Goal: Find contact information: Find contact information

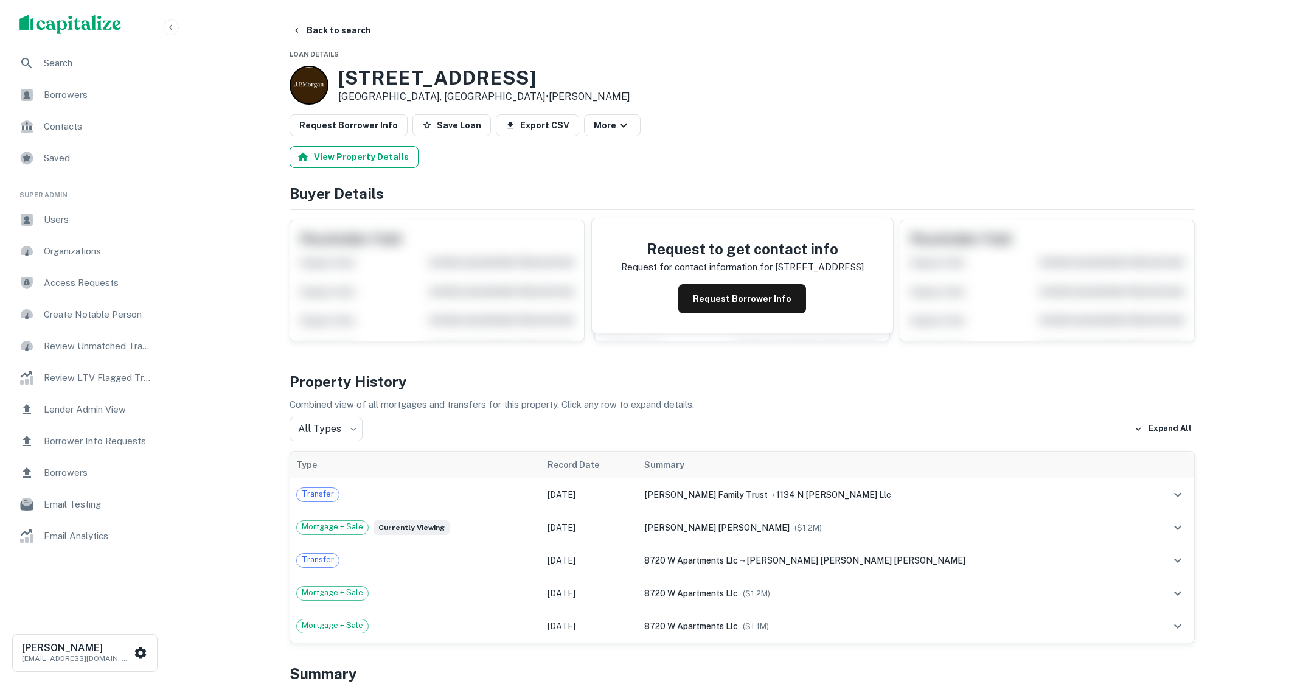
click at [373, 158] on button "View Property Details" at bounding box center [354, 157] width 129 height 22
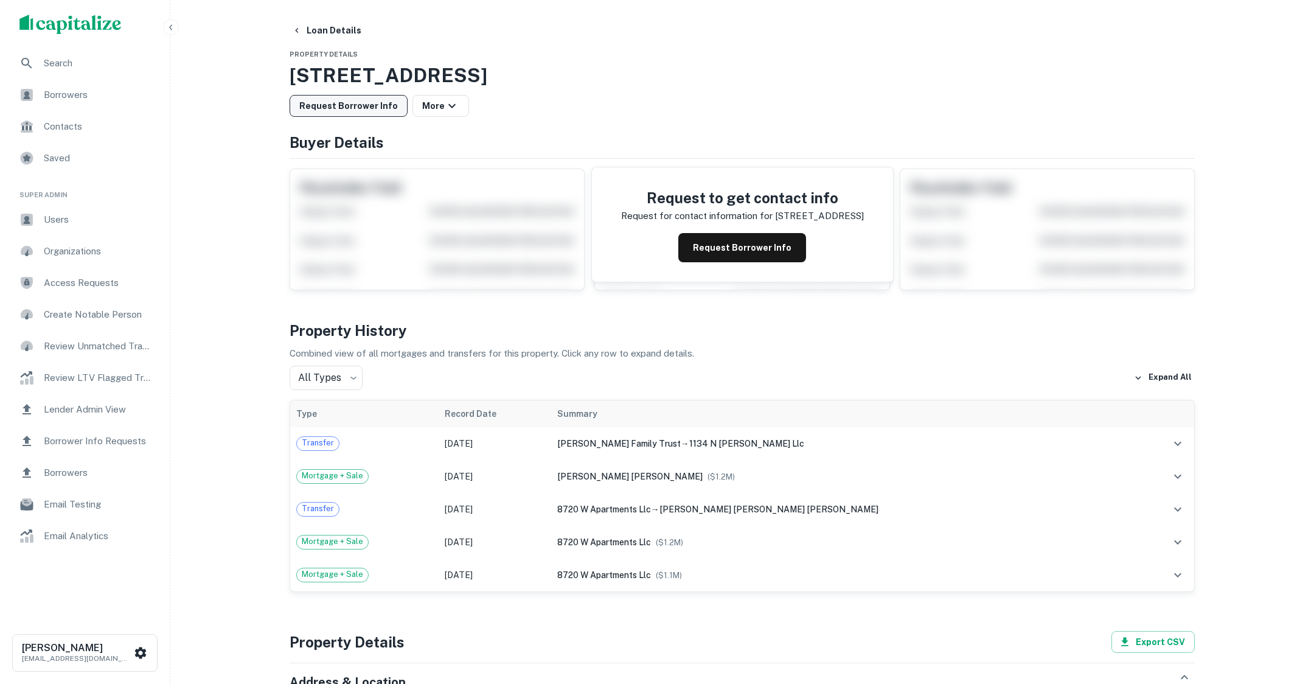
click at [303, 27] on button "Loan Details" at bounding box center [326, 30] width 79 height 22
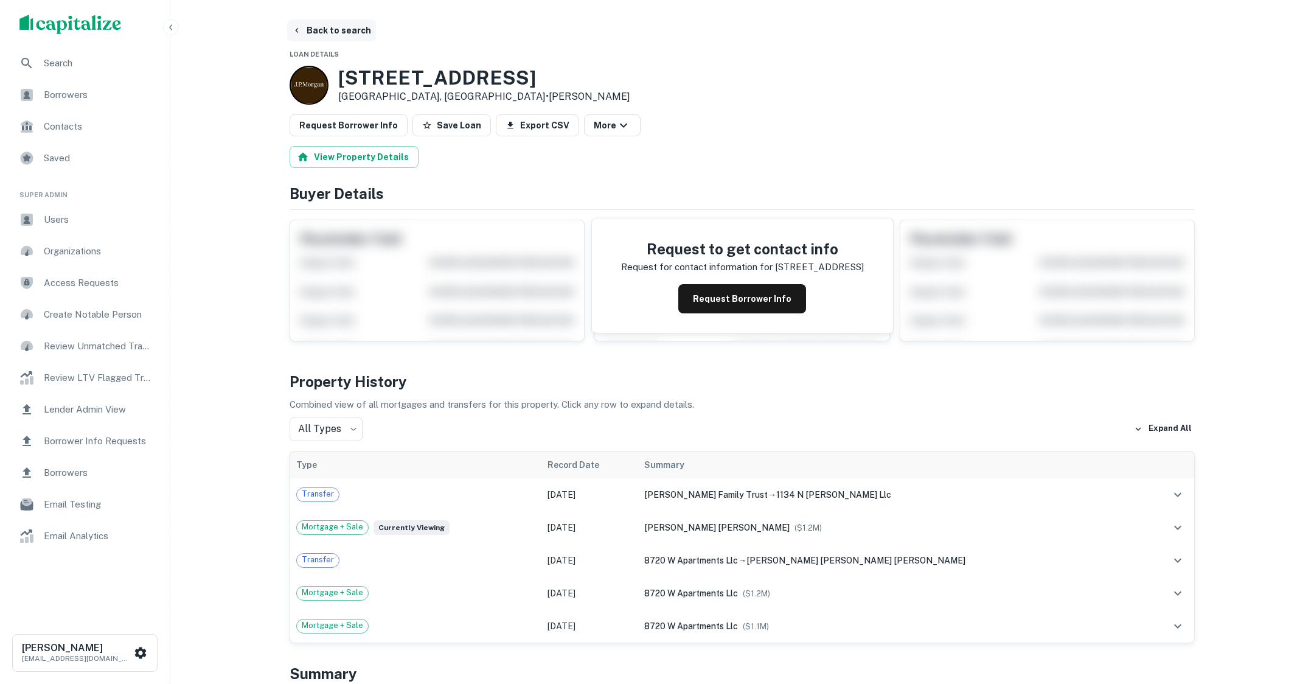
click at [333, 34] on button "Back to search" at bounding box center [331, 30] width 89 height 22
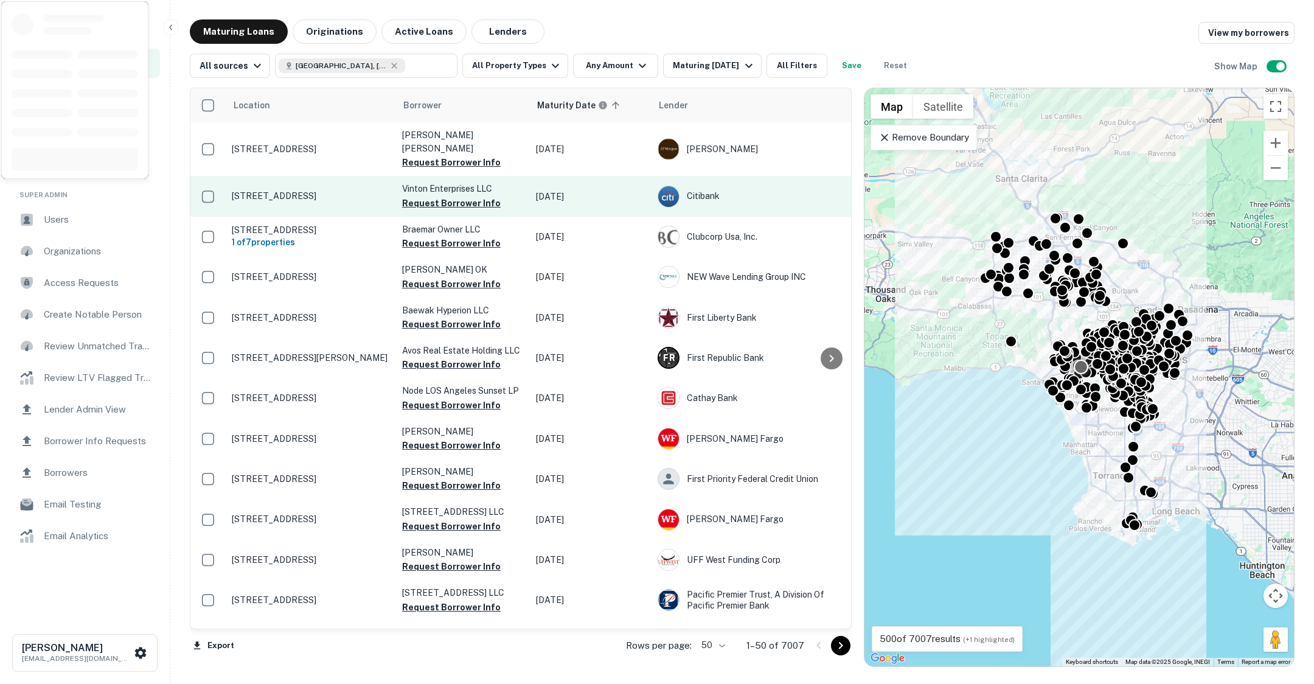
click at [299, 190] on p "3420 Vinton Ave Los Angeles, CA90034" at bounding box center [311, 195] width 158 height 11
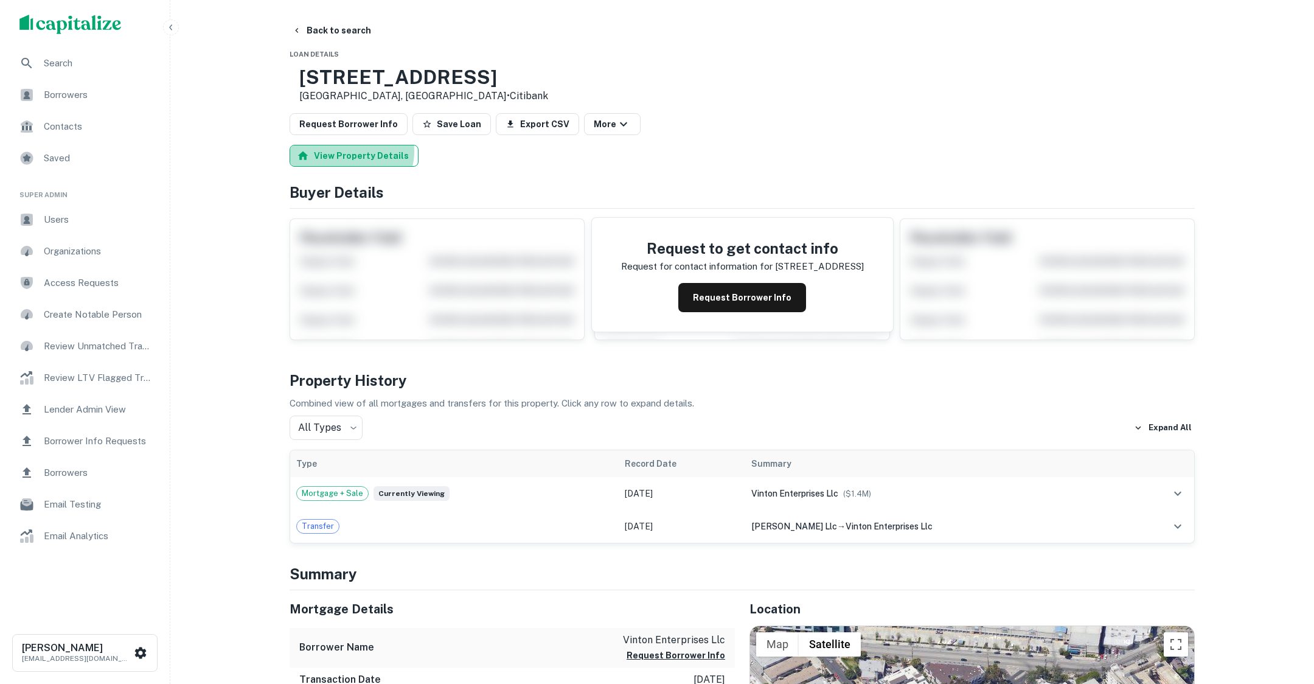
click at [351, 151] on button "View Property Details" at bounding box center [354, 156] width 129 height 22
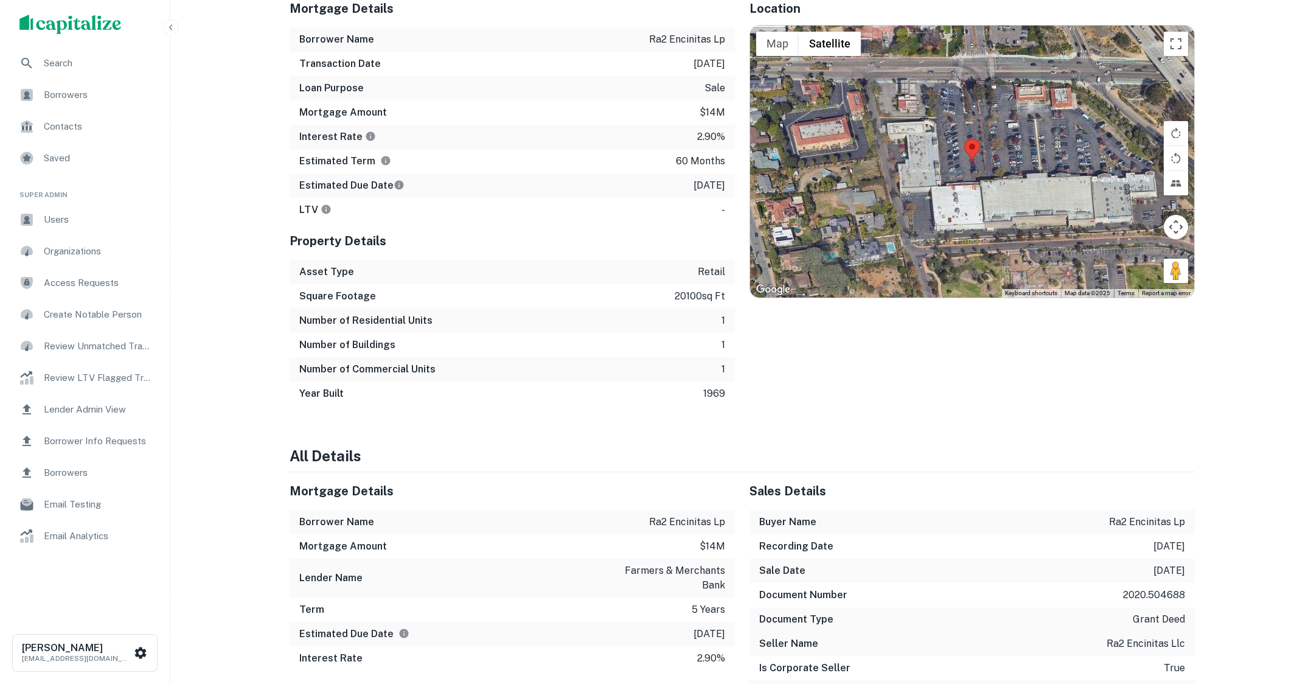
scroll to position [1030, 0]
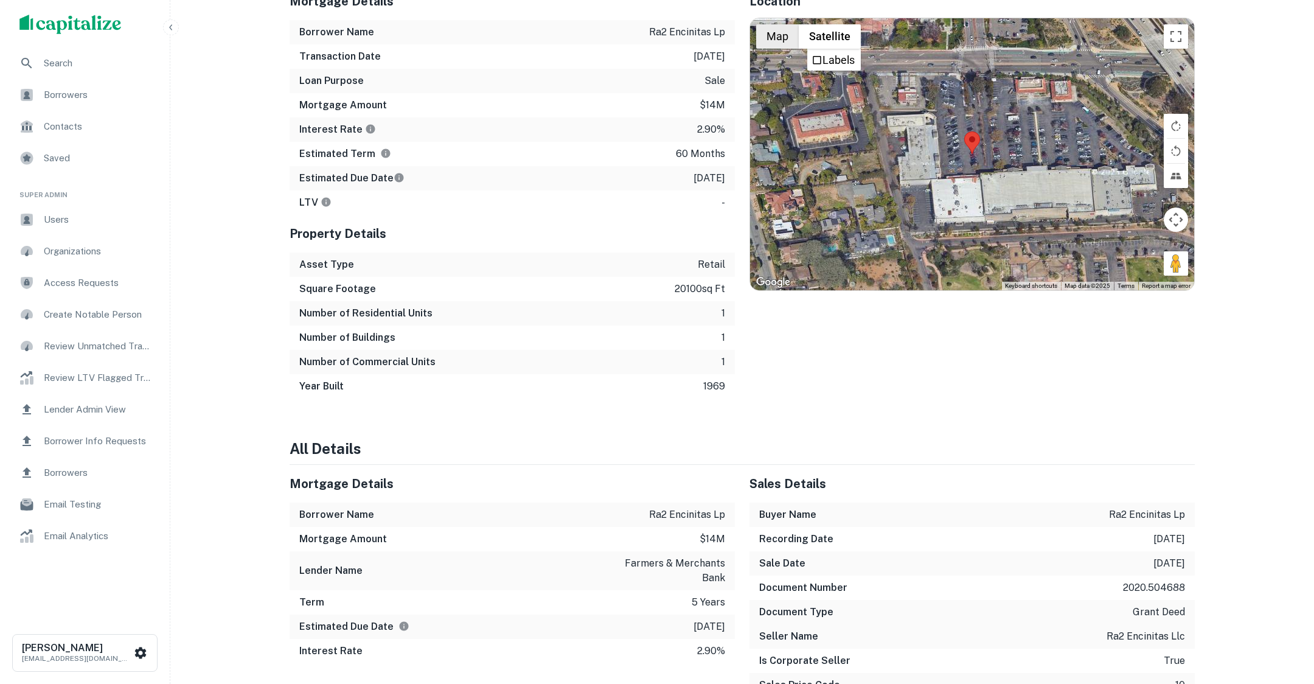
click at [780, 29] on button "Map" at bounding box center [777, 36] width 43 height 24
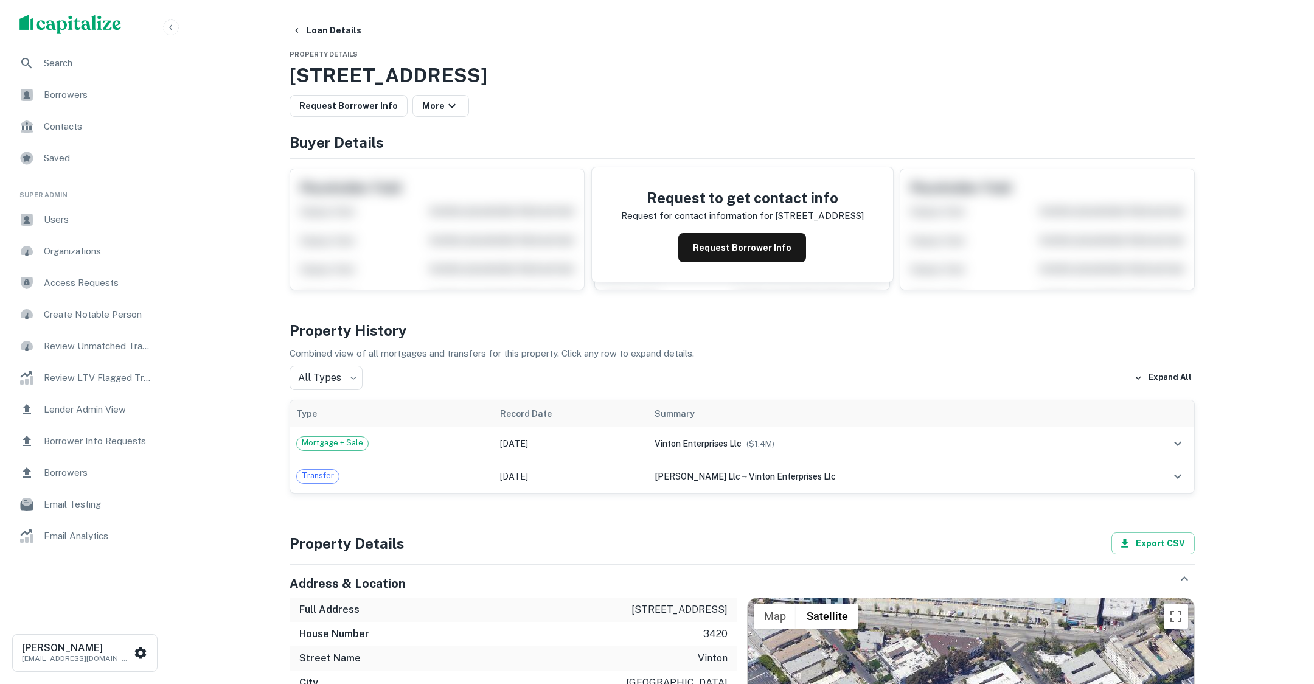
click at [85, 23] on img "scrollable content" at bounding box center [70, 24] width 102 height 19
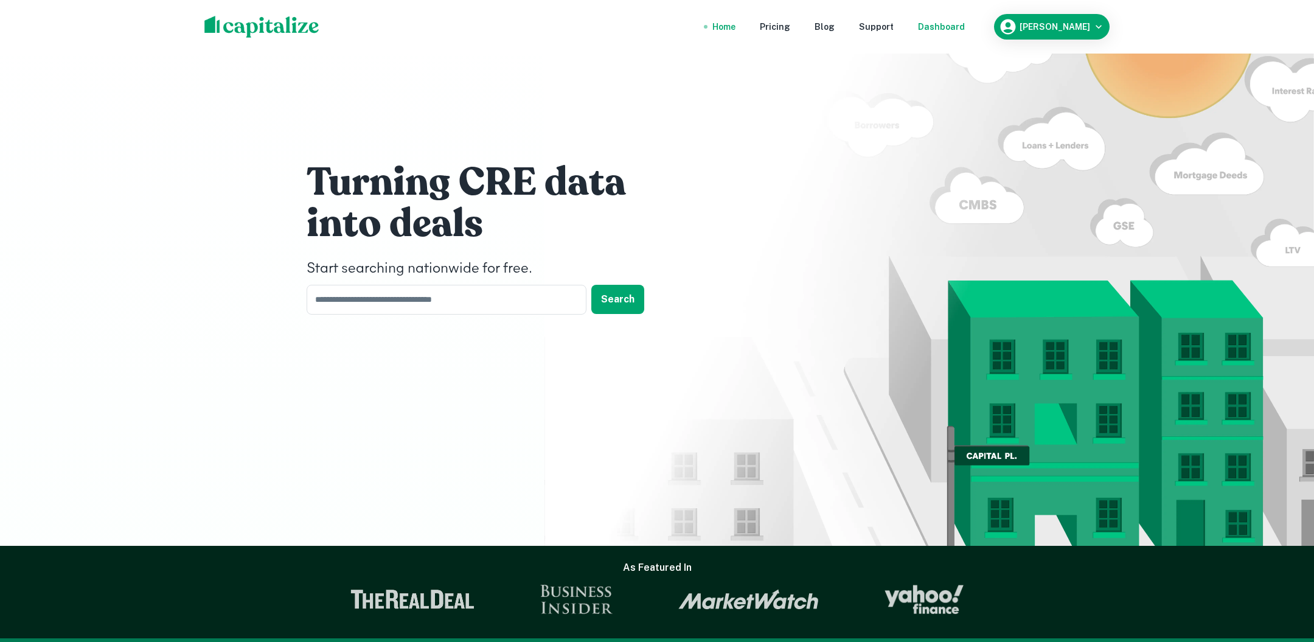
click at [948, 30] on div "Dashboard" at bounding box center [941, 26] width 47 height 13
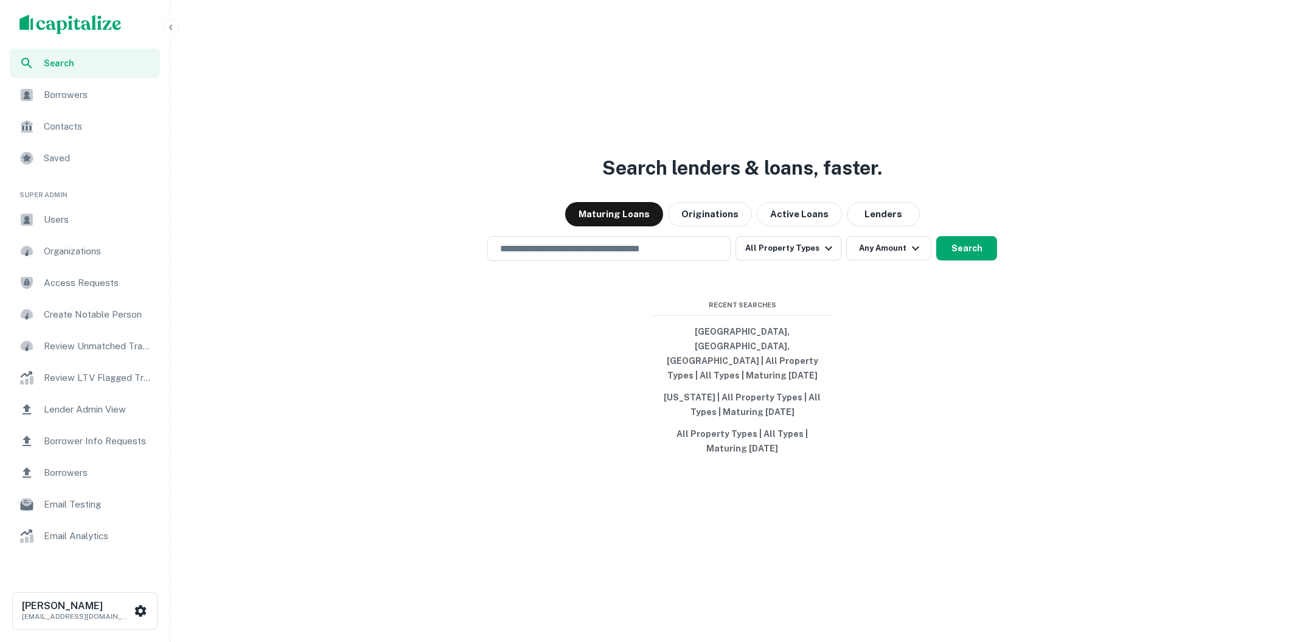
click at [533, 301] on div "Search lenders & loans, faster. Maturing Loans Originations Active Loans Lender…" at bounding box center [742, 350] width 1134 height 642
click at [574, 255] on input "text" at bounding box center [609, 249] width 232 height 14
click at [556, 255] on input "text" at bounding box center [609, 249] width 232 height 14
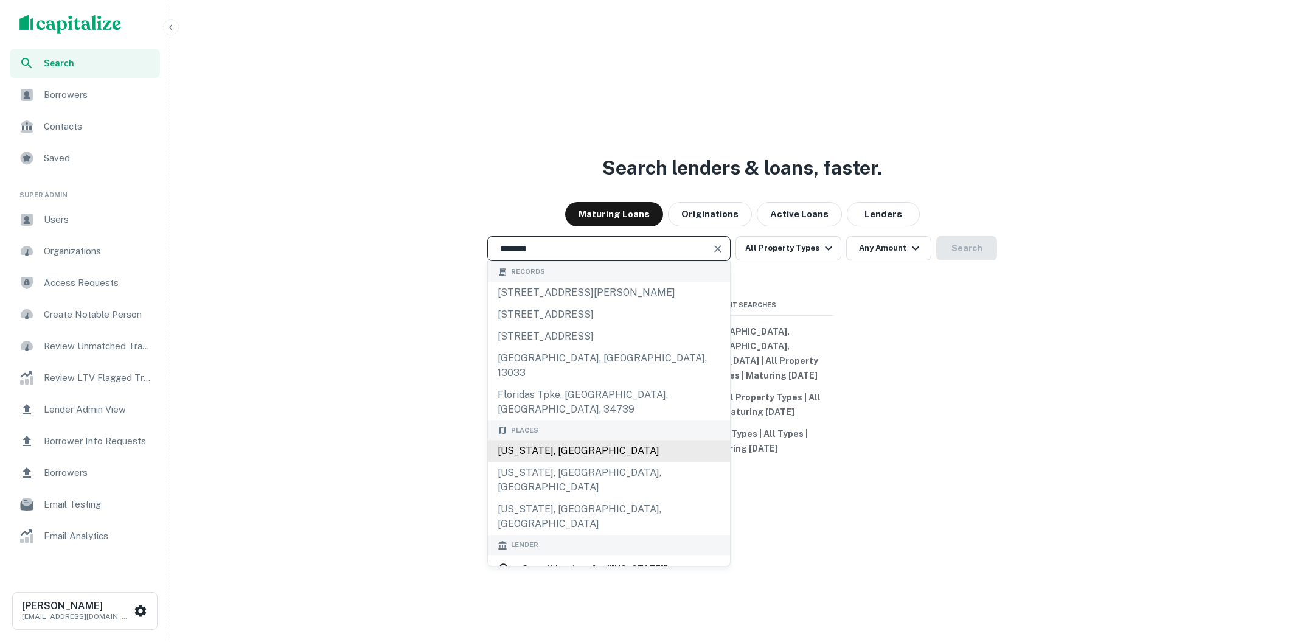
click at [558, 440] on div "Florida, USA" at bounding box center [609, 451] width 242 height 22
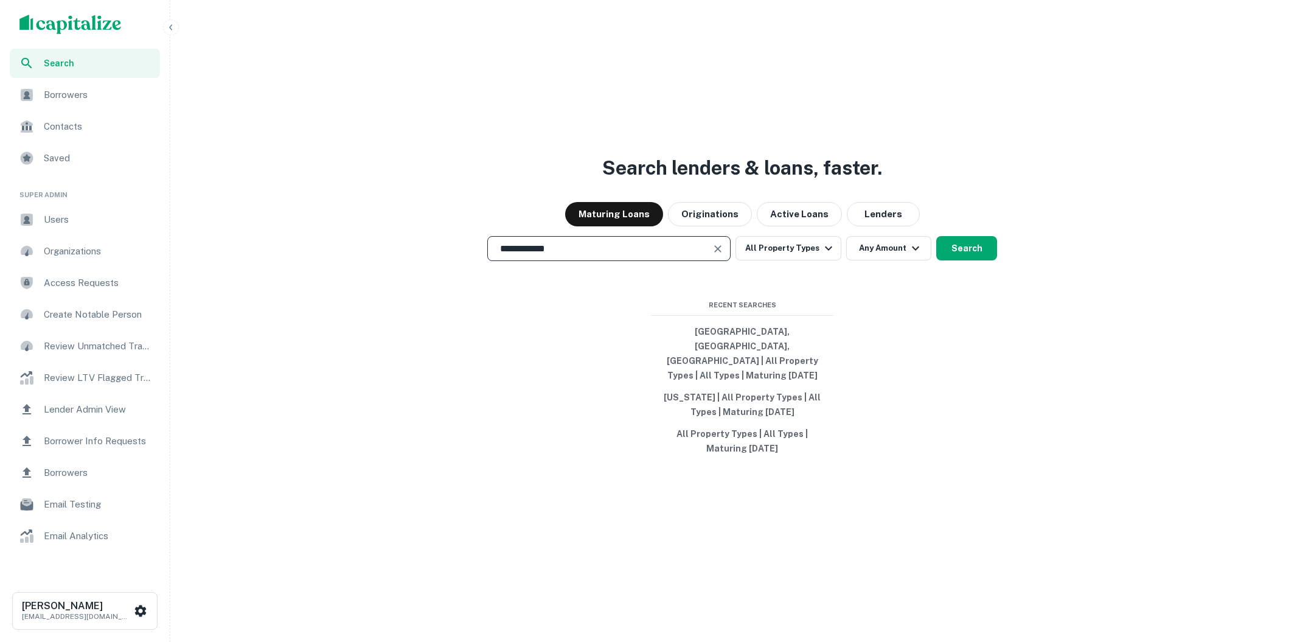
type input "**********"
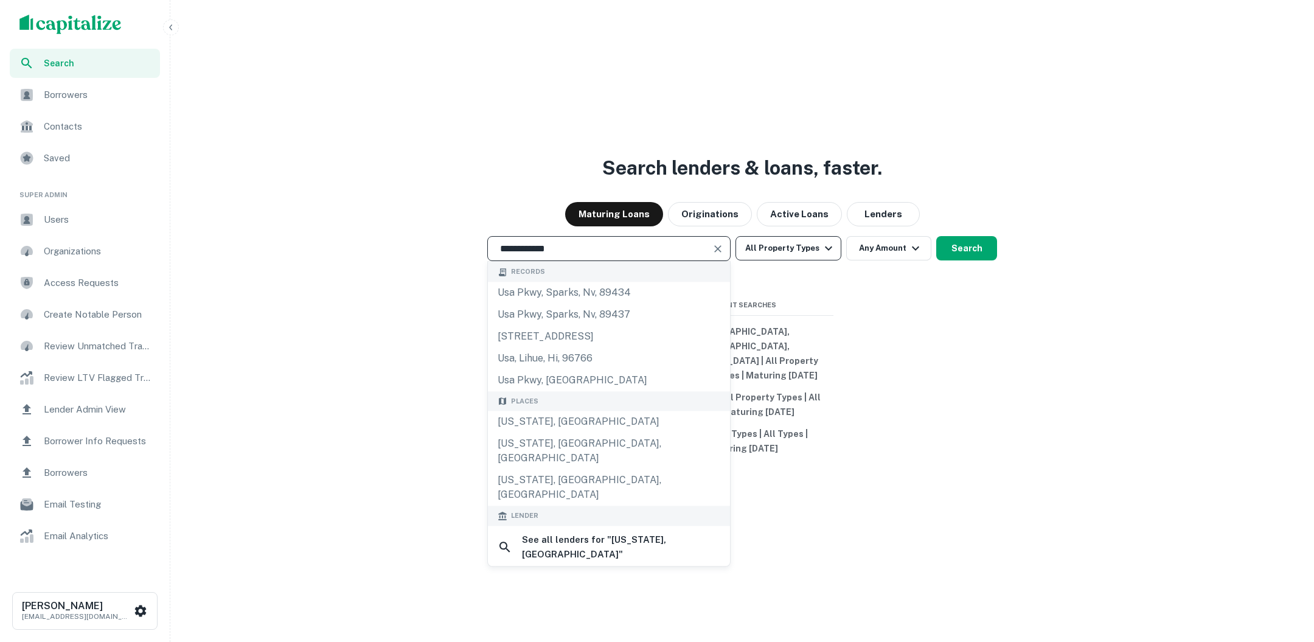
click at [808, 257] on button "All Property Types" at bounding box center [788, 248] width 106 height 24
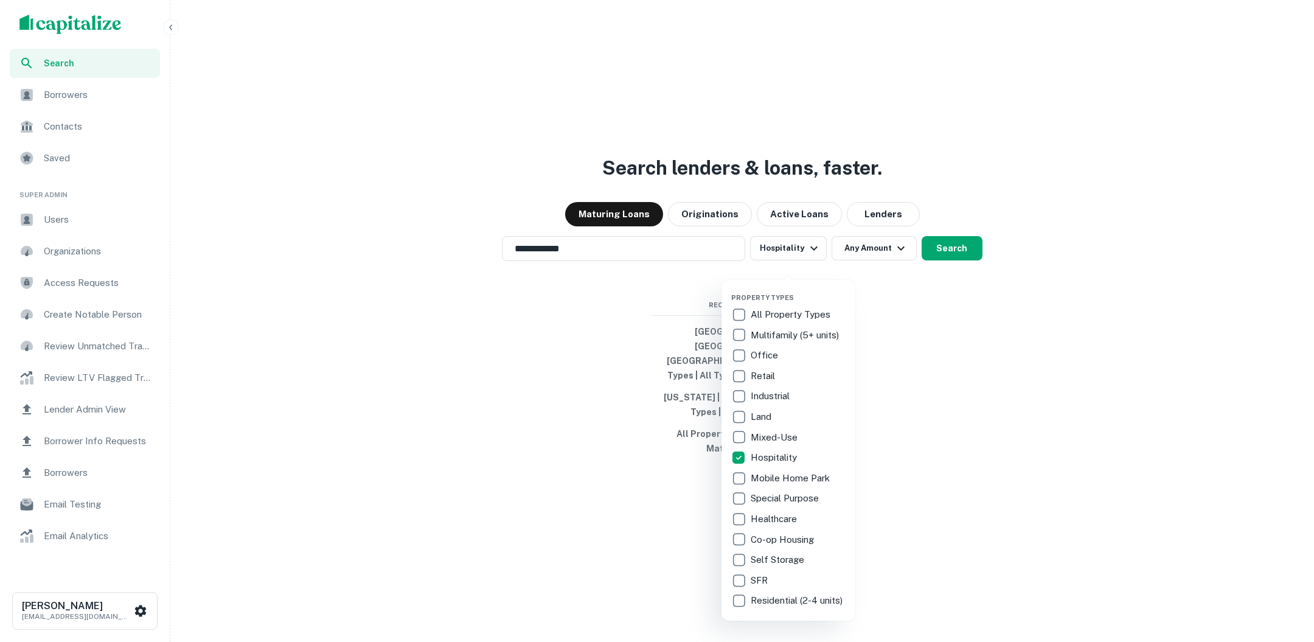
click at [937, 361] on div at bounding box center [657, 321] width 1314 height 642
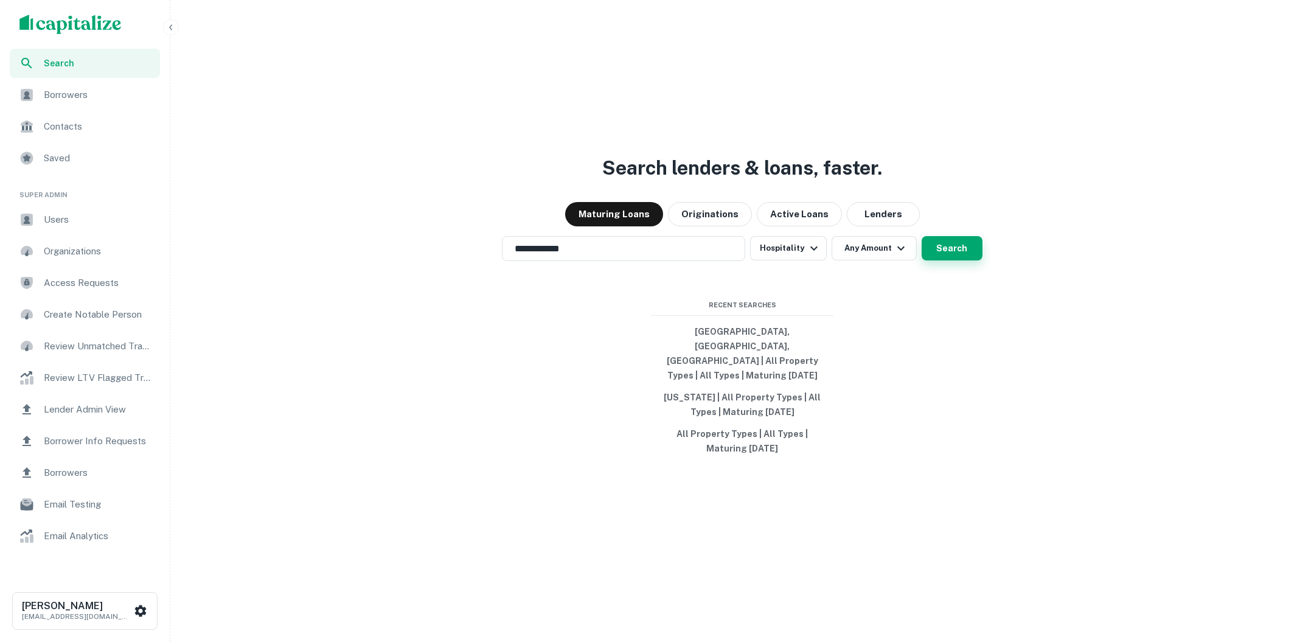
click at [959, 260] on button "Search" at bounding box center [952, 248] width 61 height 24
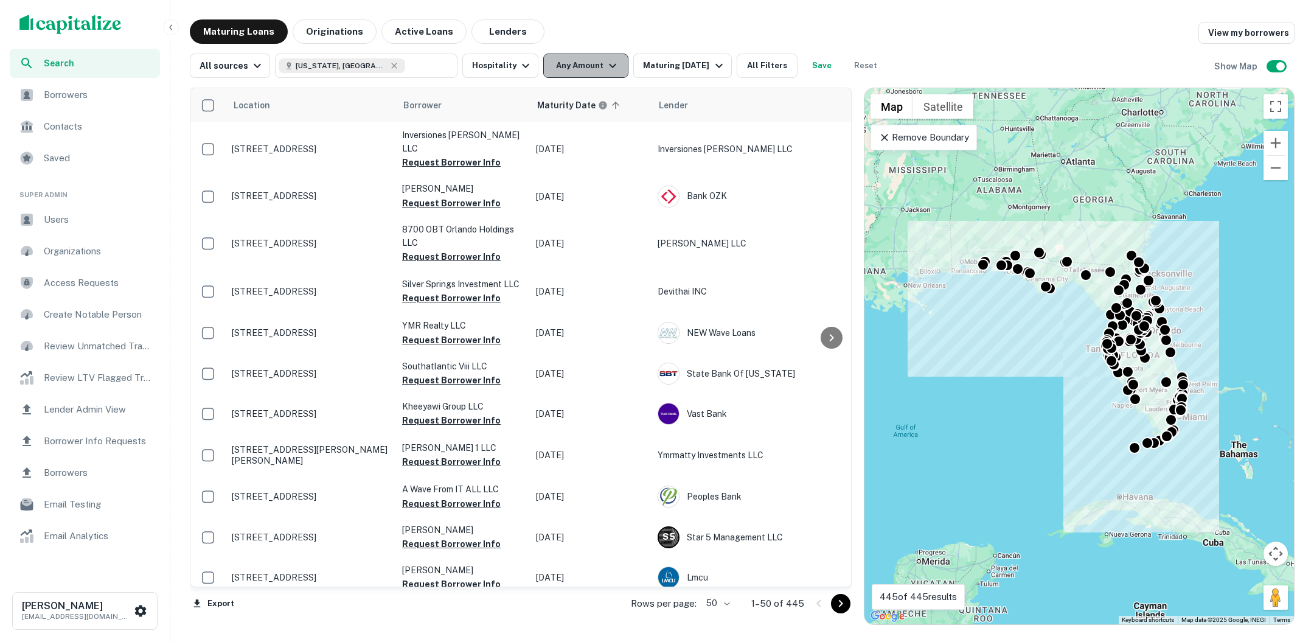
click at [609, 64] on icon "button" at bounding box center [612, 66] width 7 height 4
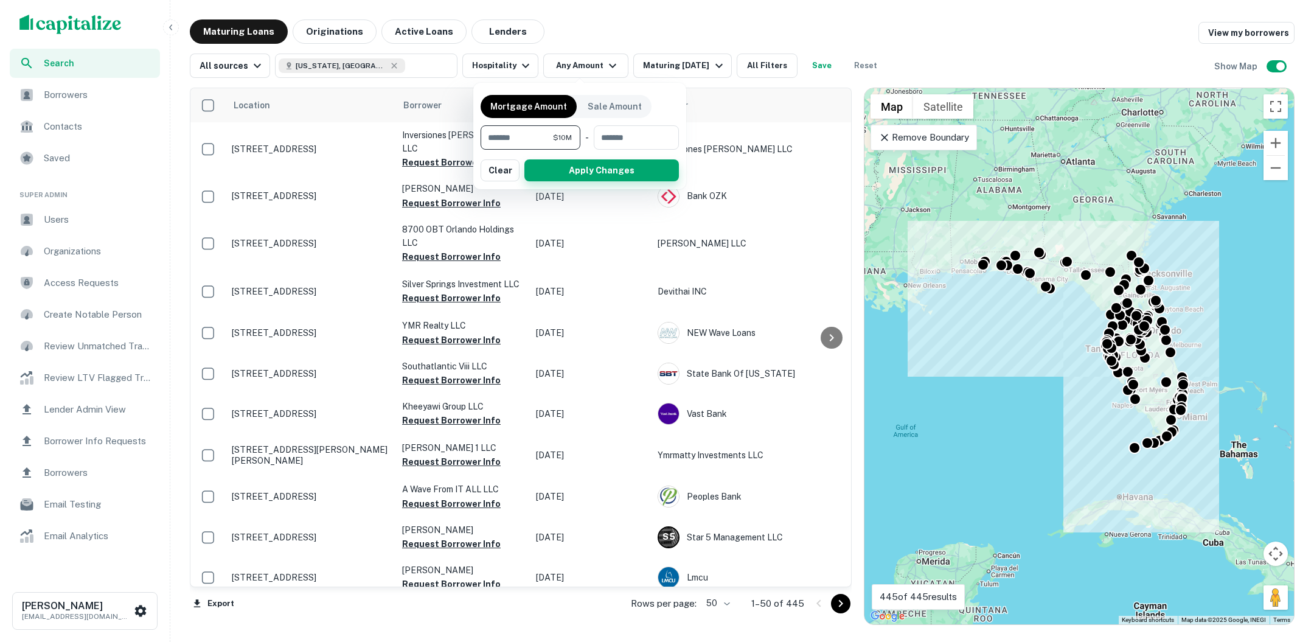
type input "********"
click at [563, 173] on button "Apply Changes" at bounding box center [601, 170] width 155 height 22
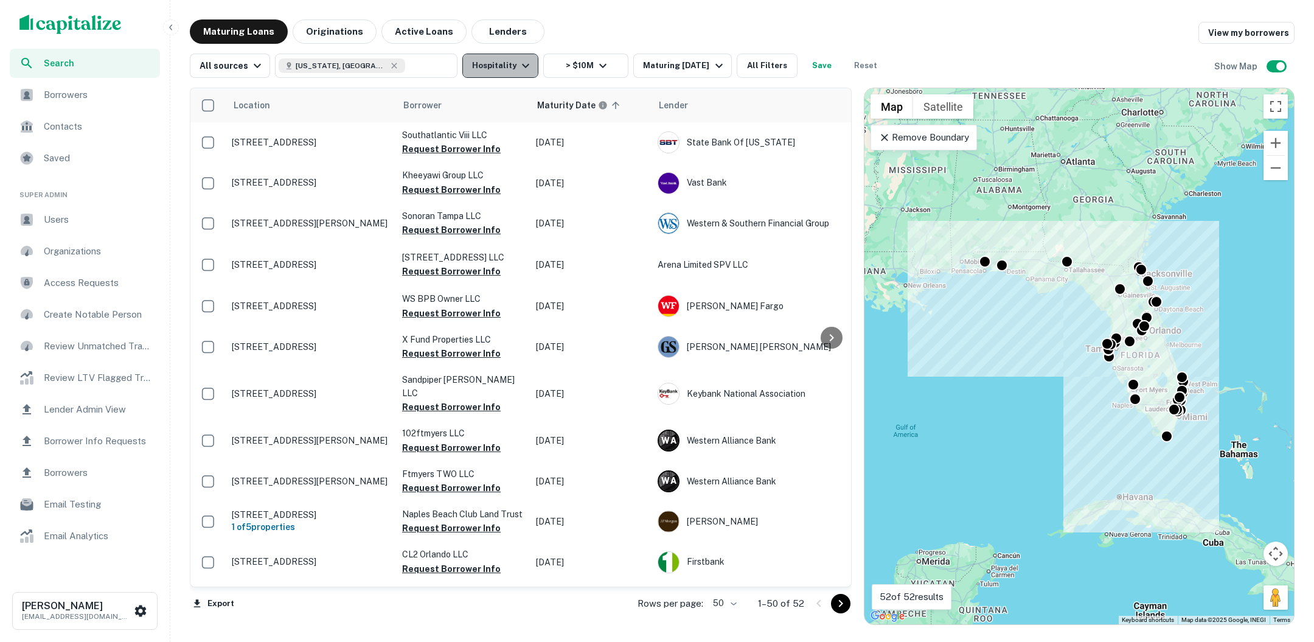
click at [509, 68] on button "Hospitality" at bounding box center [500, 66] width 76 height 24
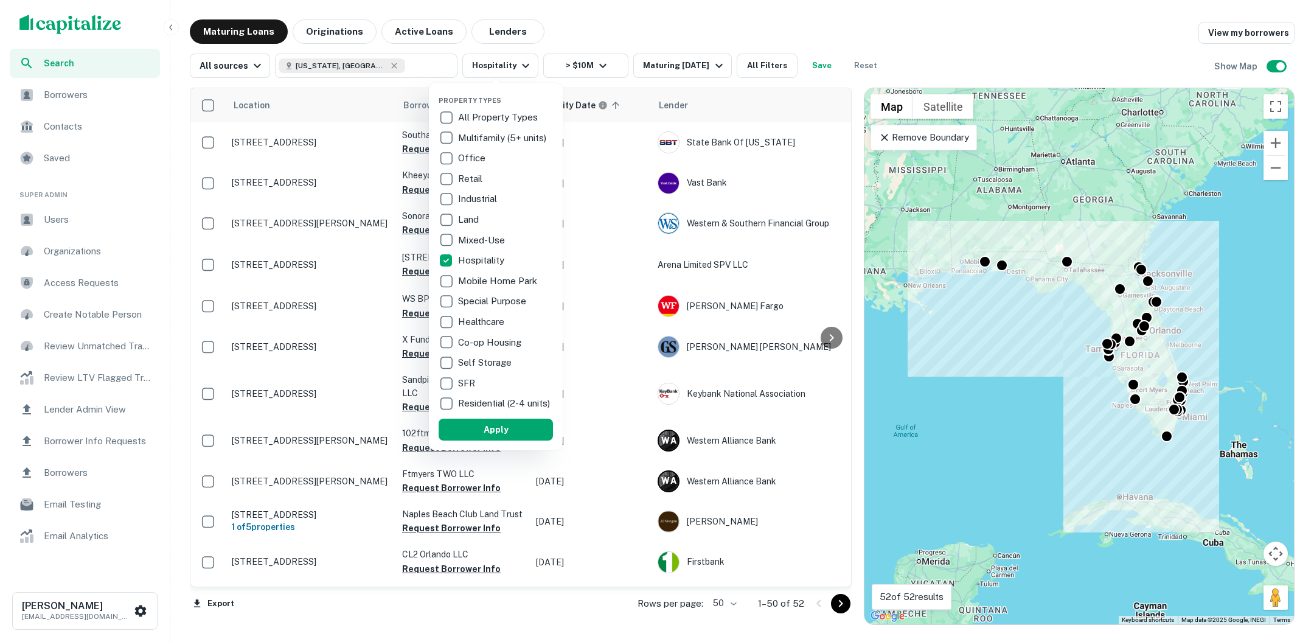
click at [591, 37] on div at bounding box center [657, 321] width 1314 height 642
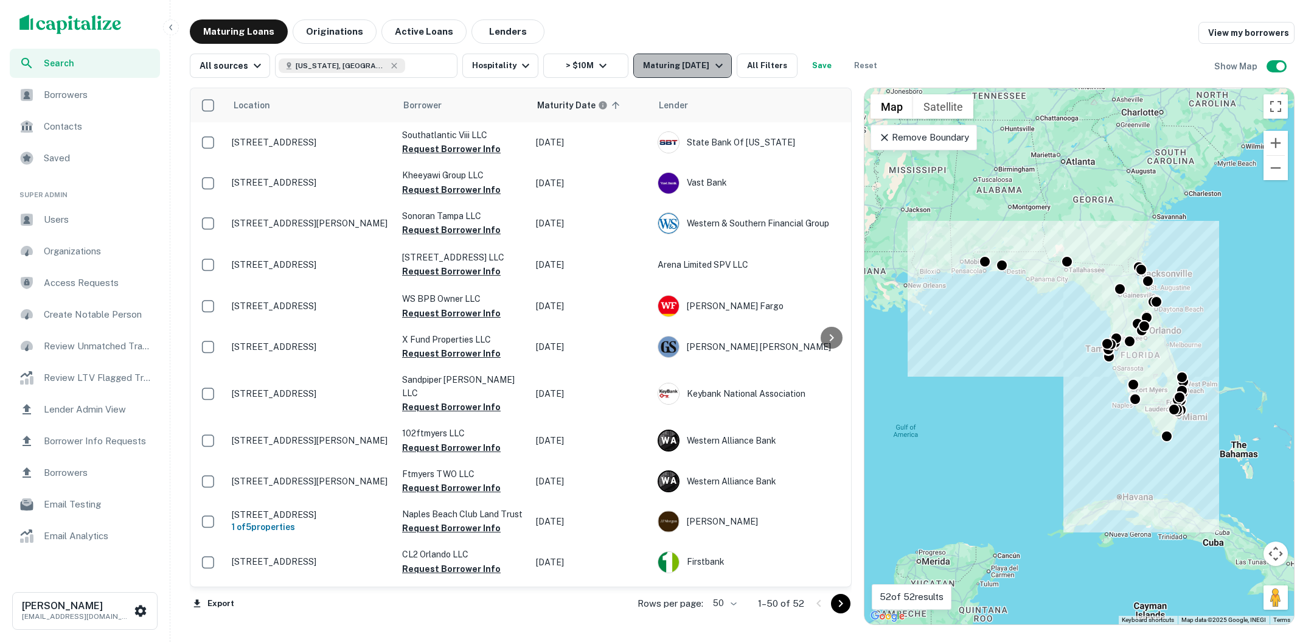
click at [714, 70] on icon "button" at bounding box center [719, 65] width 15 height 15
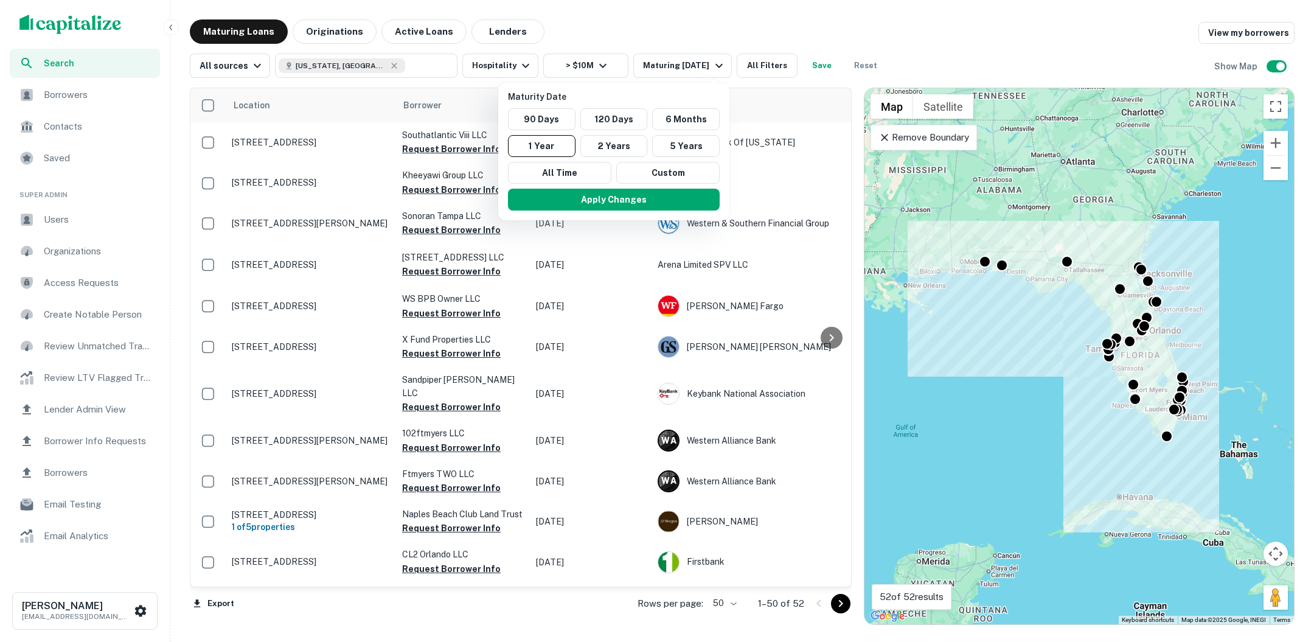
click at [721, 40] on div at bounding box center [657, 321] width 1314 height 642
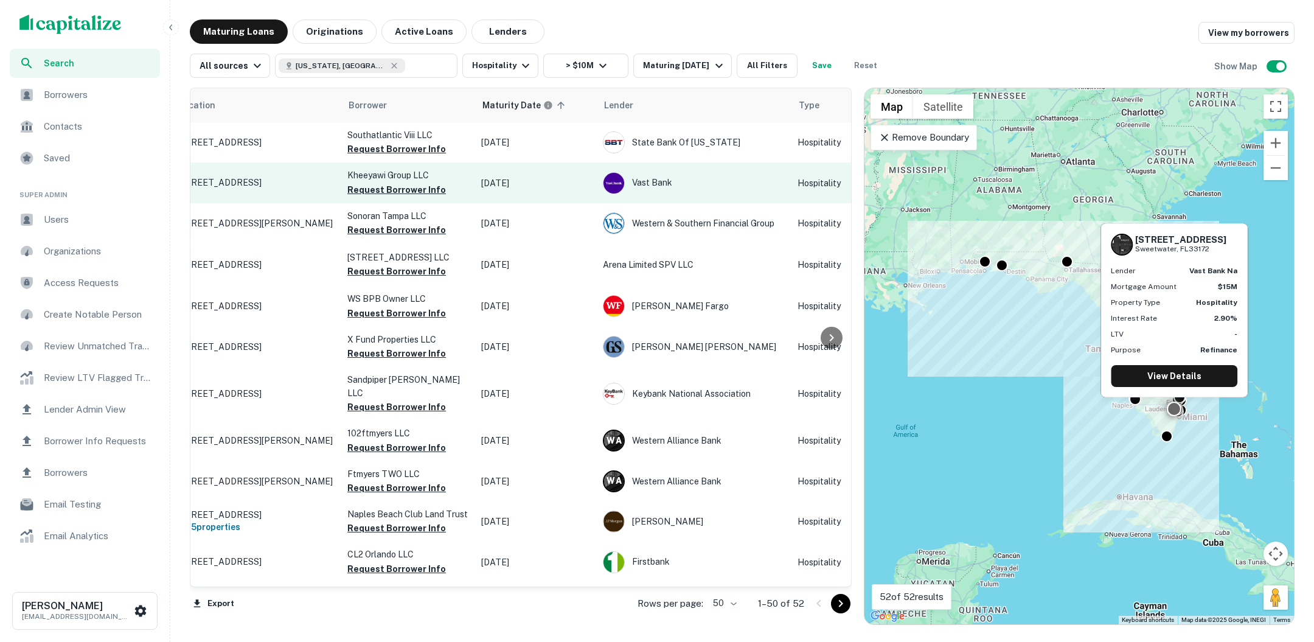
scroll to position [0, 32]
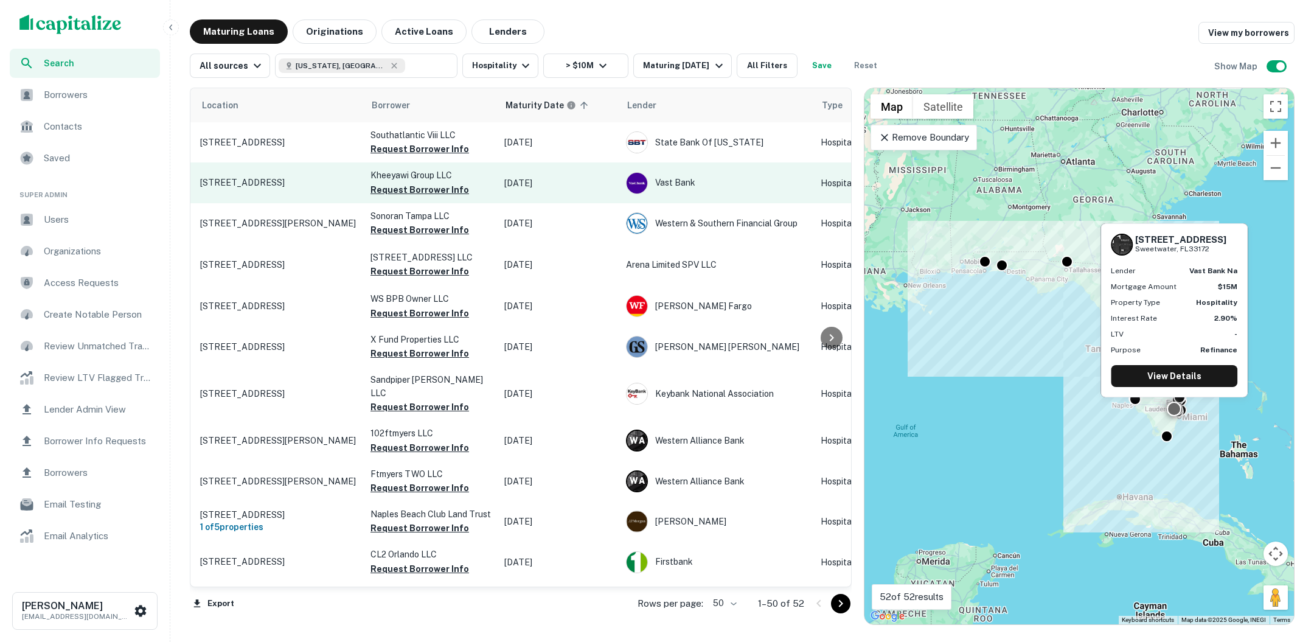
click at [297, 188] on p "1750 Nw 107th Ave Sweetwater, FL33172" at bounding box center [279, 182] width 158 height 11
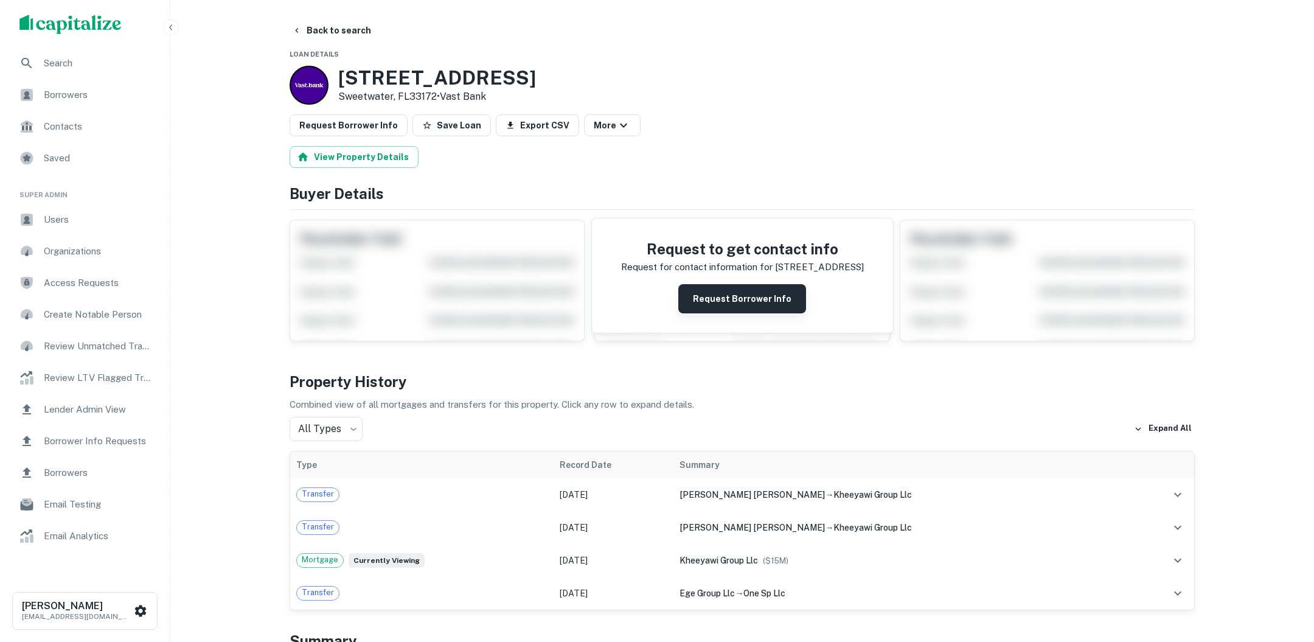
click at [754, 294] on button "Request Borrower Info" at bounding box center [742, 298] width 128 height 29
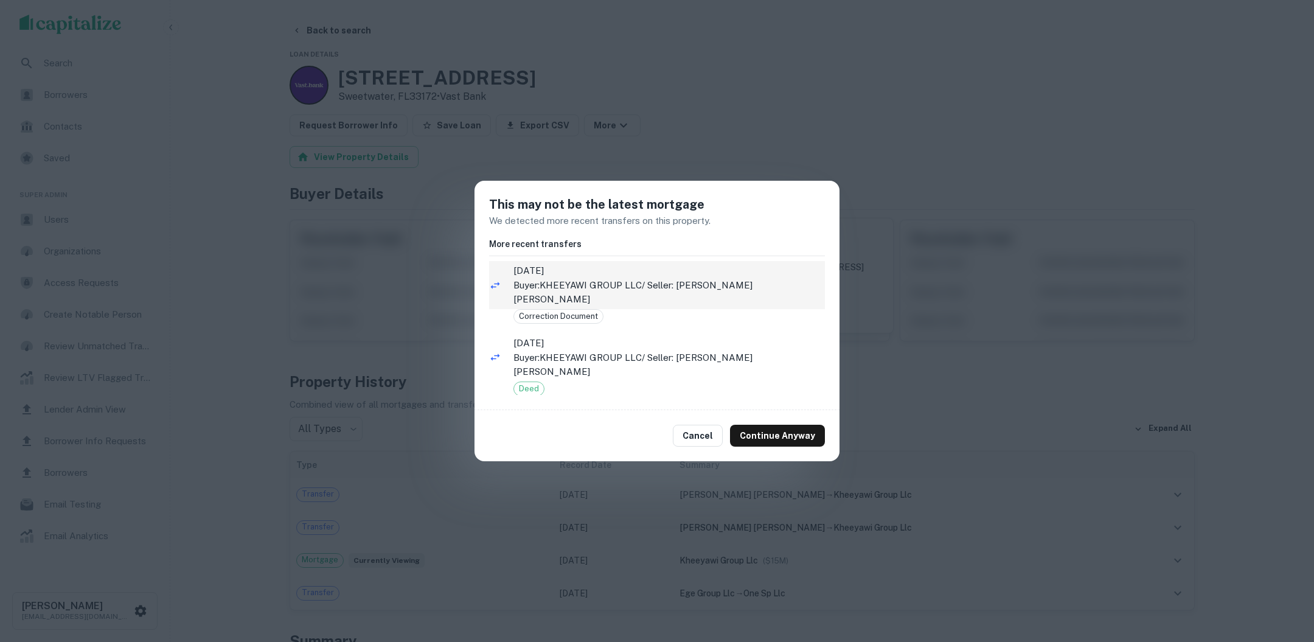
click at [732, 293] on p "Buyer: KHEEYAWI GROUP LLC / Seller: WILLIAM FITZPATRICK SCOTT" at bounding box center [668, 292] width 311 height 29
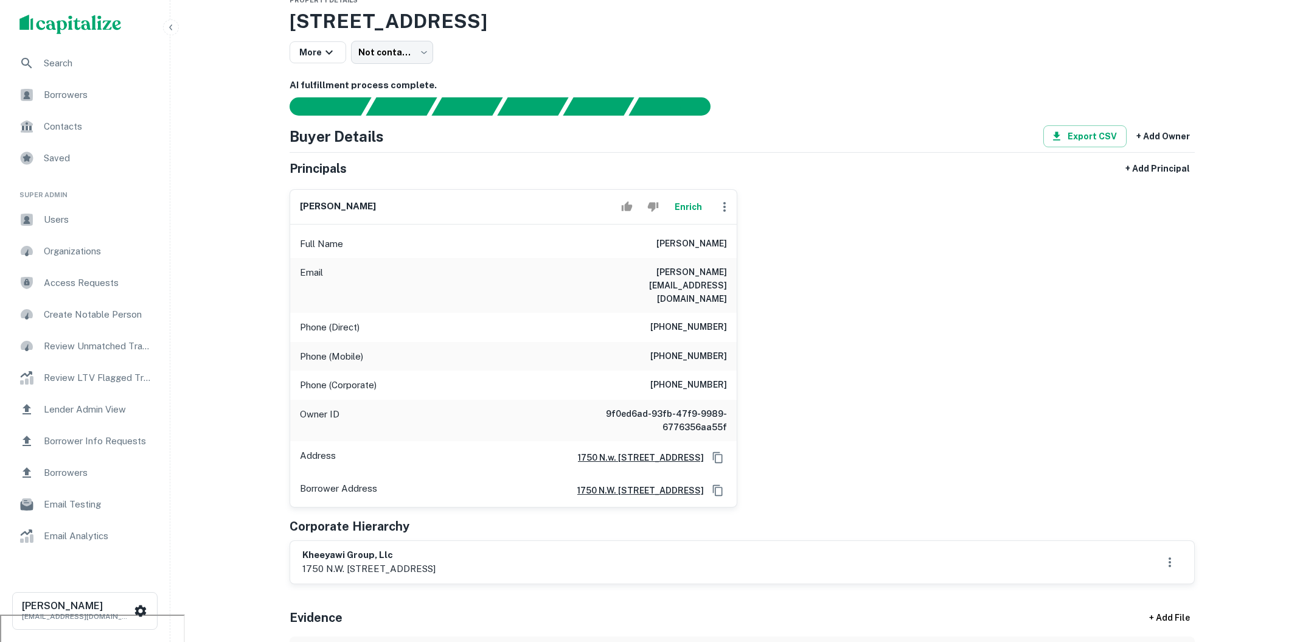
scroll to position [44, 0]
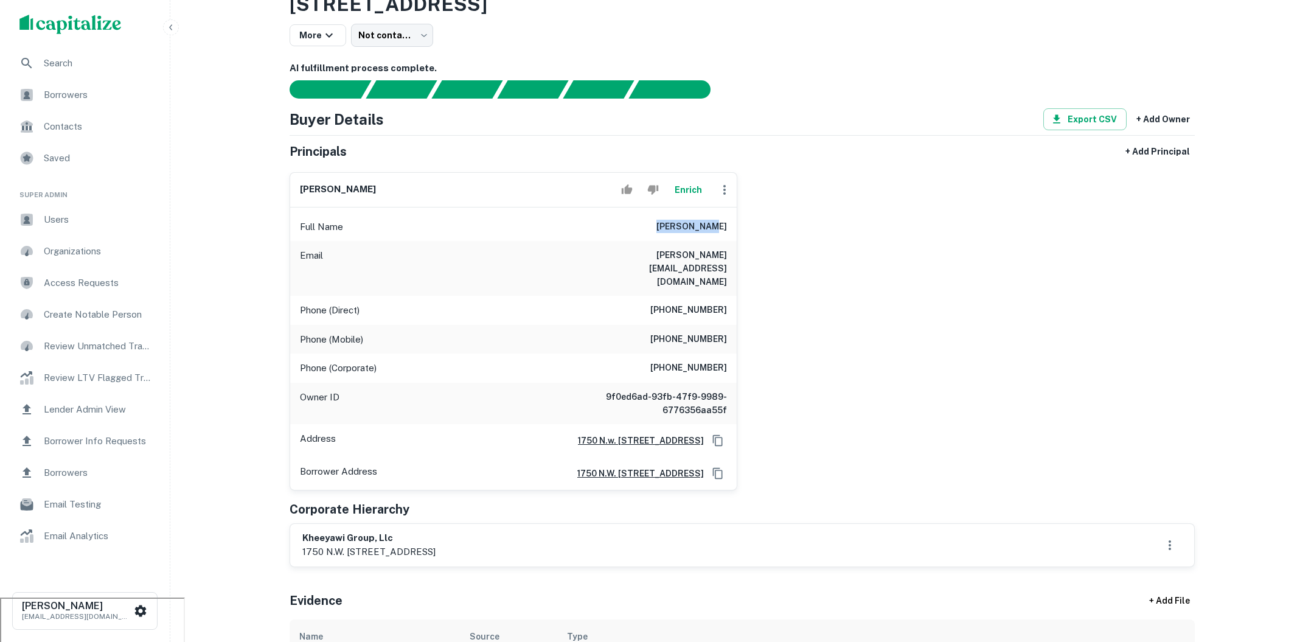
drag, startPoint x: 669, startPoint y: 226, endPoint x: 730, endPoint y: 226, distance: 60.8
click at [730, 226] on div "Full Name doron marom" at bounding box center [513, 226] width 447 height 29
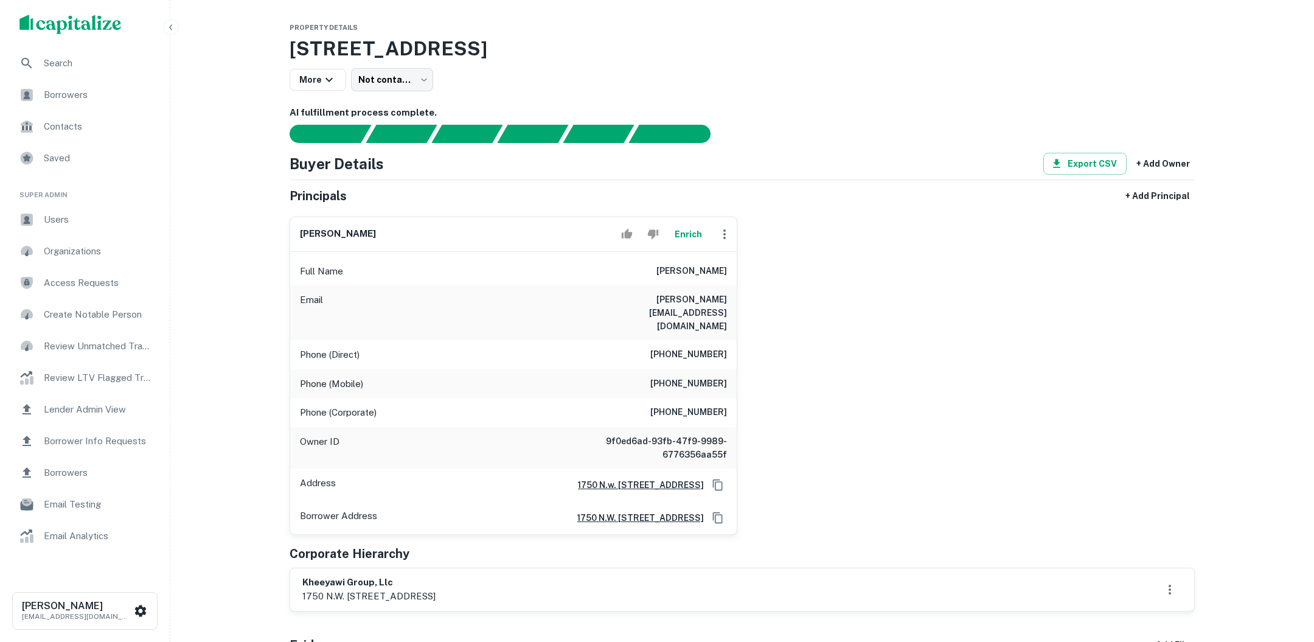
click at [456, 74] on div "More Not contacted **** ​" at bounding box center [742, 79] width 905 height 23
click at [101, 56] on span "Search" at bounding box center [98, 63] width 109 height 15
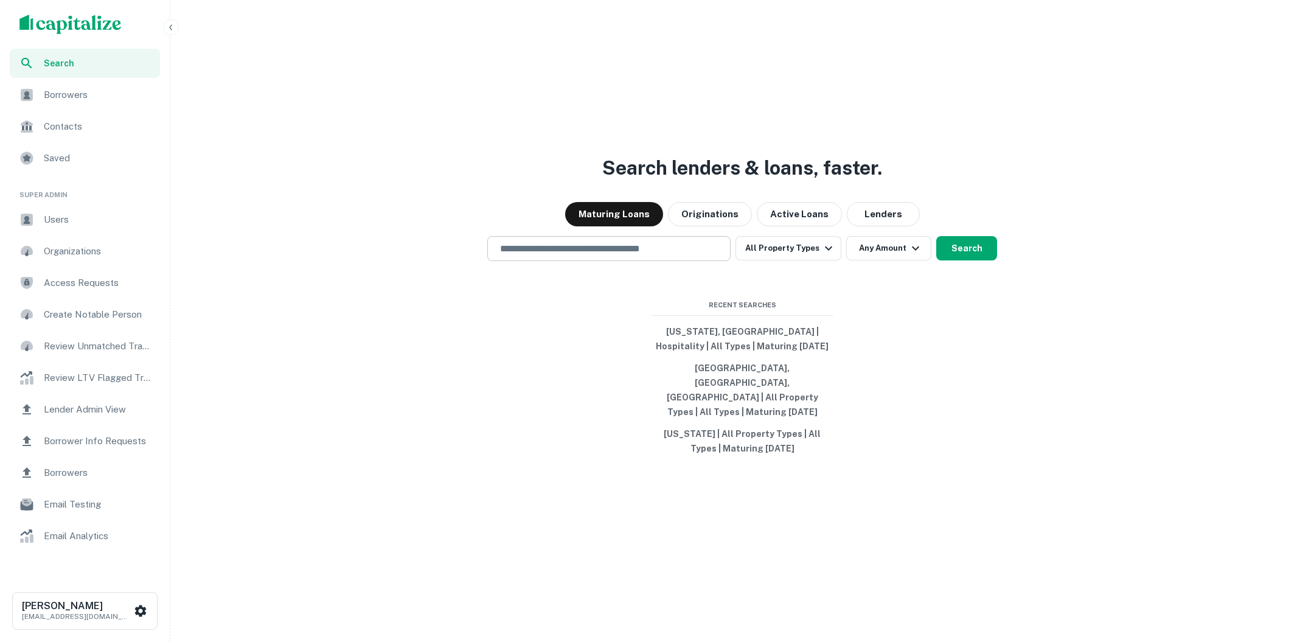
click at [622, 261] on div "​" at bounding box center [608, 248] width 243 height 25
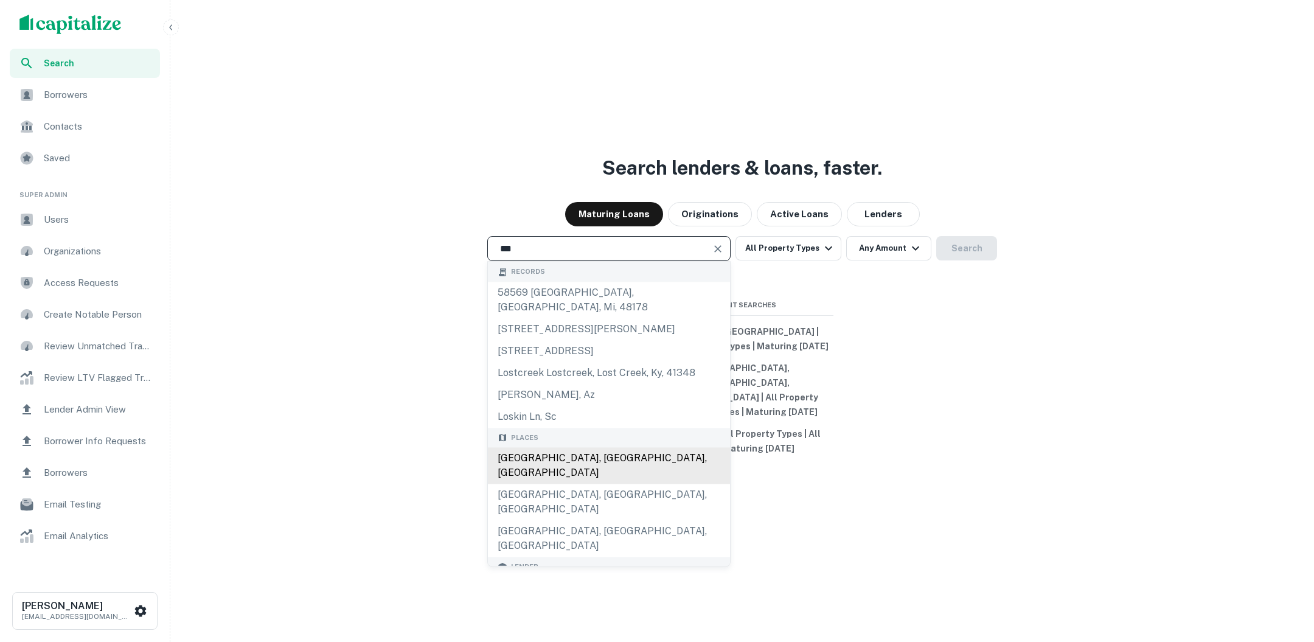
click at [555, 454] on div "[GEOGRAPHIC_DATA], [GEOGRAPHIC_DATA], [GEOGRAPHIC_DATA]" at bounding box center [609, 466] width 242 height 36
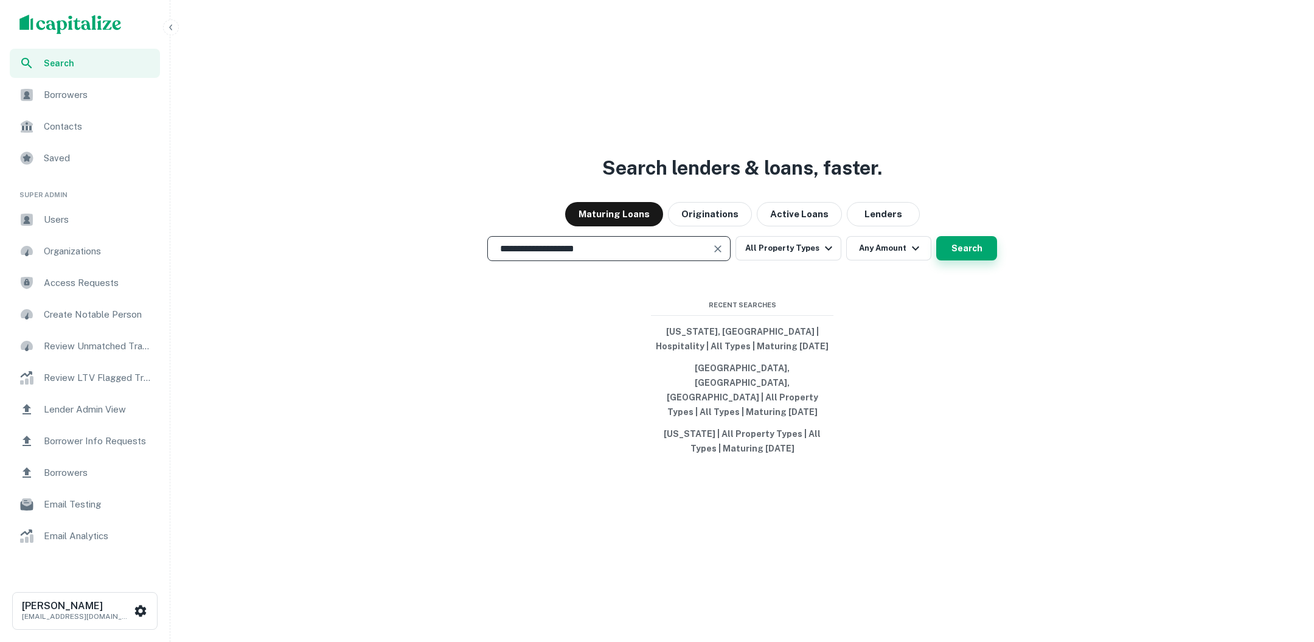
type input "**********"
click at [957, 255] on button "Search" at bounding box center [966, 248] width 61 height 24
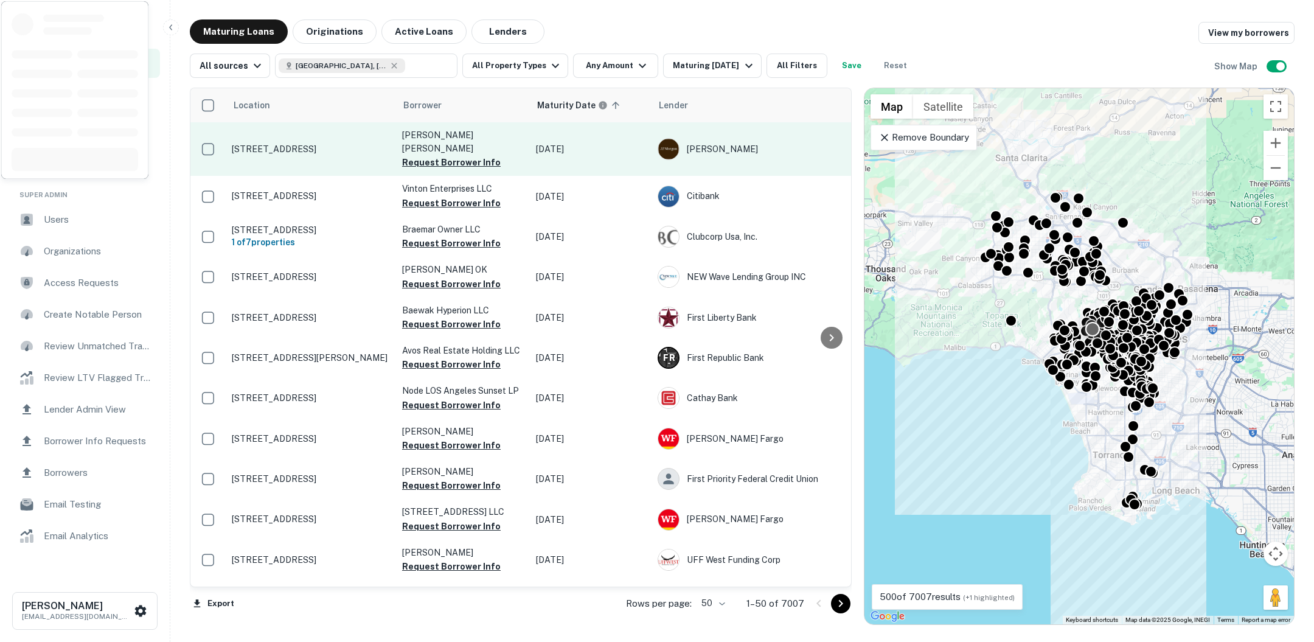
click at [330, 144] on p "8720 W Olympic Blvd Los Angeles, CA90035" at bounding box center [311, 149] width 158 height 11
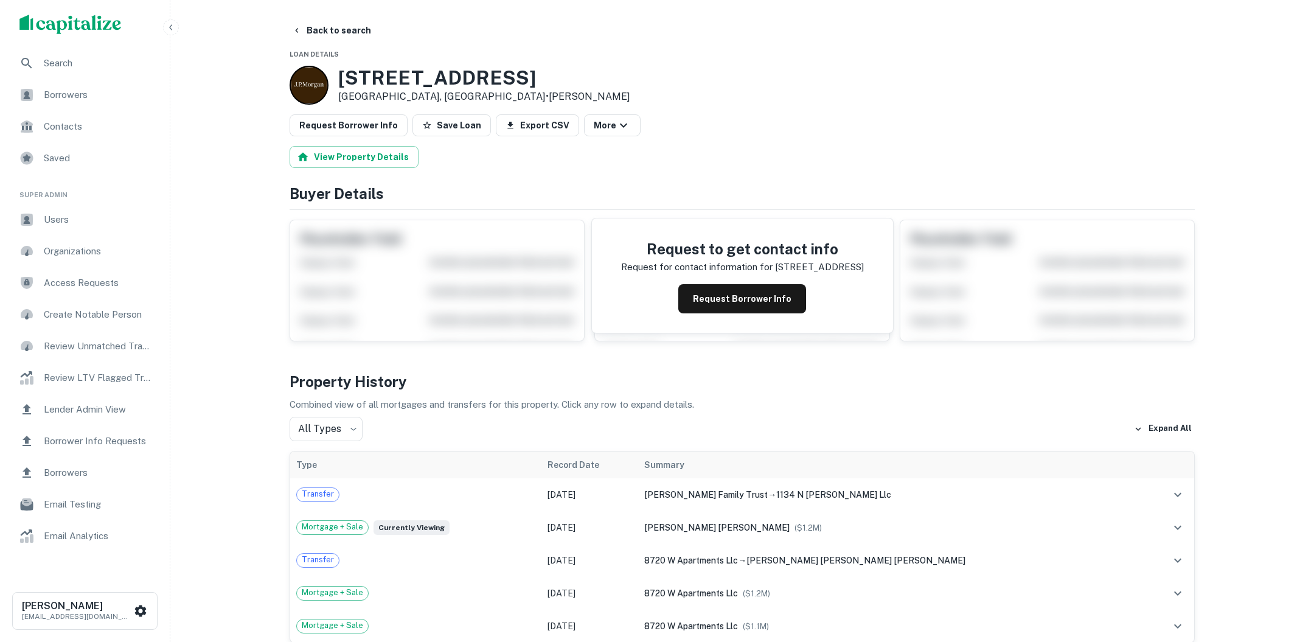
scroll to position [23, 0]
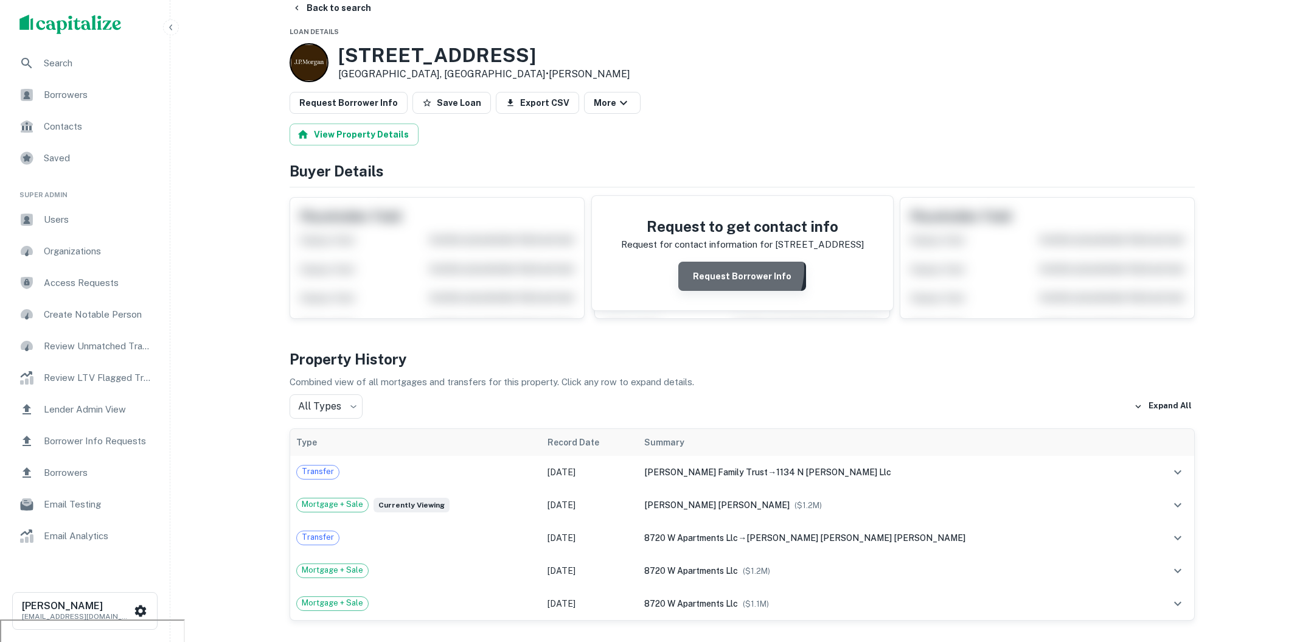
click at [733, 268] on button "Request Borrower Info" at bounding box center [742, 276] width 128 height 29
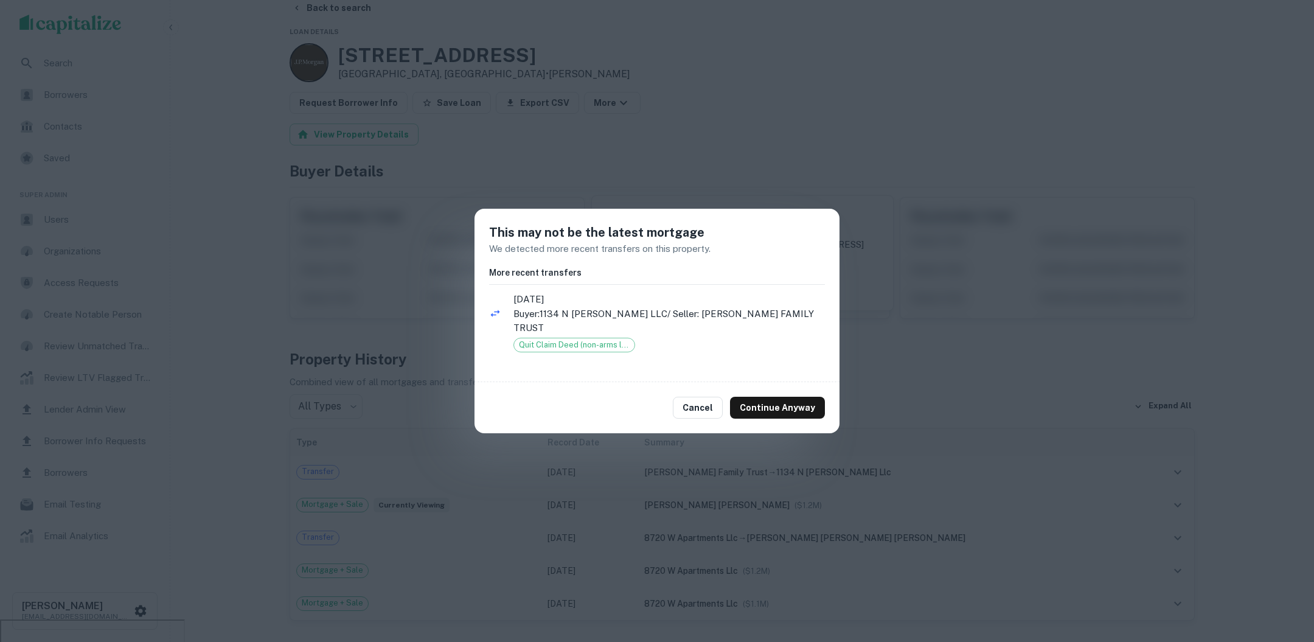
click at [726, 452] on div "This may not be the latest mortgage We detected more recent transfers on this p…" at bounding box center [657, 321] width 1314 height 642
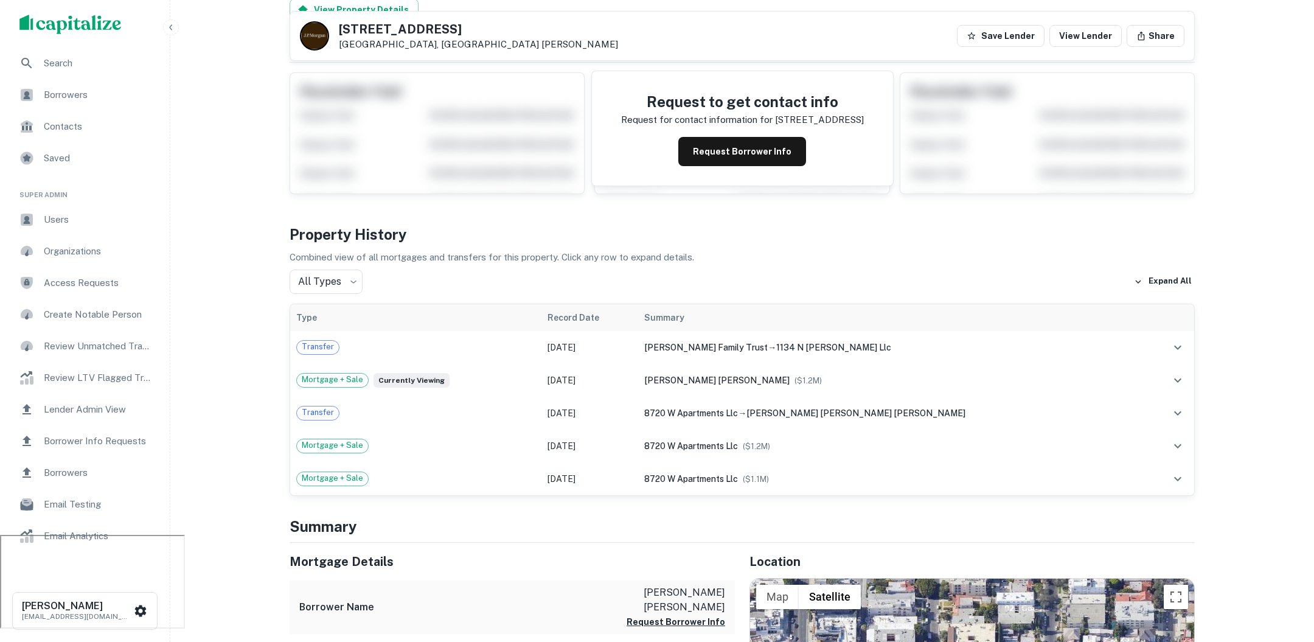
scroll to position [103, 0]
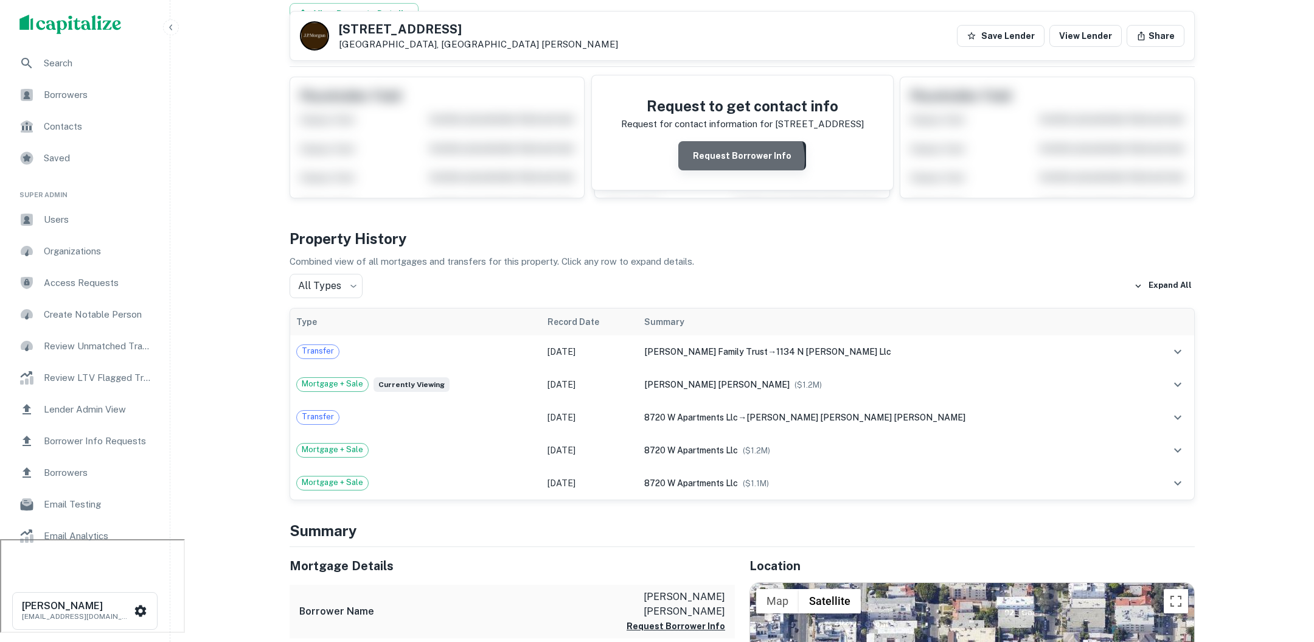
click at [743, 158] on button "Request Borrower Info" at bounding box center [742, 155] width 128 height 29
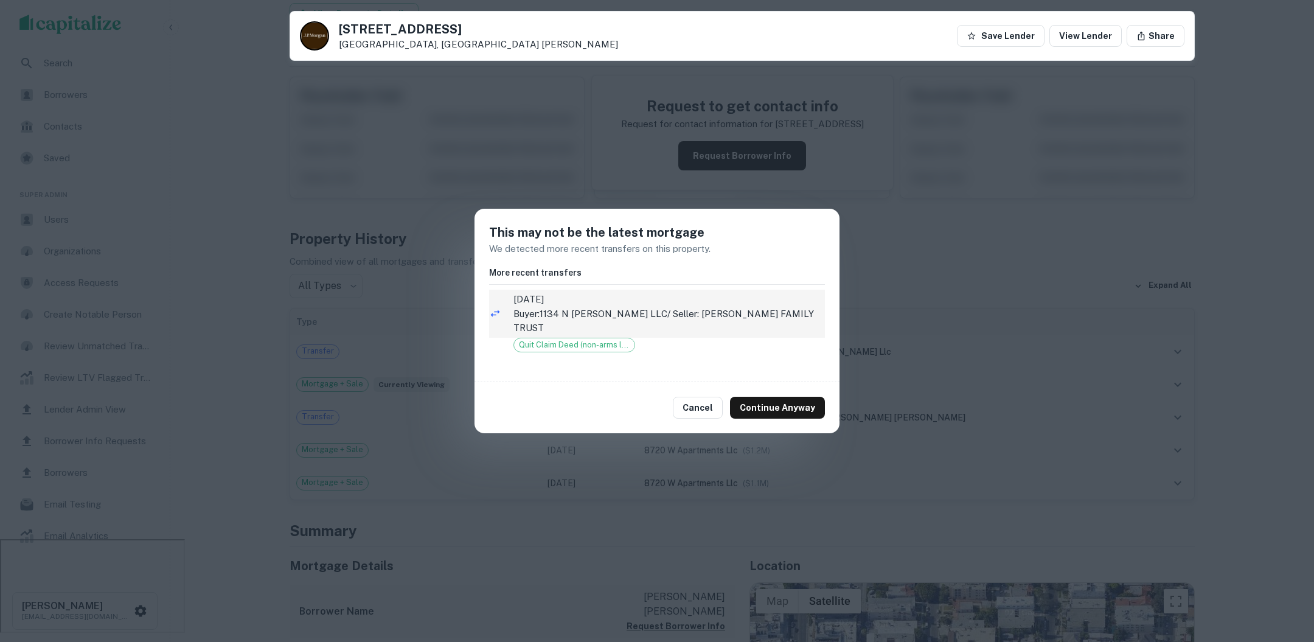
click at [700, 314] on p "Buyer: 1134 N OGDEN LLC / Seller: NORTMAN FAMILY TRUST" at bounding box center [668, 321] width 311 height 29
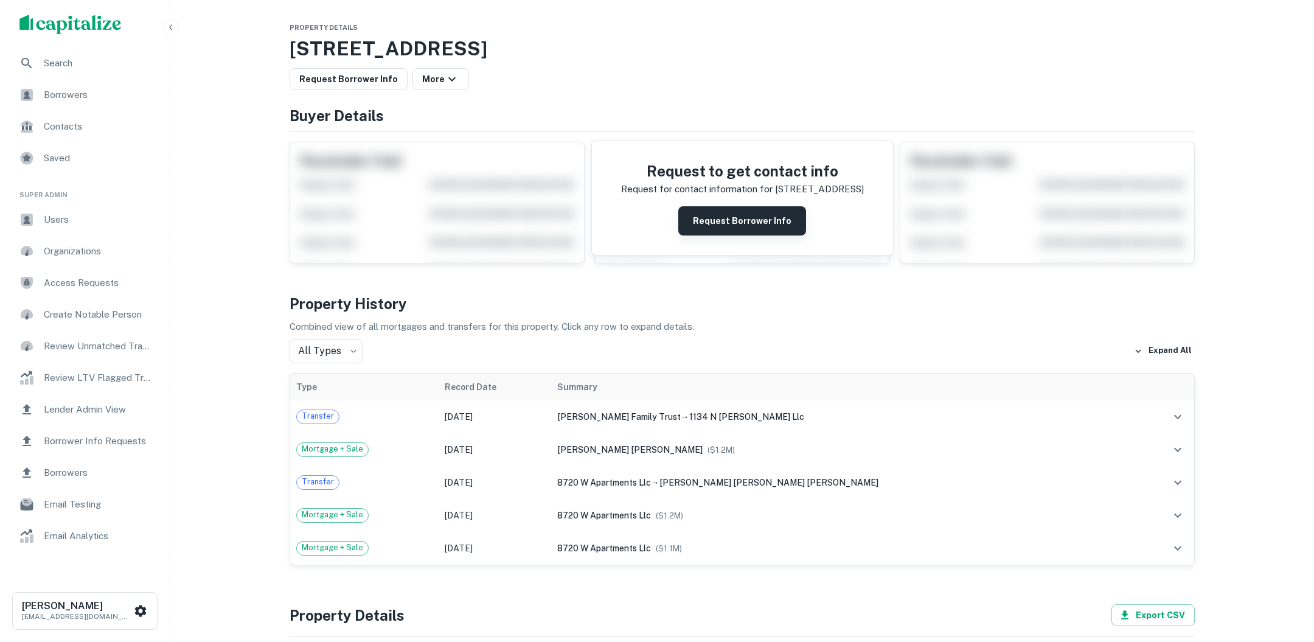
click at [732, 210] on button "Request Borrower Info" at bounding box center [742, 220] width 128 height 29
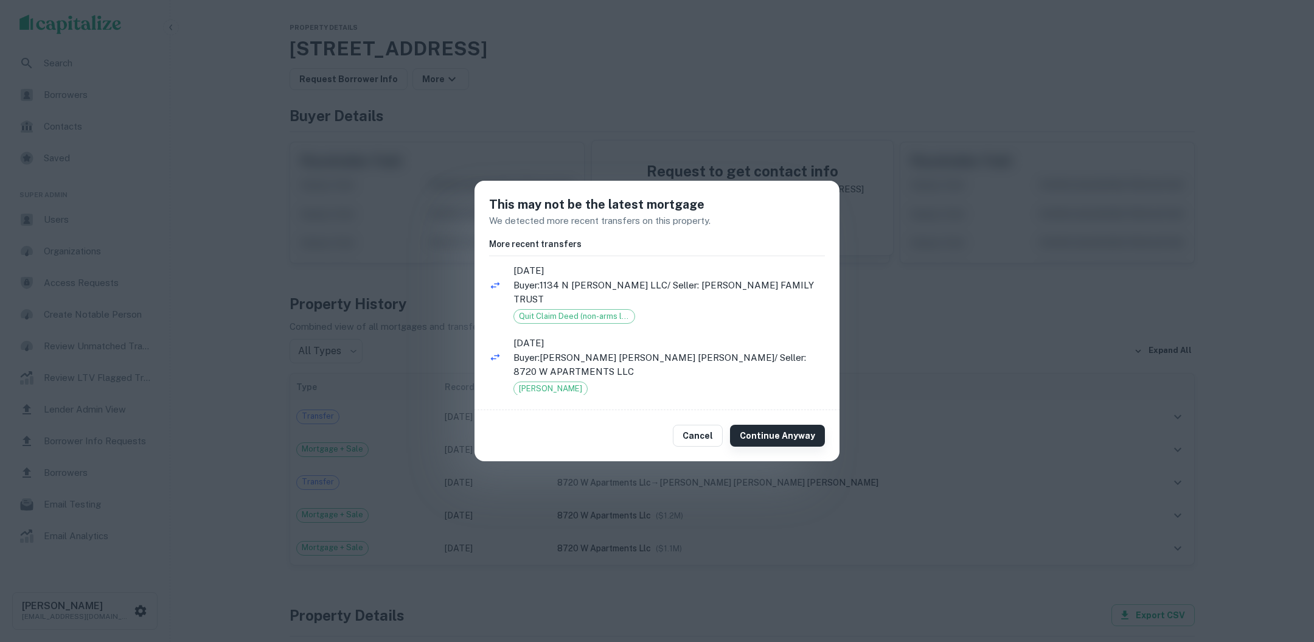
click at [775, 431] on button "Continue Anyway" at bounding box center [777, 436] width 95 height 22
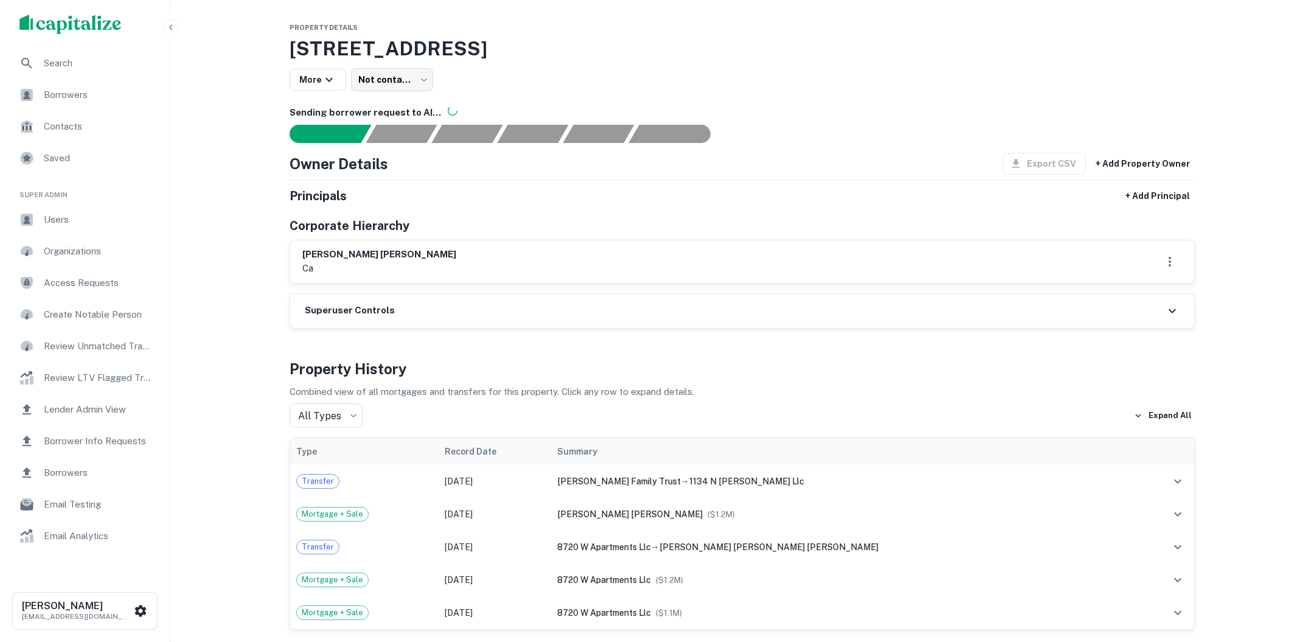
click at [102, 104] on div "Borrowers" at bounding box center [85, 94] width 150 height 29
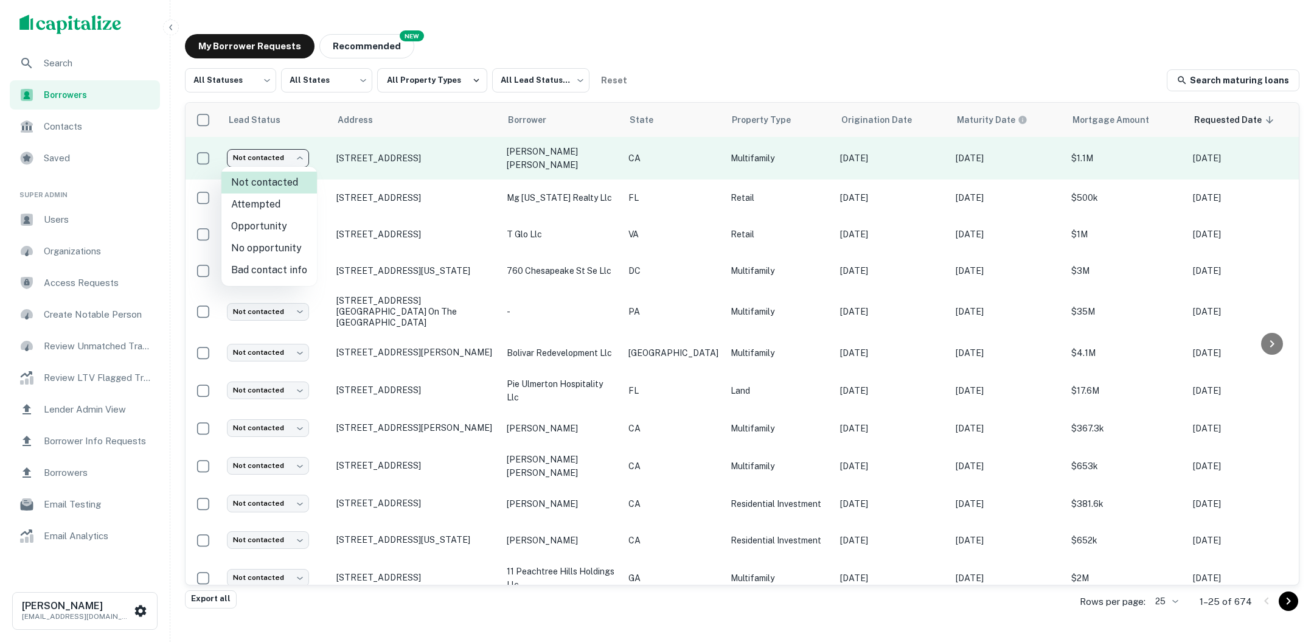
click at [304, 160] on body "Search Borrowers Contacts Saved Super Admin Users Organizations Access Requests…" at bounding box center [657, 321] width 1314 height 642
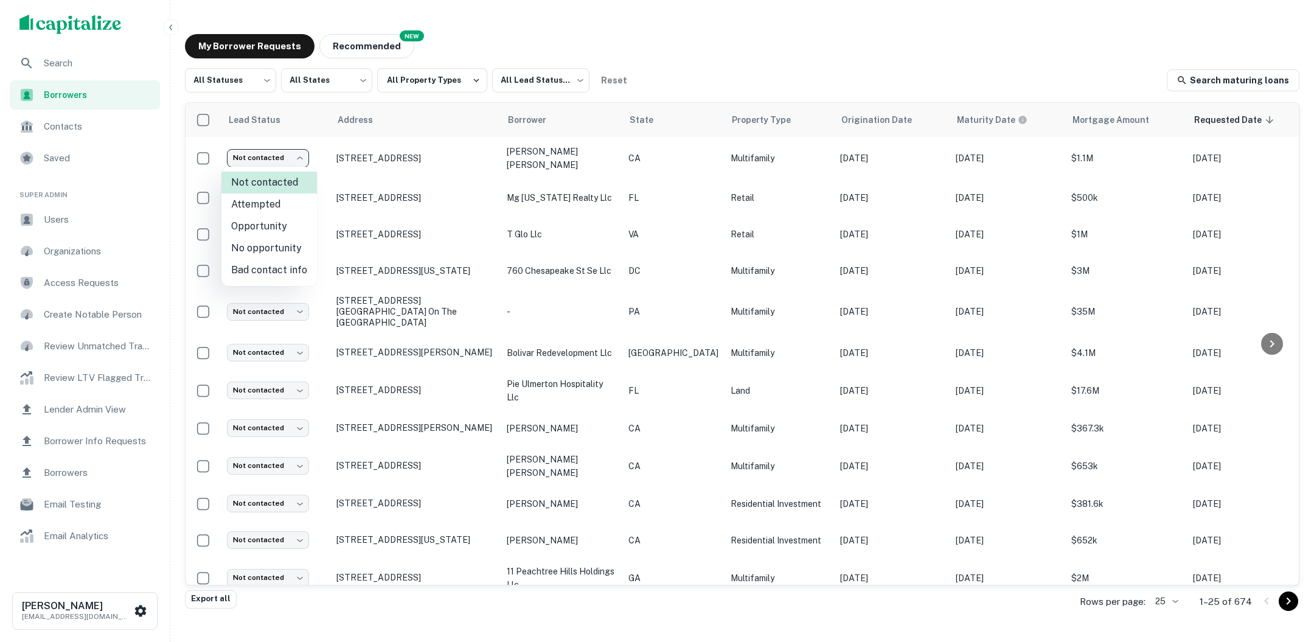
click at [752, 54] on div at bounding box center [657, 321] width 1314 height 642
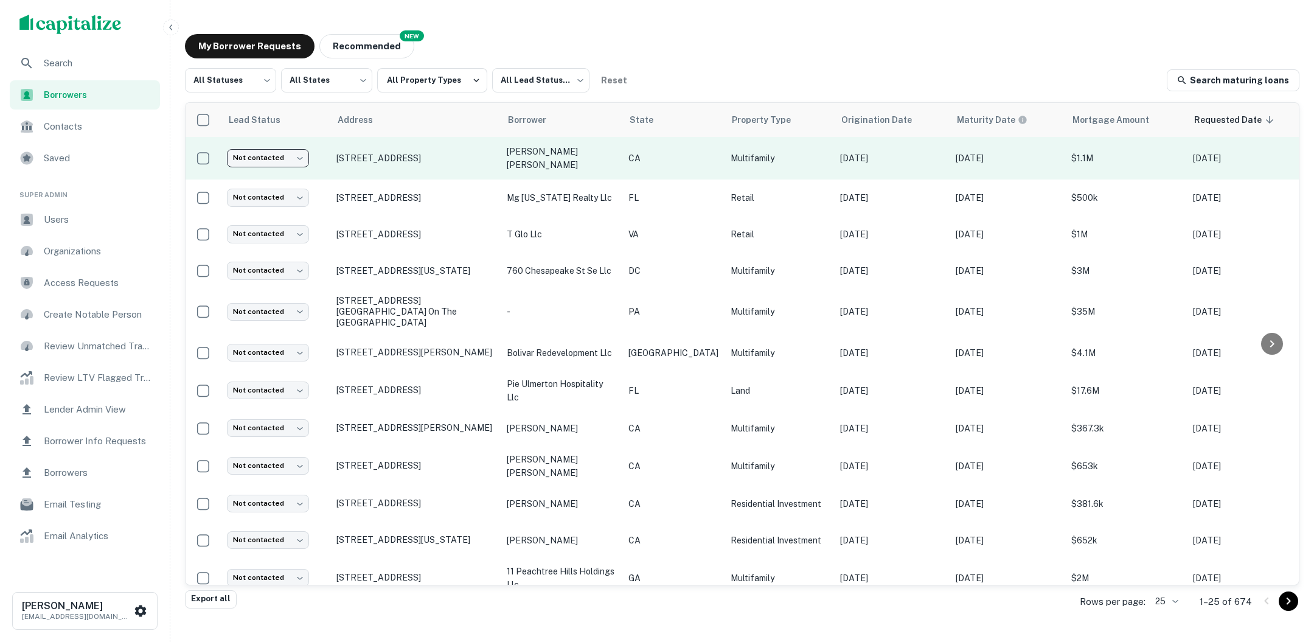
scroll to position [0, 193]
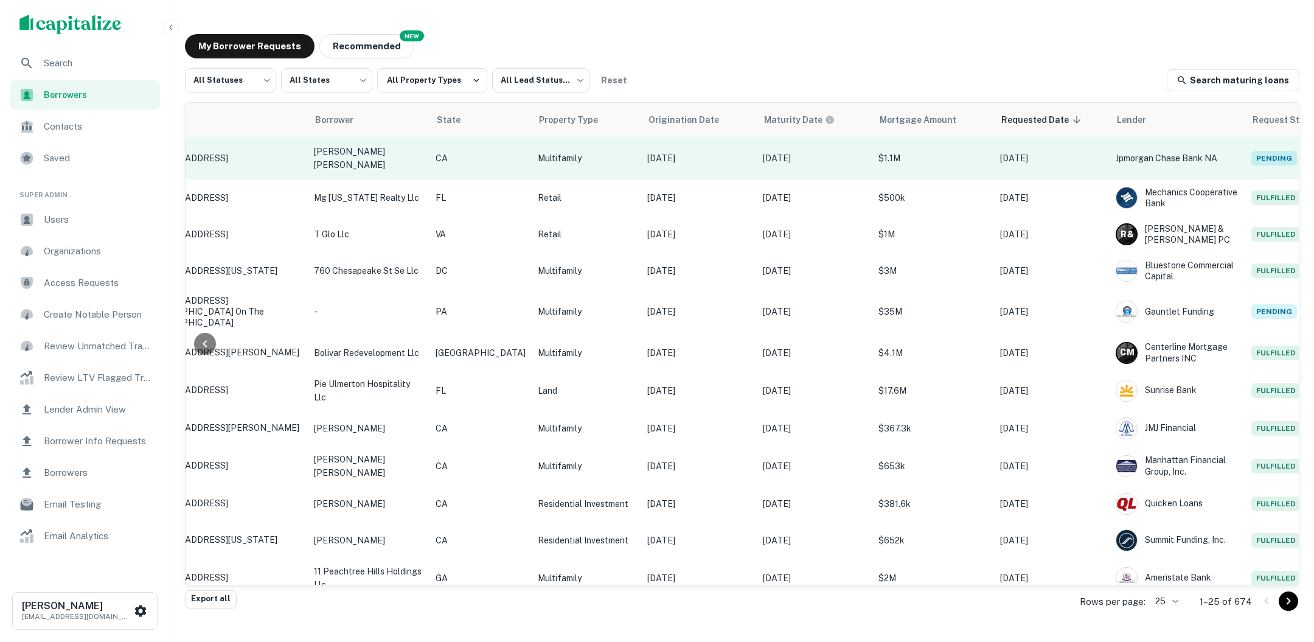
click at [916, 151] on p "$1.1M" at bounding box center [932, 157] width 109 height 13
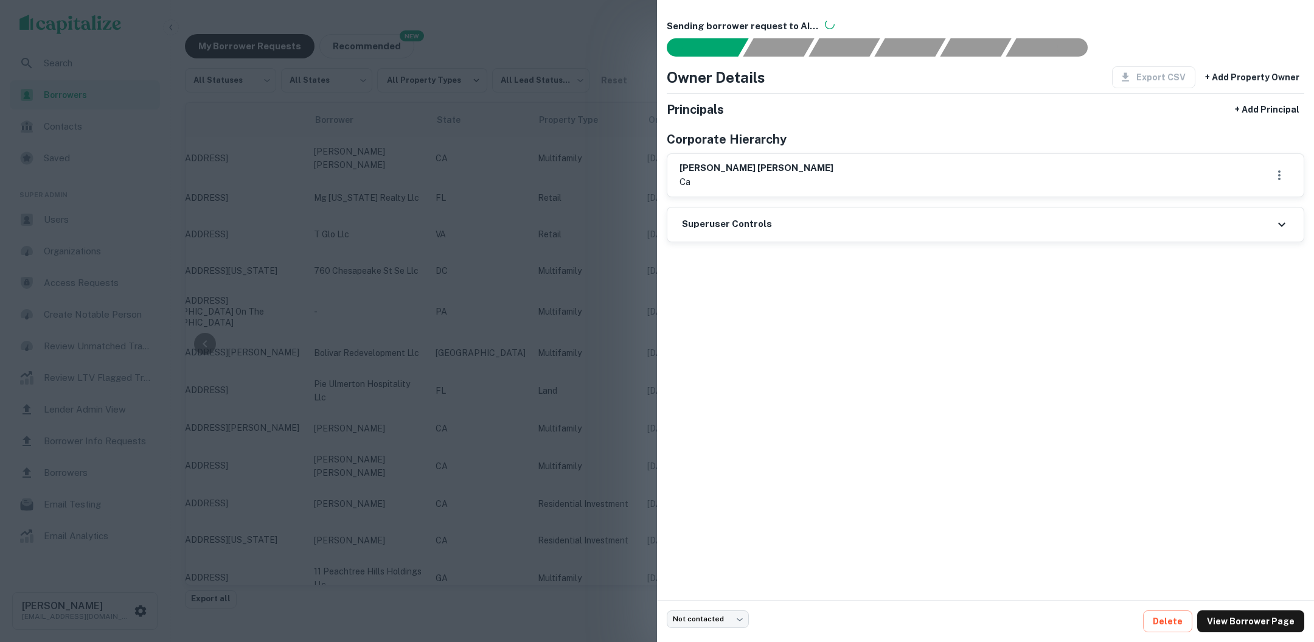
click at [521, 220] on div at bounding box center [657, 321] width 1314 height 642
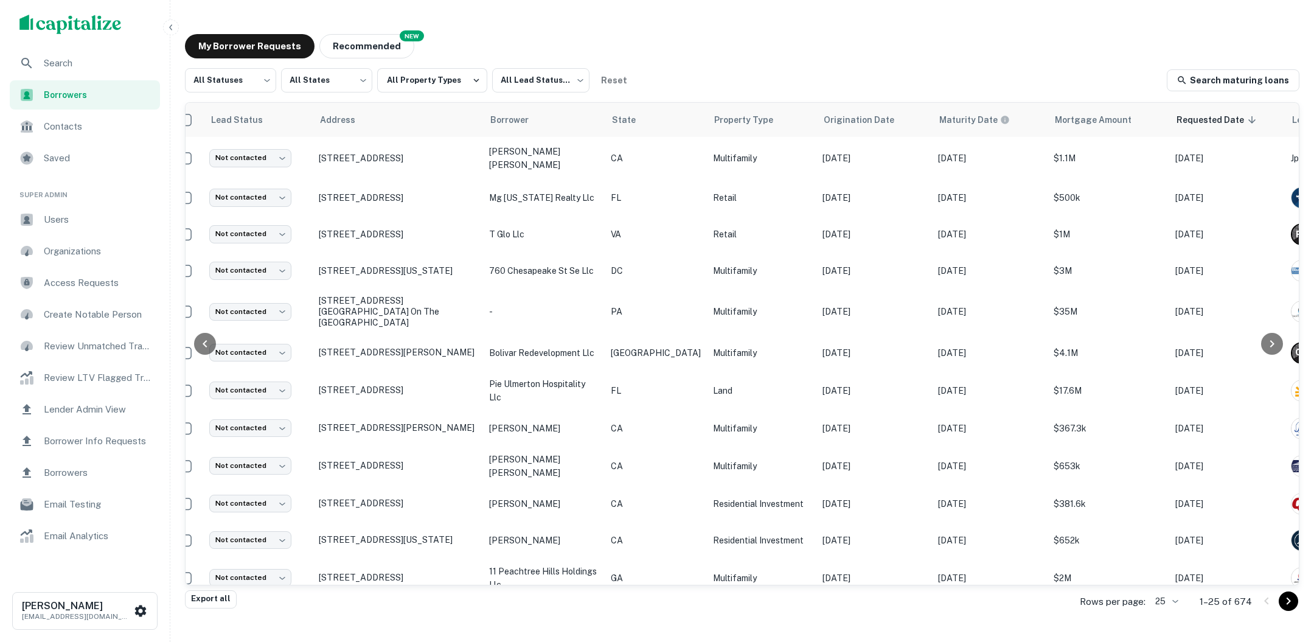
scroll to position [0, 0]
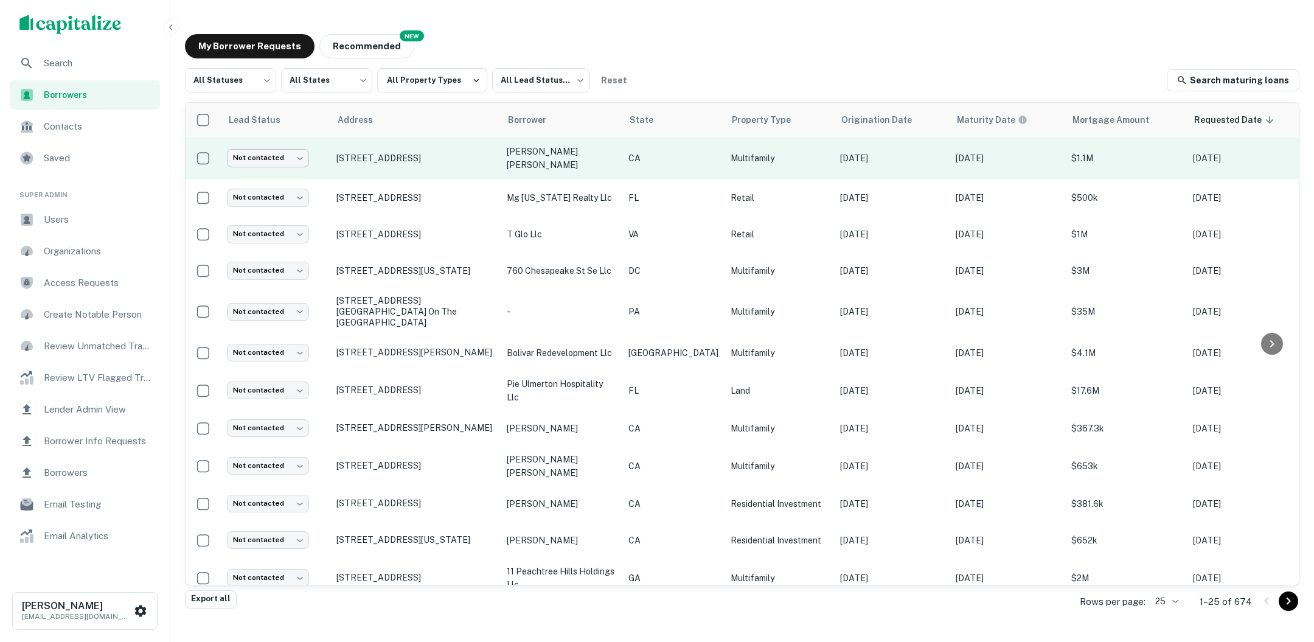
click at [302, 153] on body "Search Borrowers Contacts Saved Super Admin Users Organizations Access Requests…" at bounding box center [657, 321] width 1314 height 642
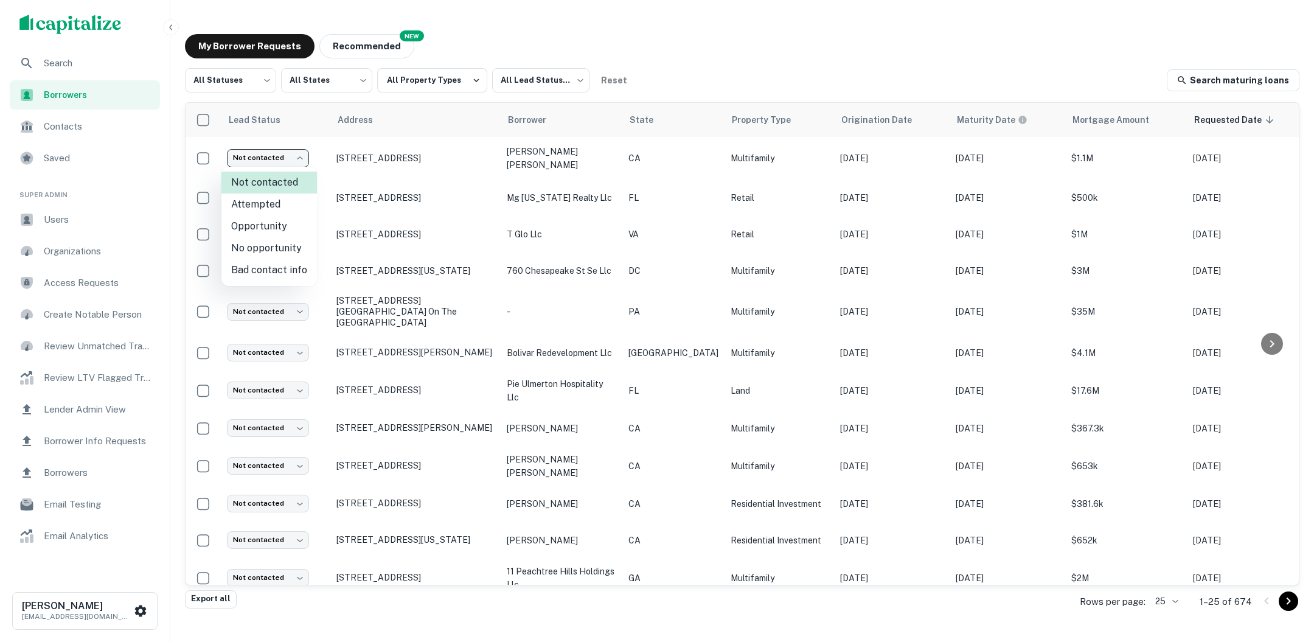
click at [106, 58] on div at bounding box center [657, 321] width 1314 height 642
click at [65, 65] on span "Search" at bounding box center [98, 63] width 109 height 15
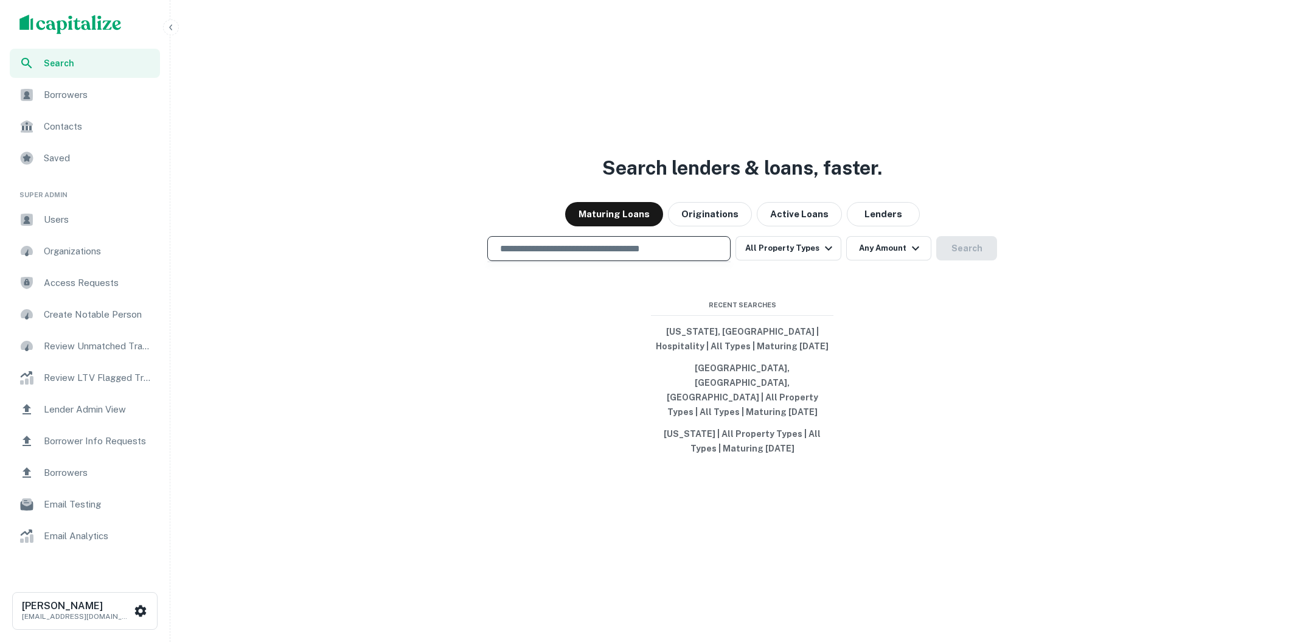
click at [664, 255] on input "text" at bounding box center [609, 249] width 232 height 14
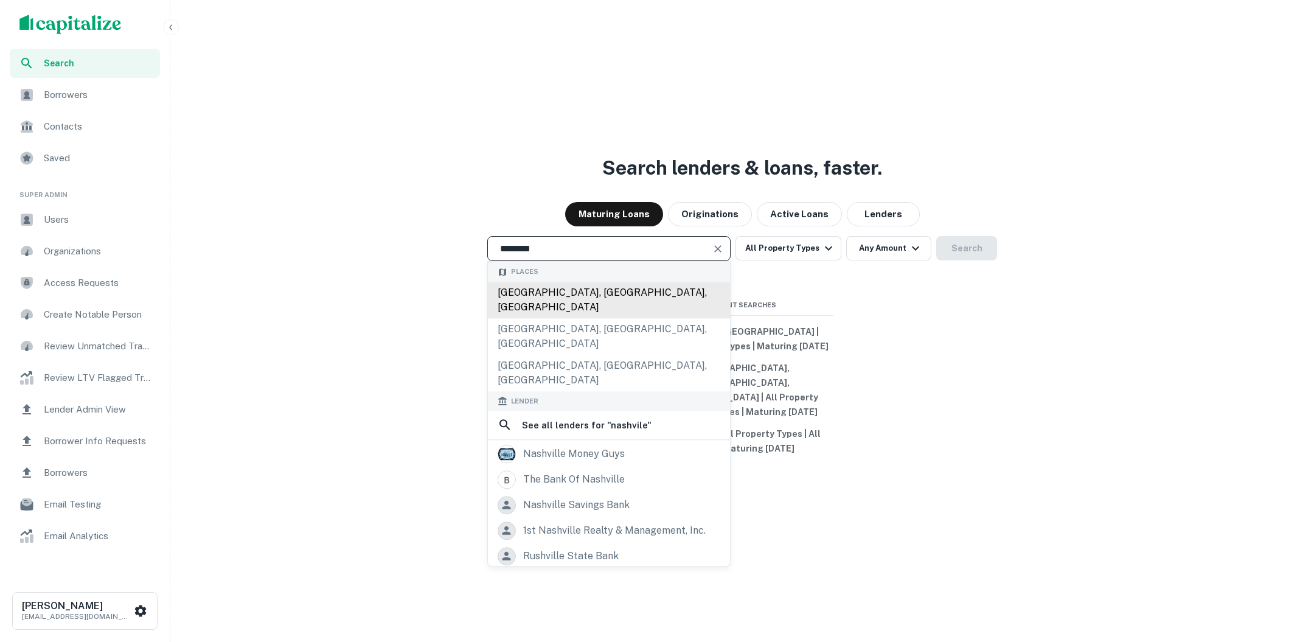
click at [558, 308] on div "[GEOGRAPHIC_DATA], [GEOGRAPHIC_DATA], [GEOGRAPHIC_DATA]" at bounding box center [609, 300] width 242 height 36
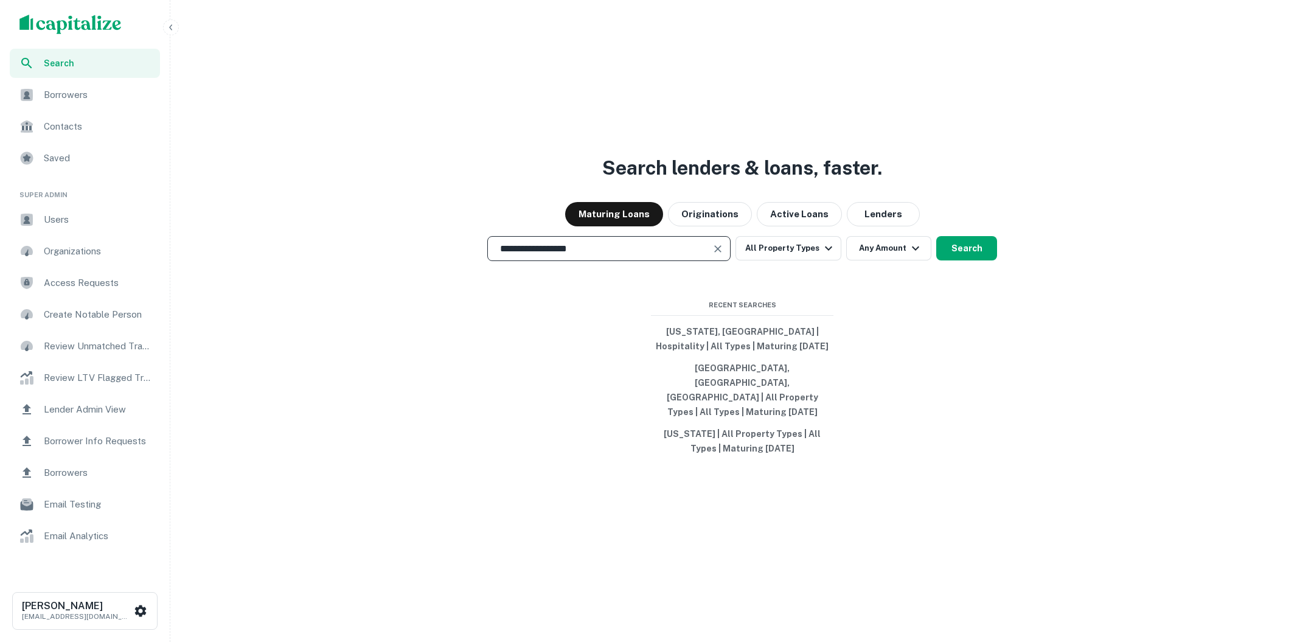
type input "**********"
click at [965, 260] on button "Search" at bounding box center [966, 248] width 61 height 24
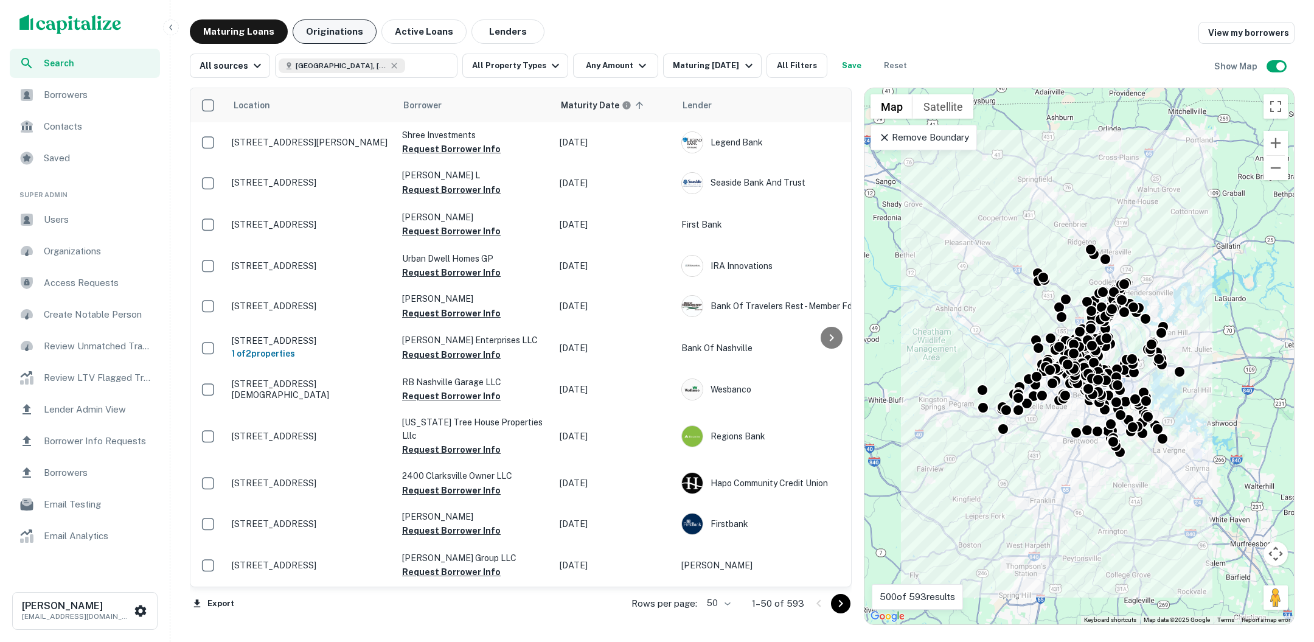
click at [337, 38] on button "Originations" at bounding box center [335, 31] width 84 height 24
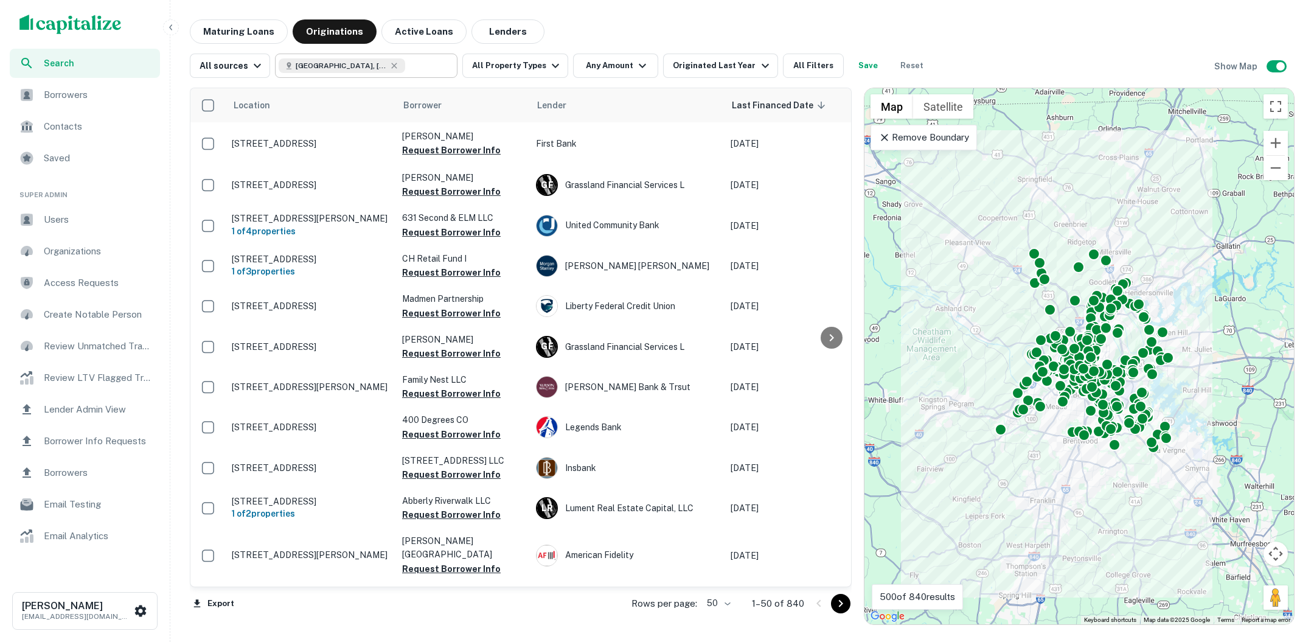
click at [414, 65] on input "text" at bounding box center [428, 65] width 47 height 17
click at [414, 65] on input "**********" at bounding box center [356, 65] width 155 height 17
type input "******"
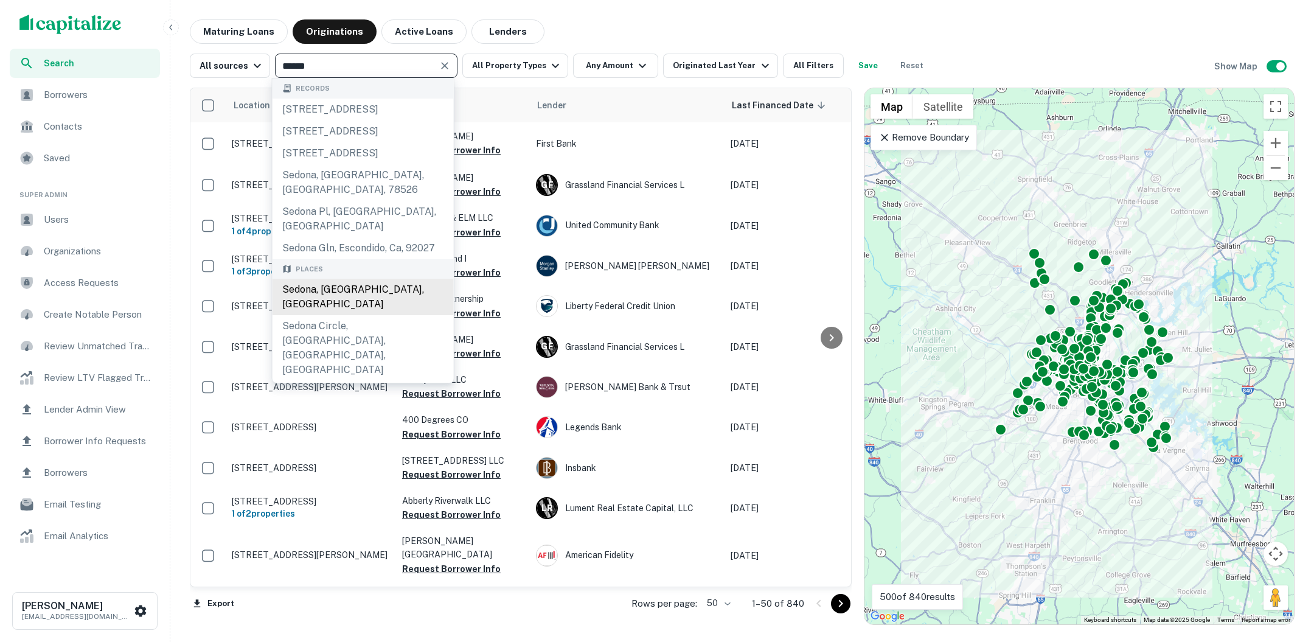
click at [390, 279] on div "Sedona, AZ, USA" at bounding box center [363, 297] width 181 height 36
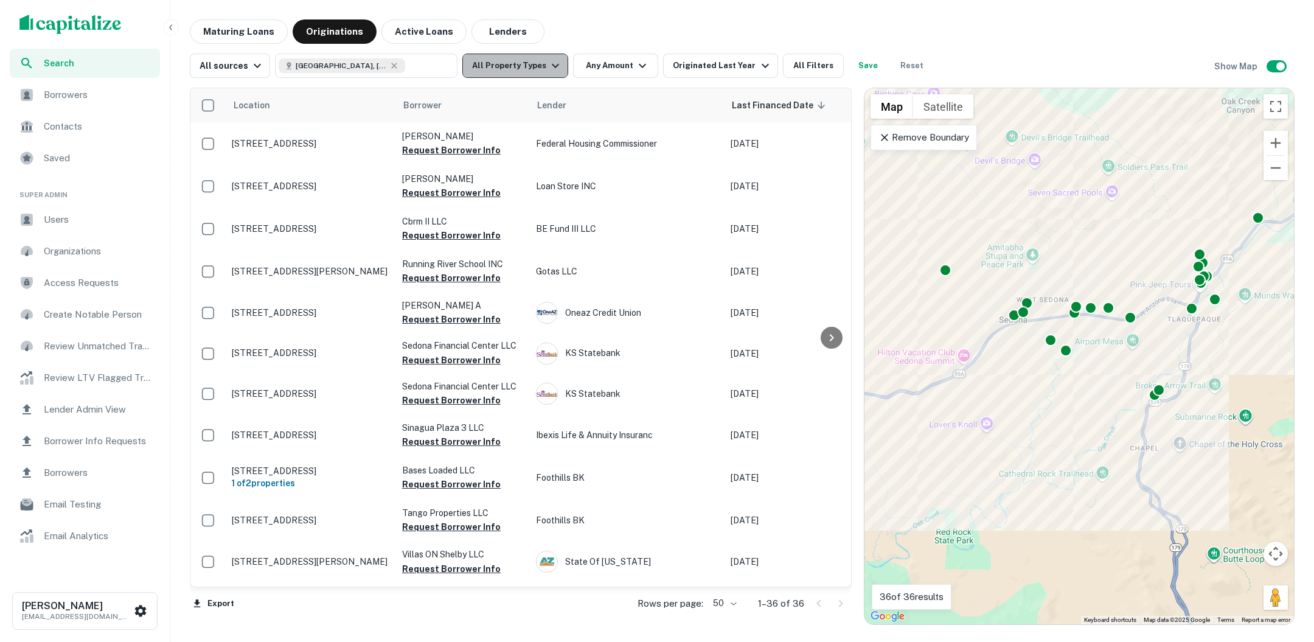
click at [552, 66] on icon "button" at bounding box center [555, 66] width 7 height 4
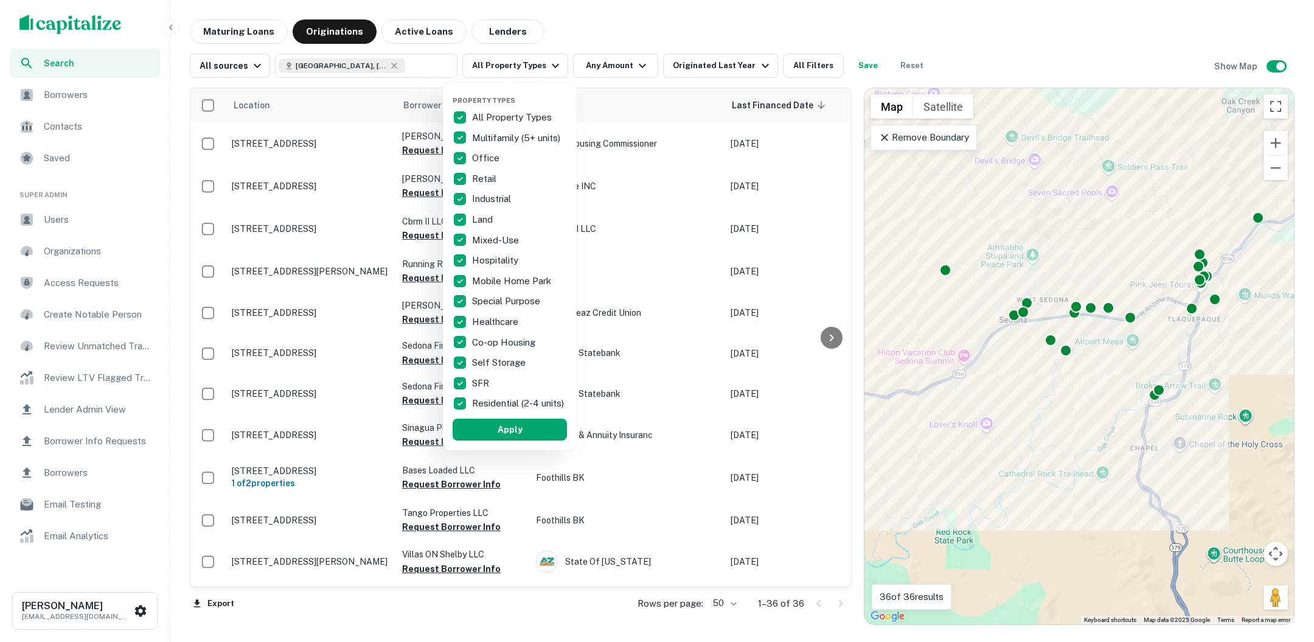
click at [474, 110] on p "All Property Types" at bounding box center [513, 117] width 82 height 15
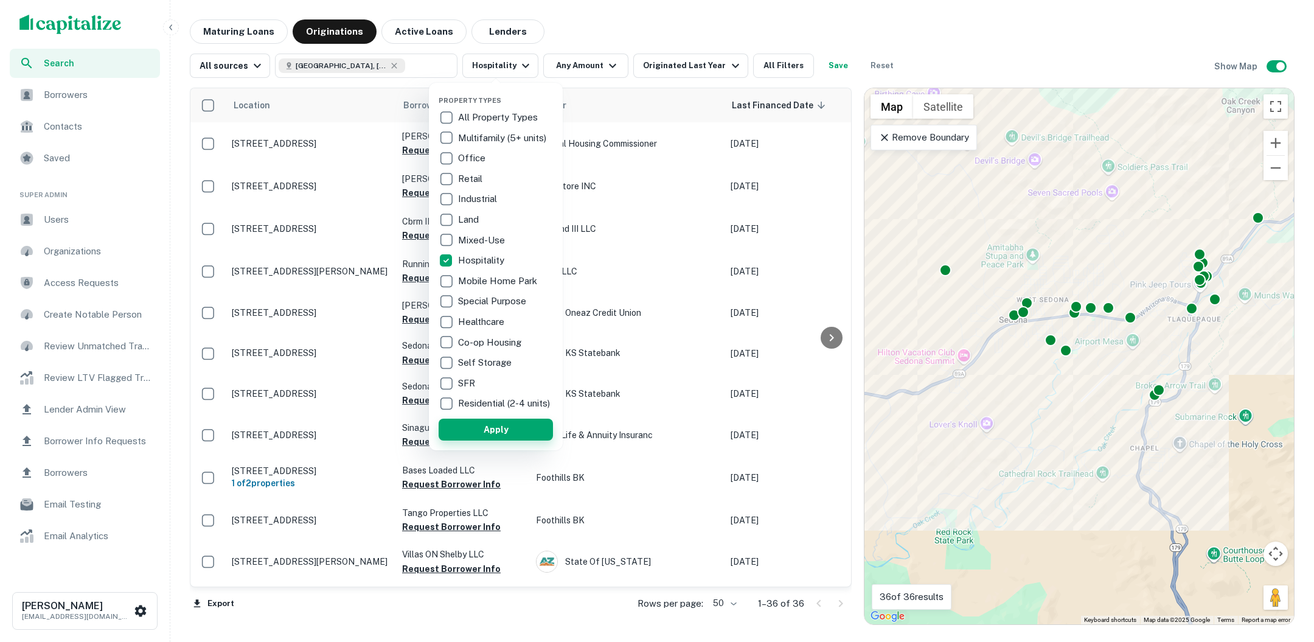
click at [497, 435] on button "Apply" at bounding box center [496, 430] width 114 height 22
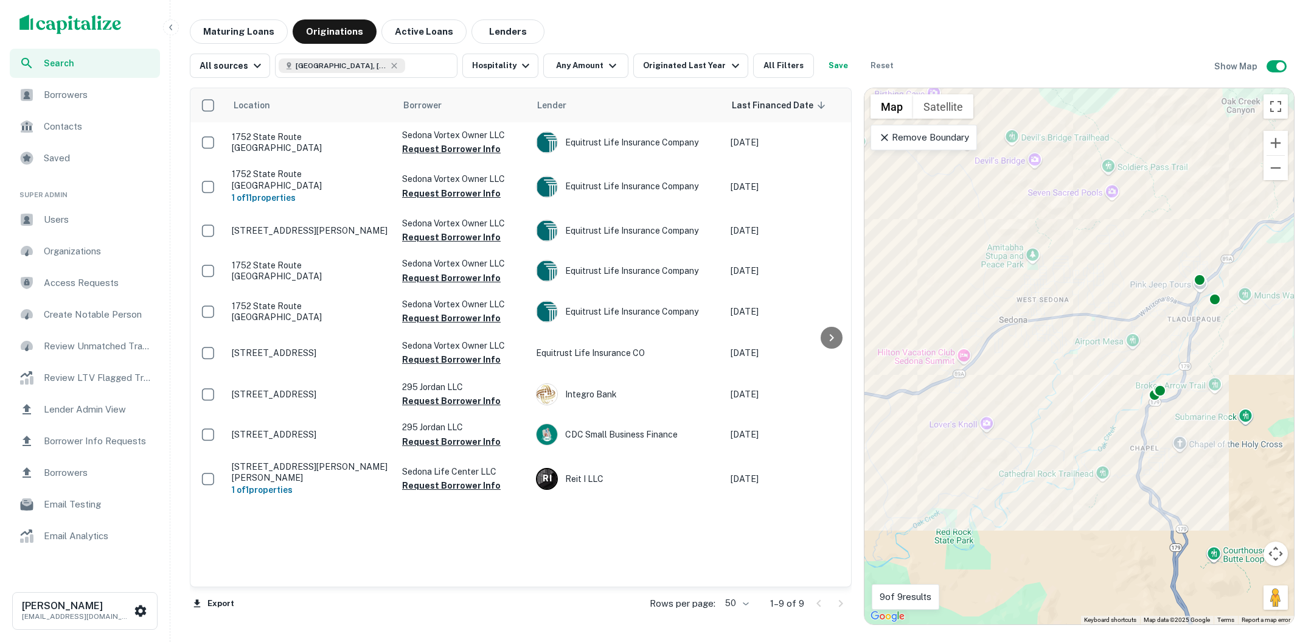
click at [886, 136] on icon at bounding box center [884, 137] width 12 height 12
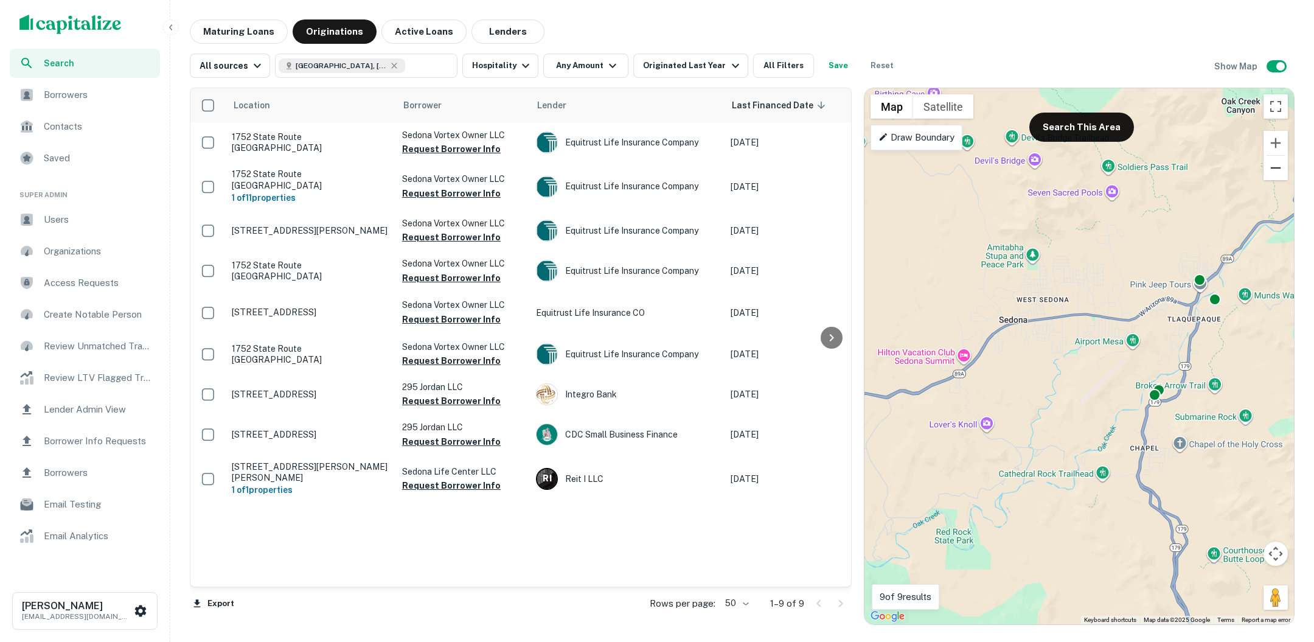
click at [1273, 172] on button "Zoom out" at bounding box center [1275, 168] width 24 height 24
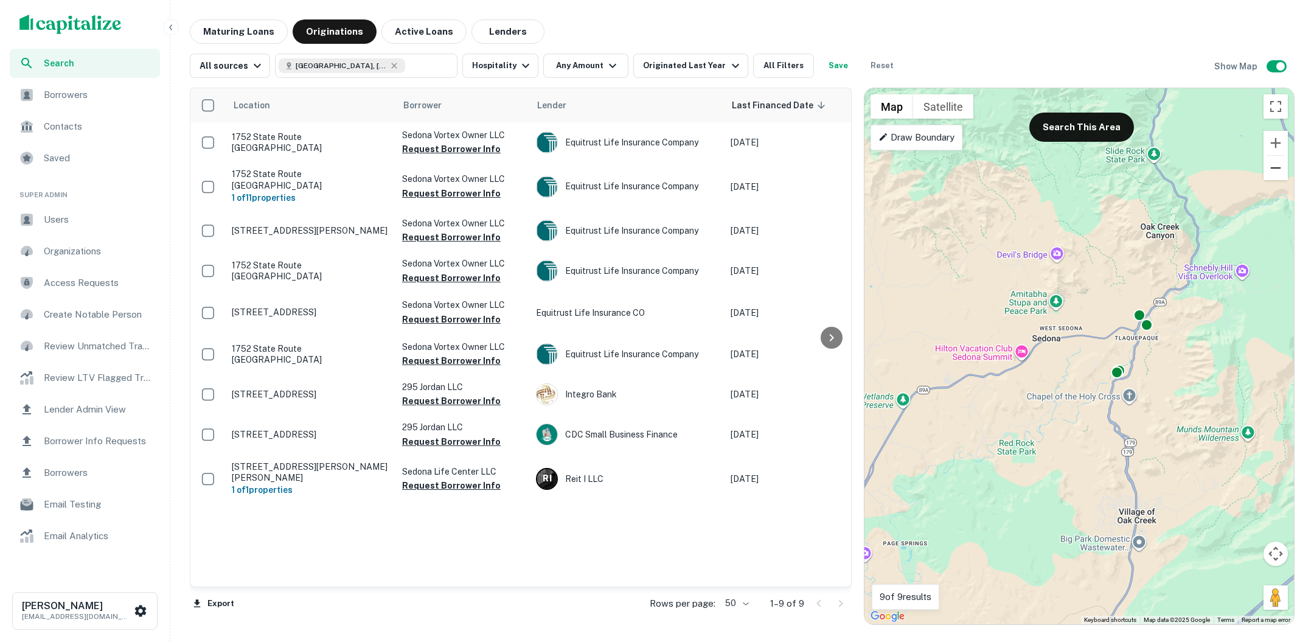
click at [1273, 172] on button "Zoom out" at bounding box center [1275, 168] width 24 height 24
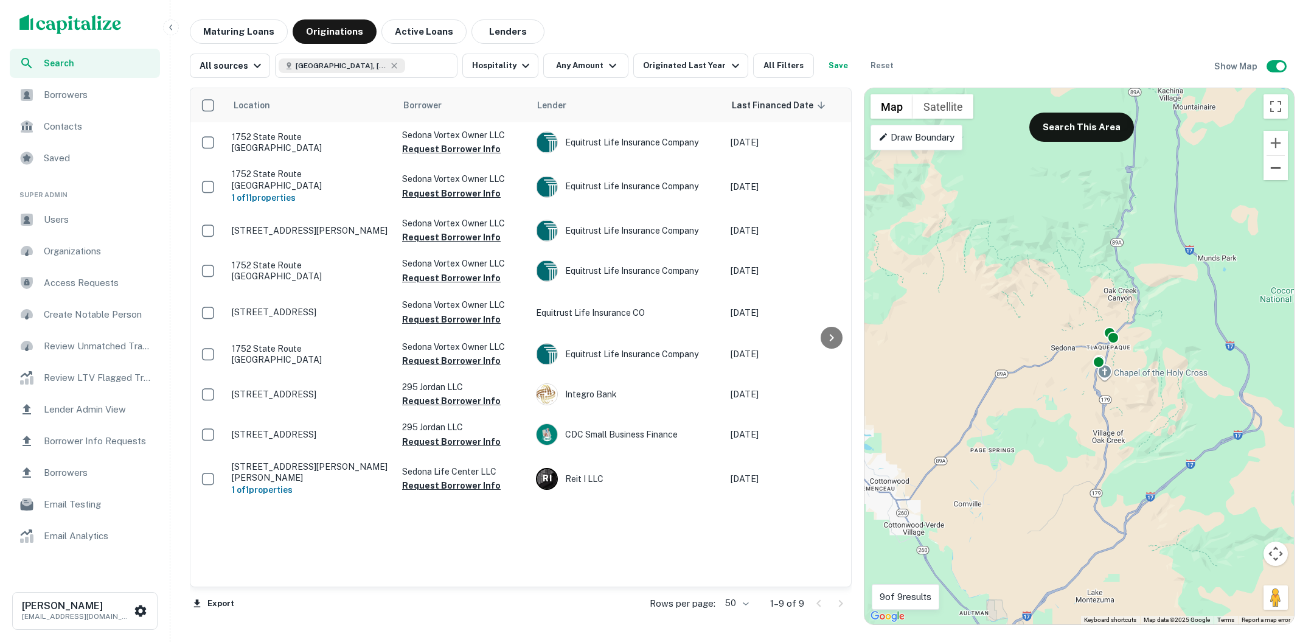
click at [1273, 172] on button "Zoom out" at bounding box center [1275, 168] width 24 height 24
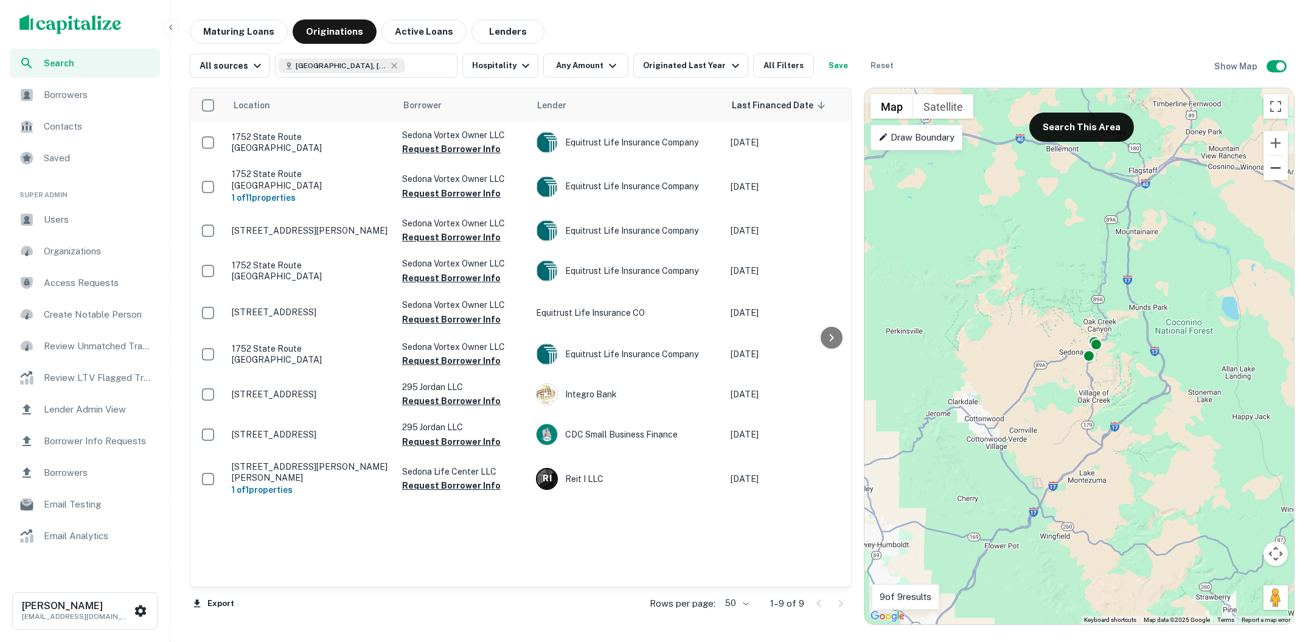
click at [1273, 172] on button "Zoom out" at bounding box center [1275, 168] width 24 height 24
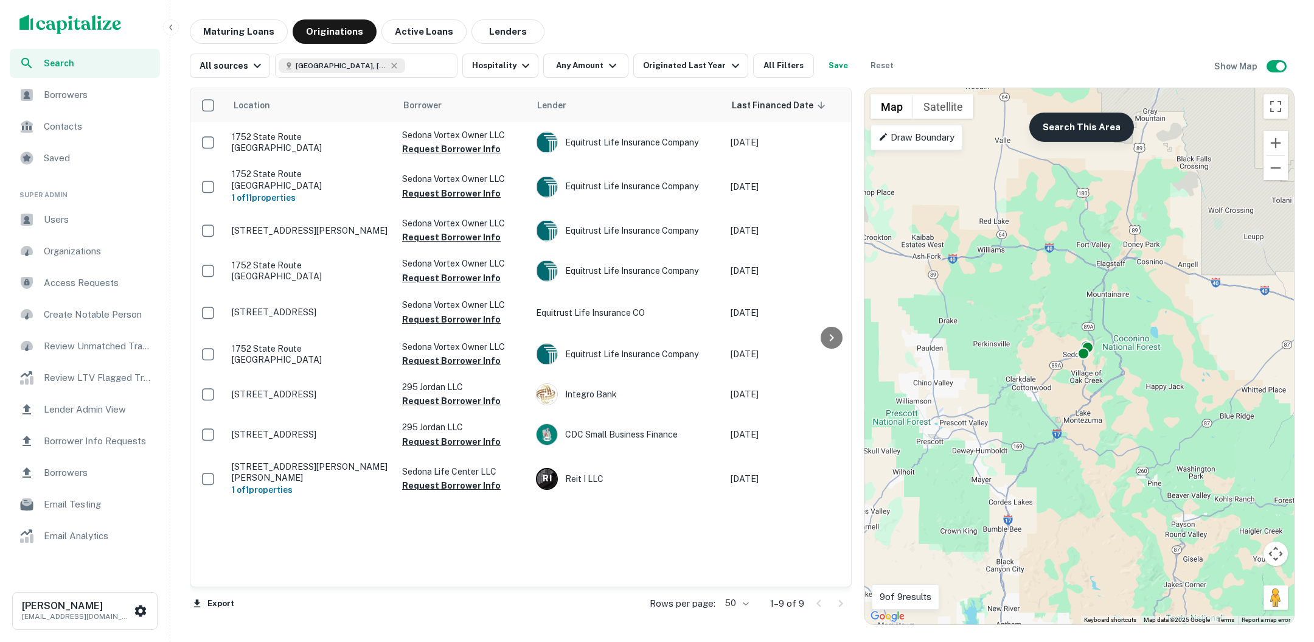
click at [1071, 139] on button "Search This Area" at bounding box center [1081, 127] width 105 height 29
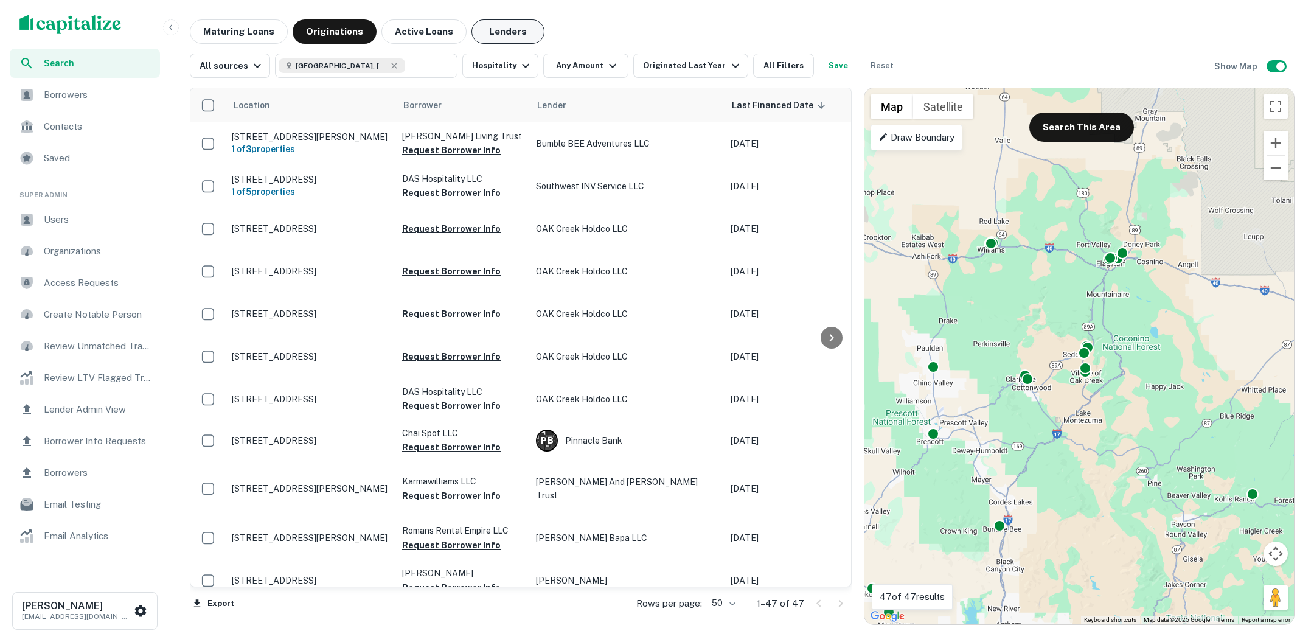
click at [504, 27] on button "Lenders" at bounding box center [507, 31] width 73 height 24
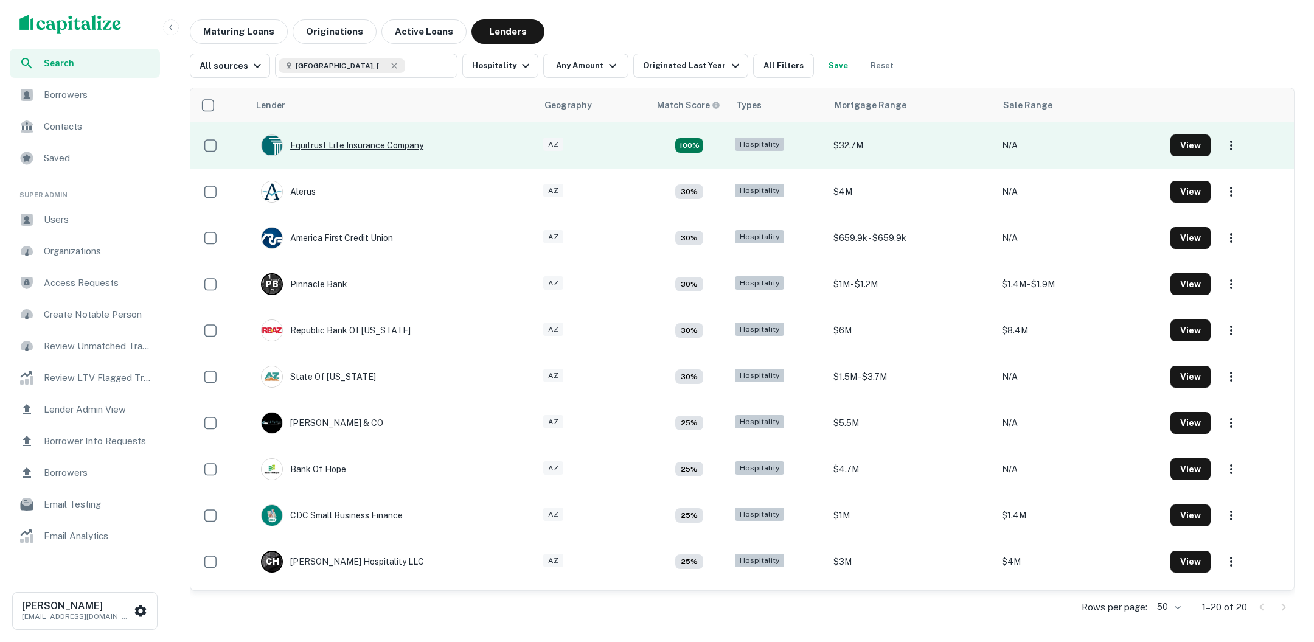
click at [388, 143] on div "Equitrust Life Insurance Company" at bounding box center [342, 145] width 162 height 22
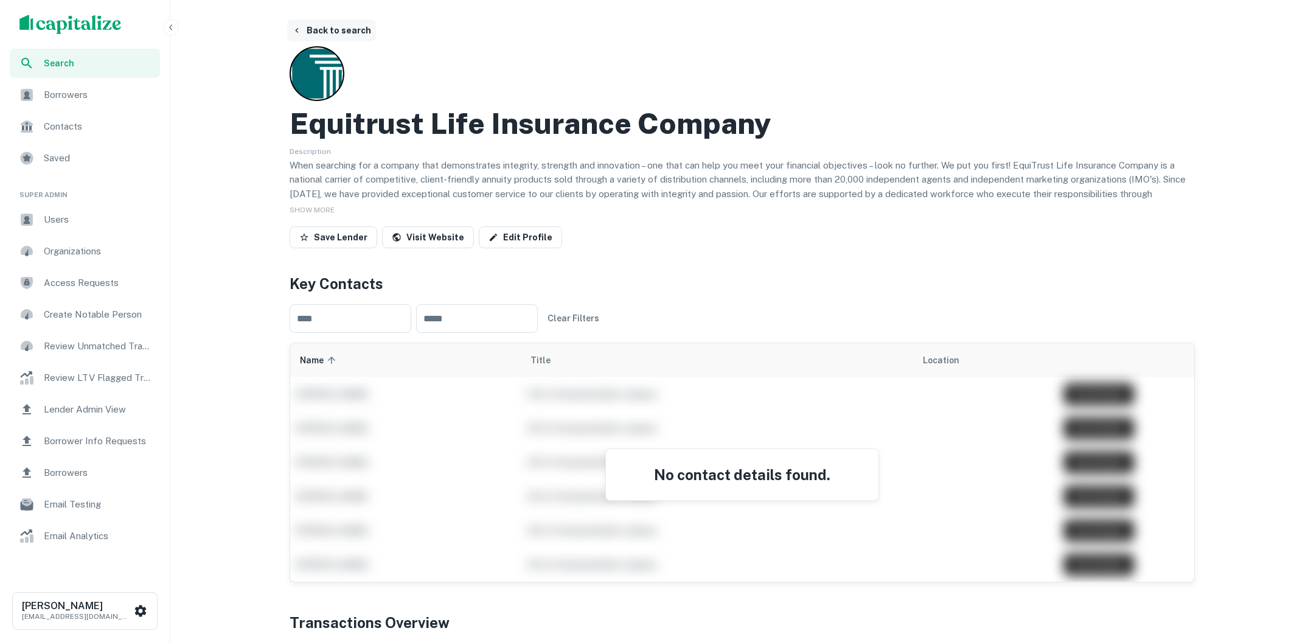
click at [346, 30] on button "Back to search" at bounding box center [331, 30] width 89 height 22
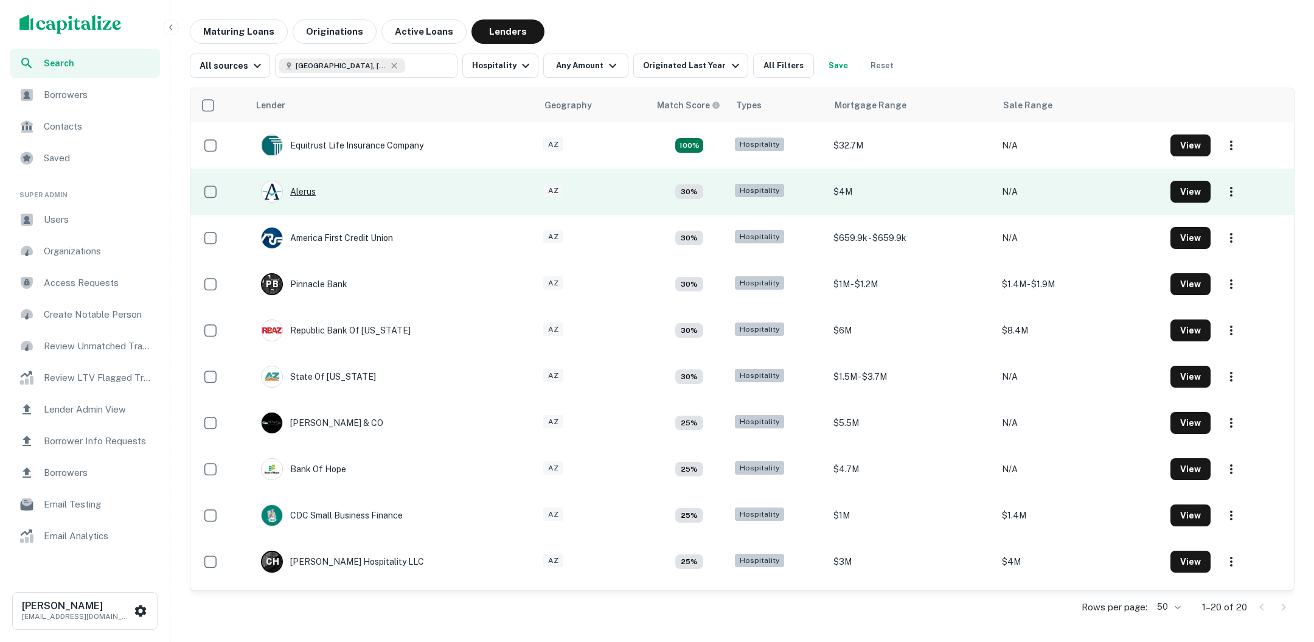
click at [307, 189] on div "Alerus" at bounding box center [288, 192] width 55 height 22
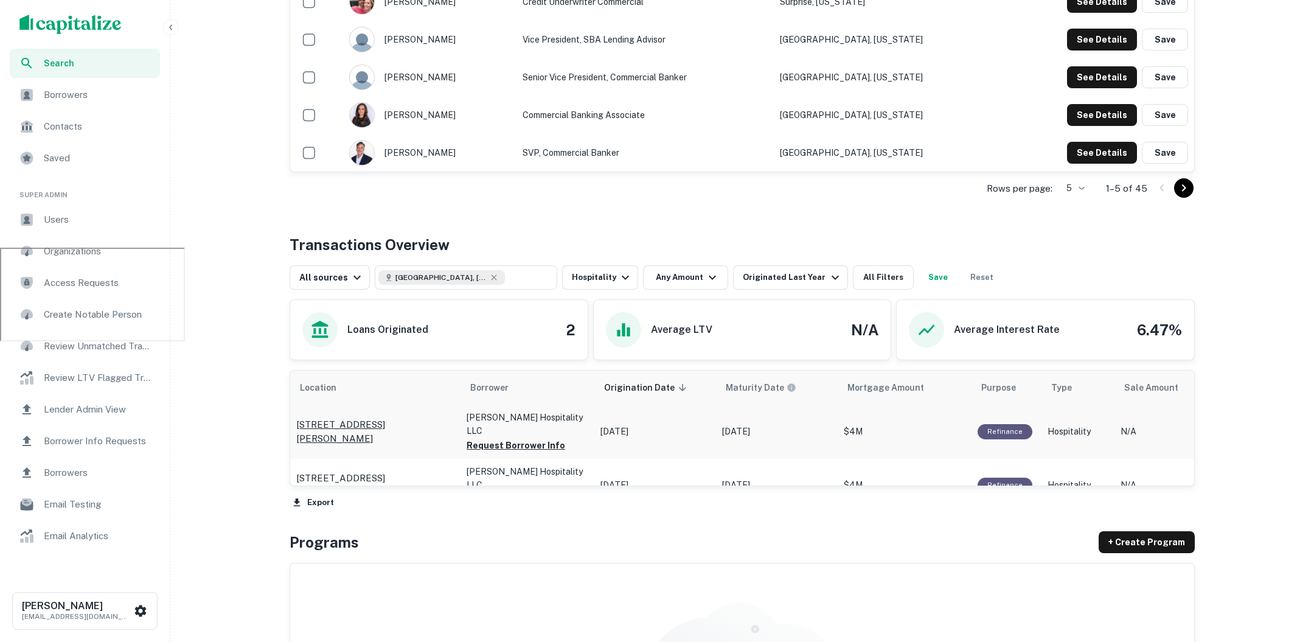
scroll to position [251, 0]
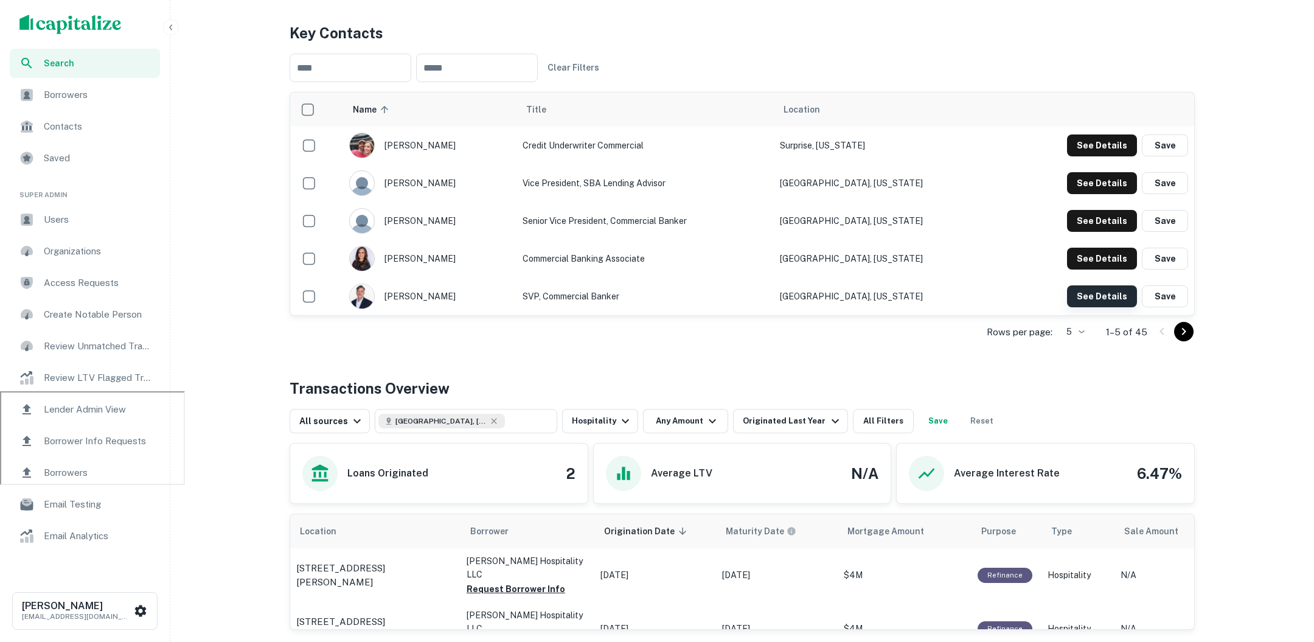
click at [1099, 156] on button "See Details" at bounding box center [1102, 145] width 70 height 22
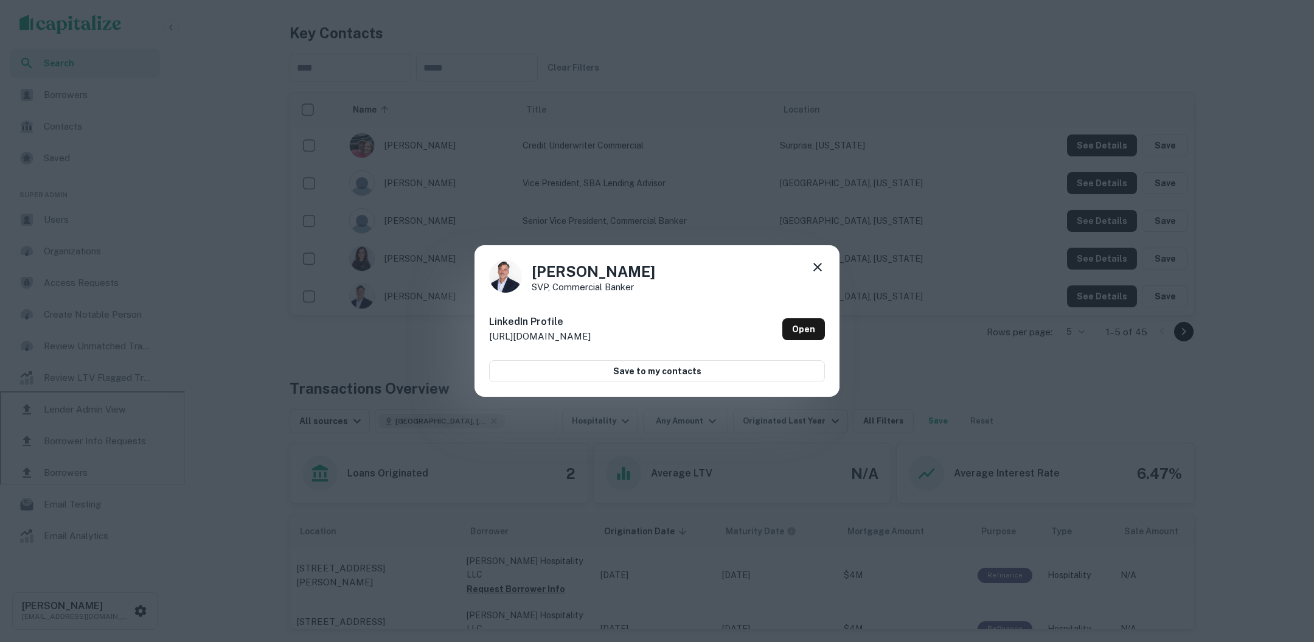
click at [818, 273] on icon at bounding box center [817, 267] width 15 height 15
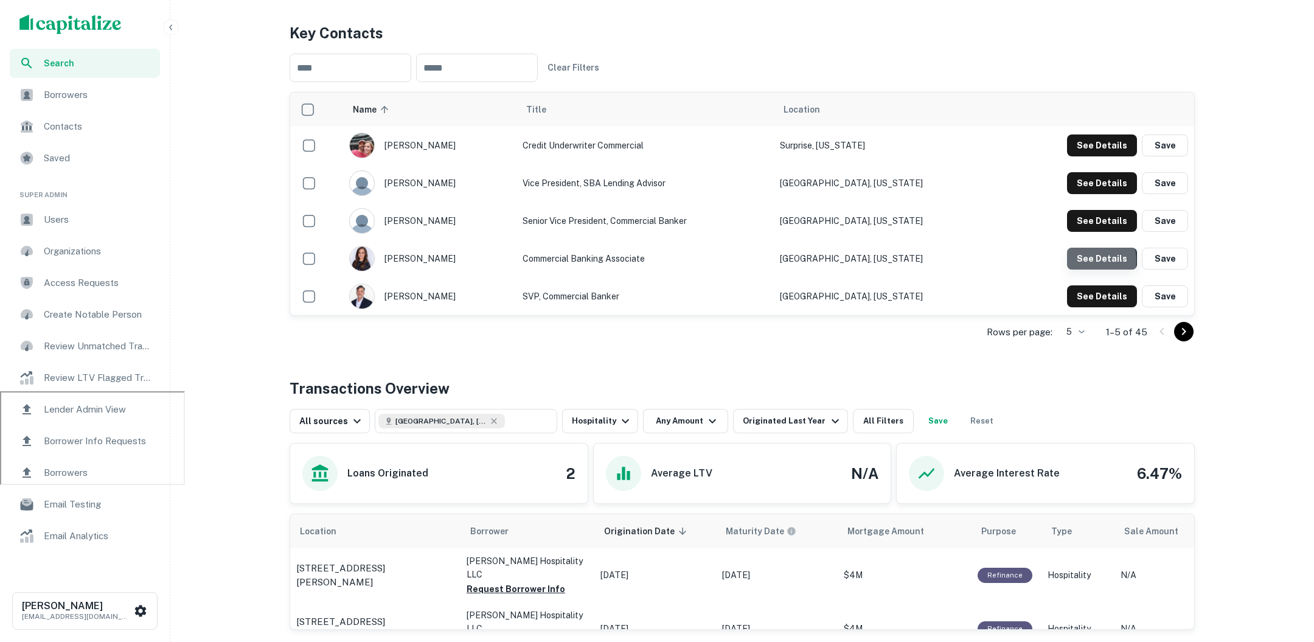
click at [1076, 156] on button "See Details" at bounding box center [1102, 145] width 70 height 22
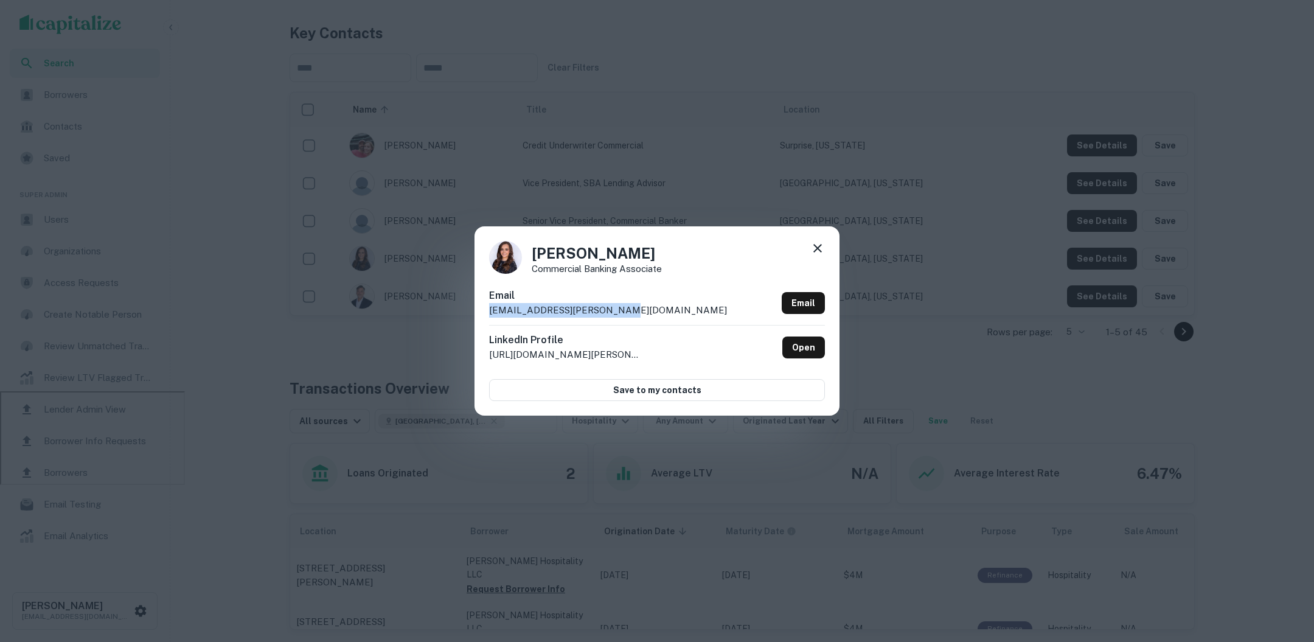
drag, startPoint x: 609, startPoint y: 308, endPoint x: 485, endPoint y: 313, distance: 124.2
click at [485, 313] on div "Caitlyn Birkett Commercial Banking Associate Email caitlyn.birkett@alerus.com E…" at bounding box center [656, 320] width 365 height 189
click at [742, 136] on div "Caitlyn Birkett Commercial Banking Associate Email caitlyn.birkett@alerus.com E…" at bounding box center [657, 321] width 1314 height 642
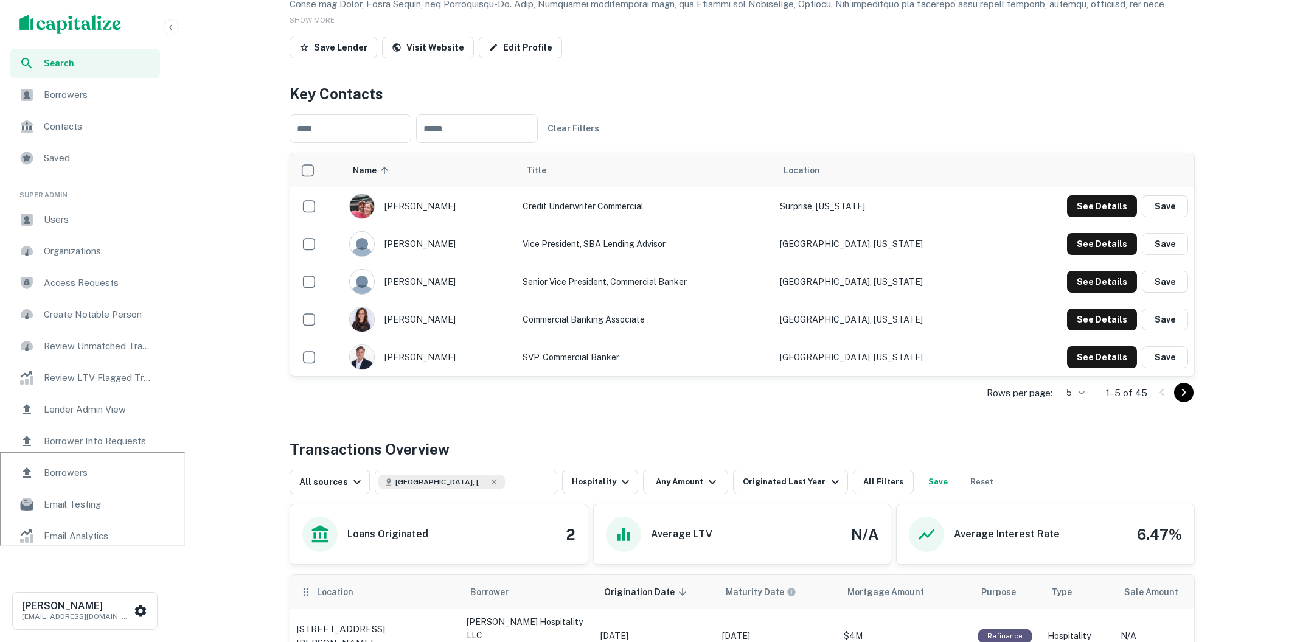
scroll to position [0, 0]
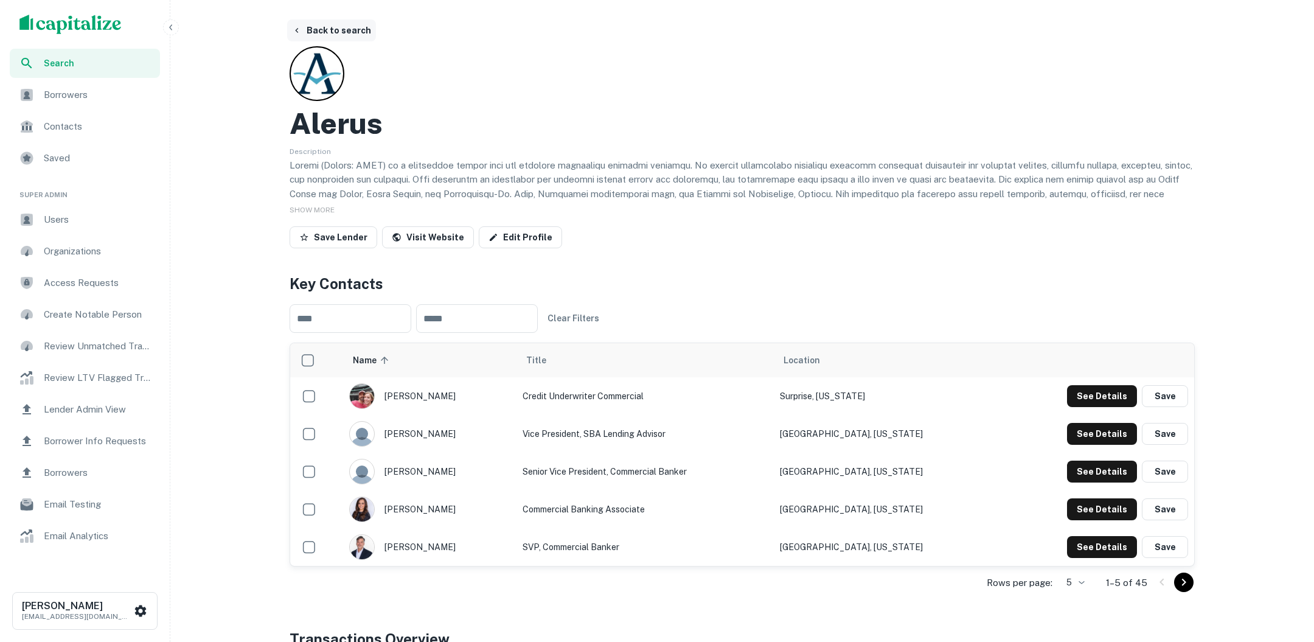
click at [358, 35] on button "Back to search" at bounding box center [331, 30] width 89 height 22
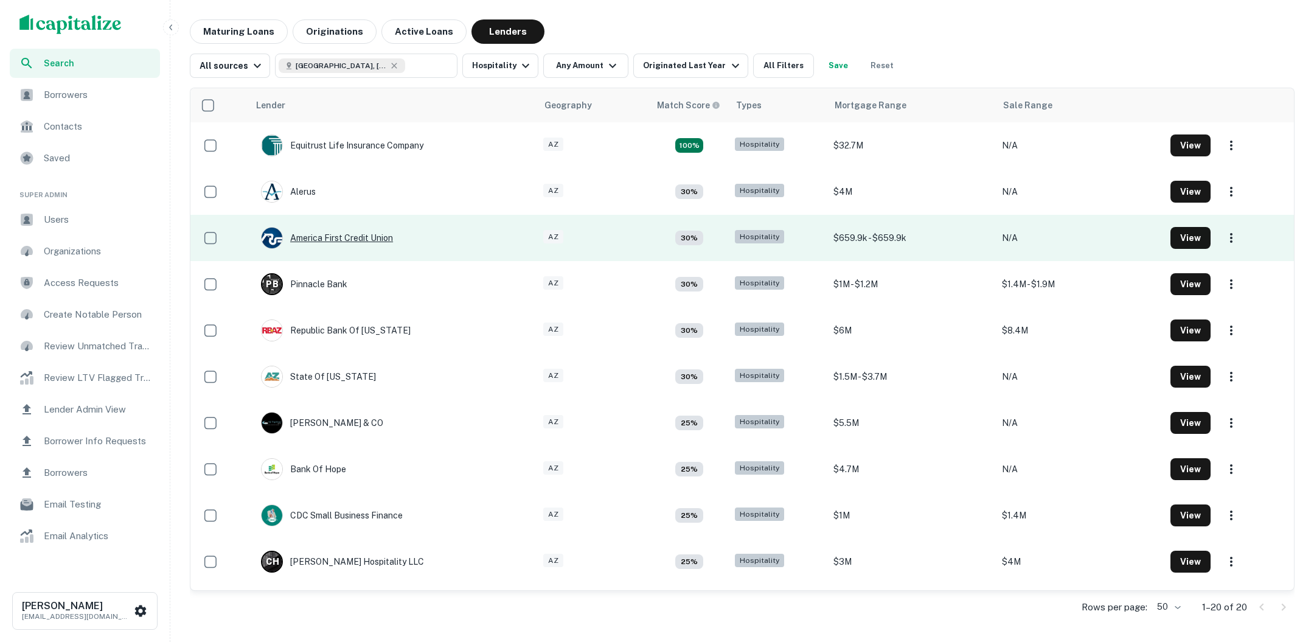
click at [360, 236] on div "America First Credit Union" at bounding box center [327, 238] width 132 height 22
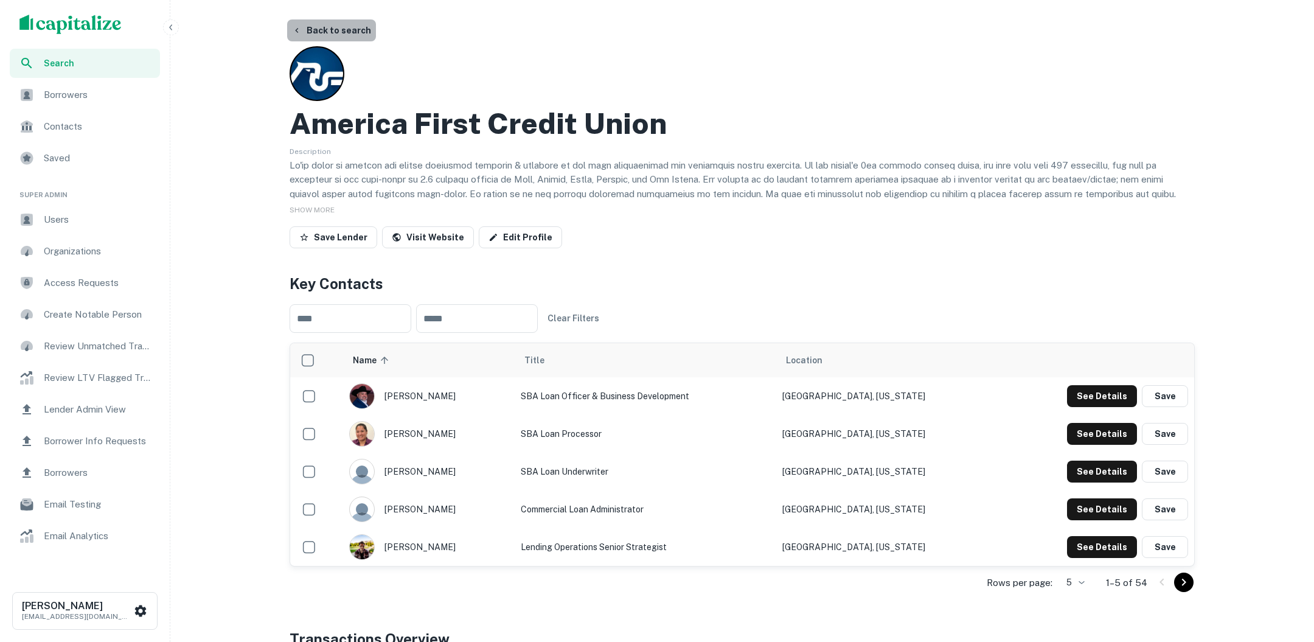
click at [335, 30] on button "Back to search" at bounding box center [331, 30] width 89 height 22
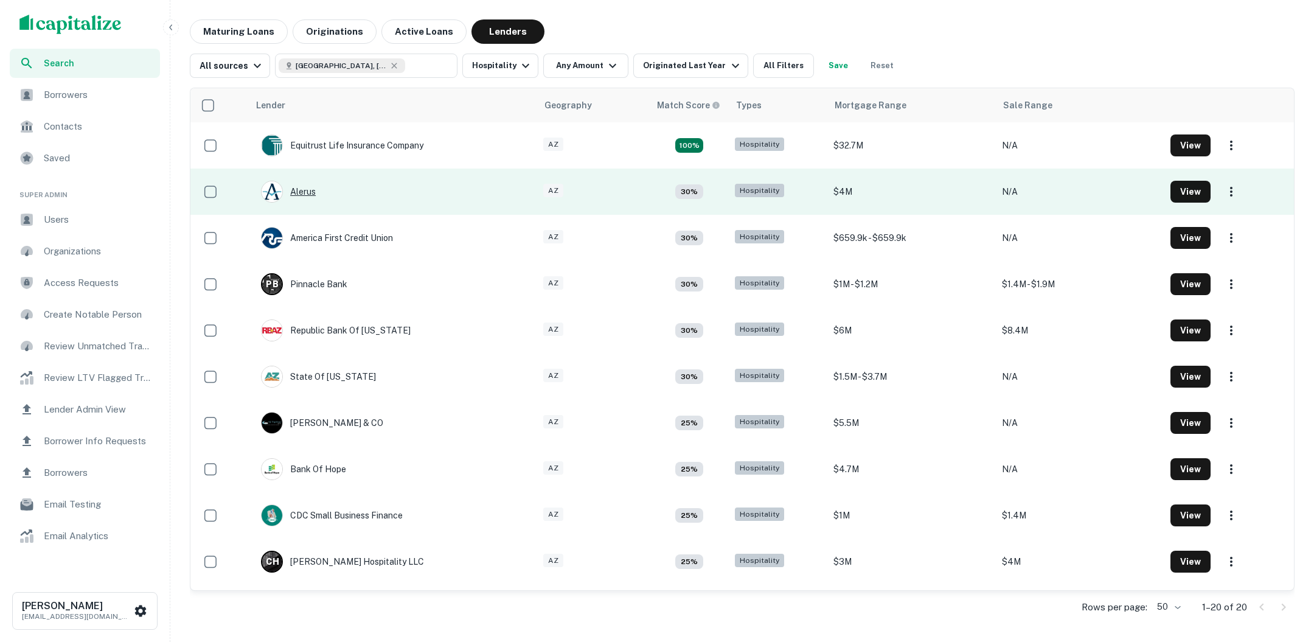
click at [309, 191] on div "Alerus" at bounding box center [288, 192] width 55 height 22
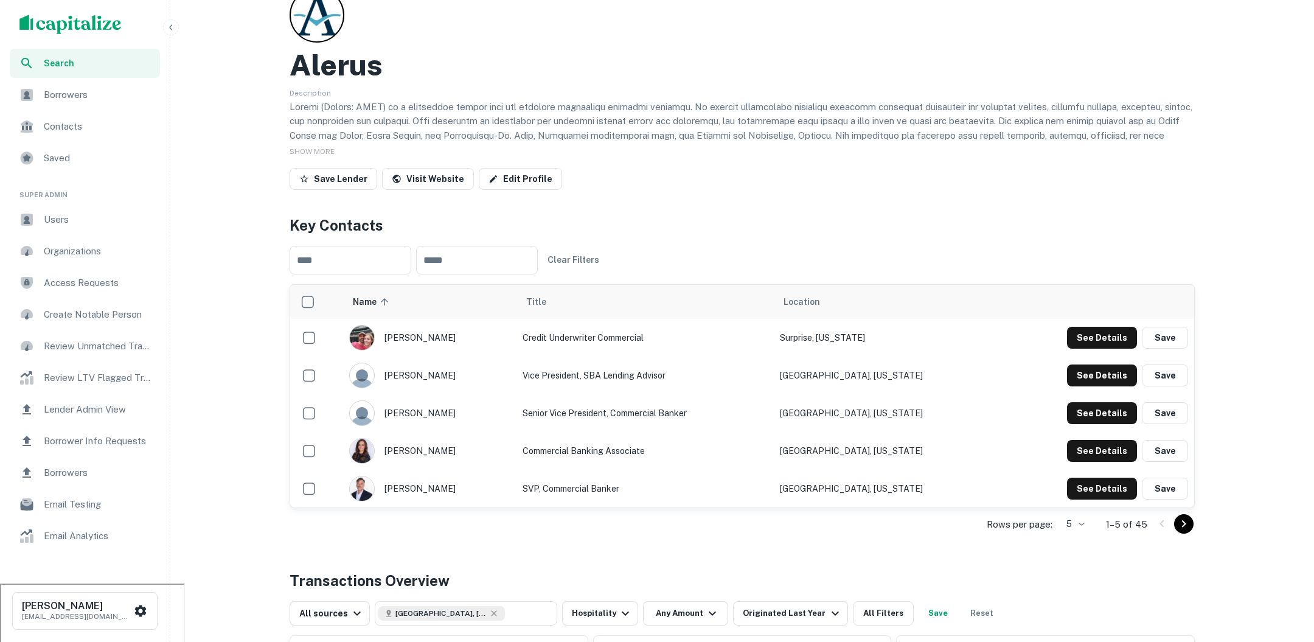
scroll to position [86, 0]
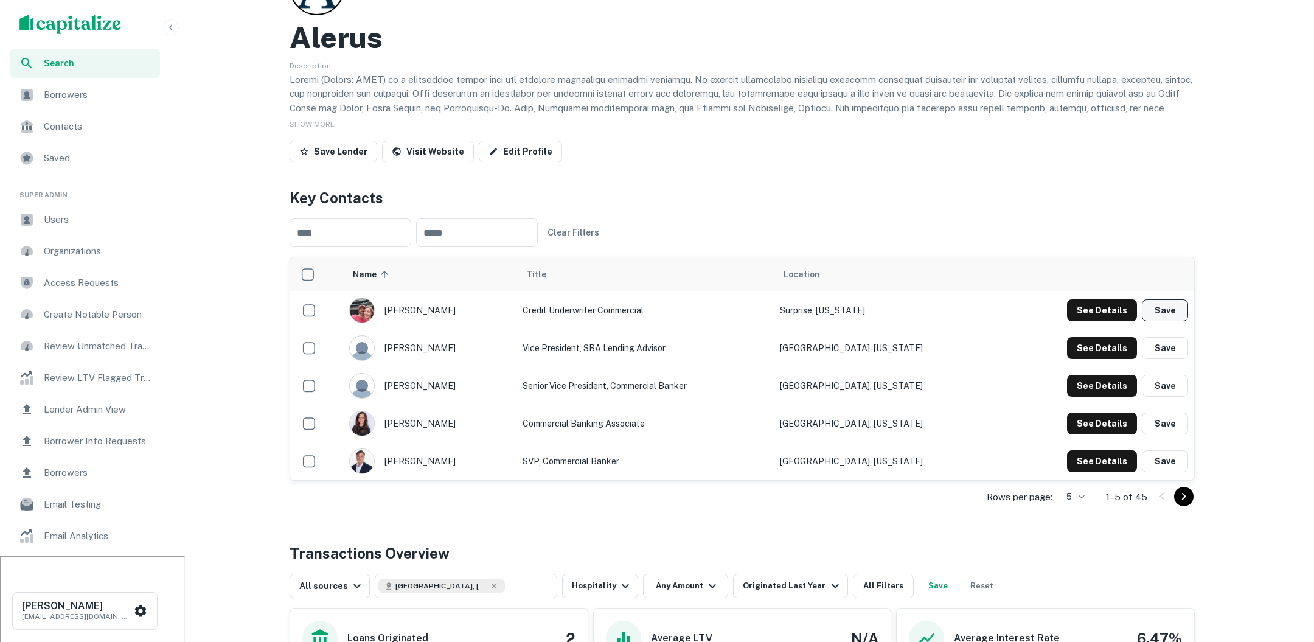
click at [1166, 314] on button "Save" at bounding box center [1165, 310] width 46 height 22
click at [1164, 350] on button "Save" at bounding box center [1165, 348] width 46 height 22
click at [1161, 381] on button "Save" at bounding box center [1165, 386] width 46 height 22
click at [68, 127] on span "Contacts" at bounding box center [98, 126] width 109 height 15
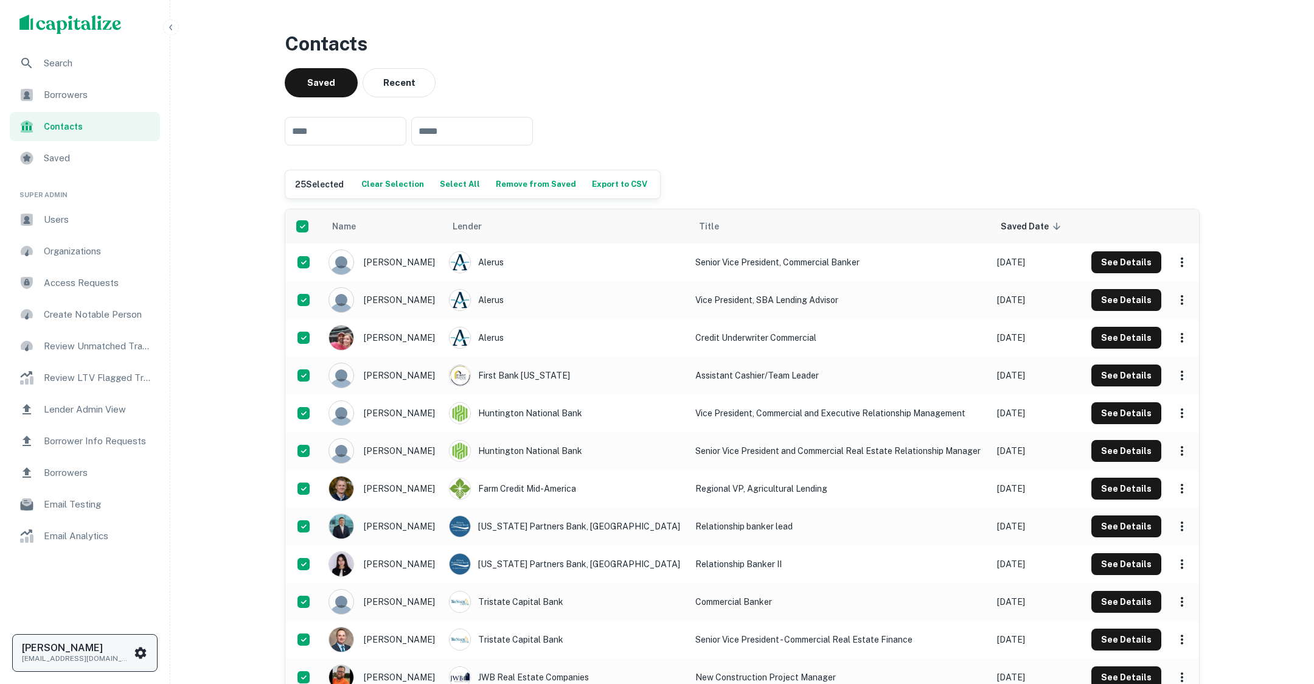
click at [139, 641] on div "[PERSON_NAME] [EMAIL_ADDRESS][DOMAIN_NAME]" at bounding box center [85, 653] width 126 height 22
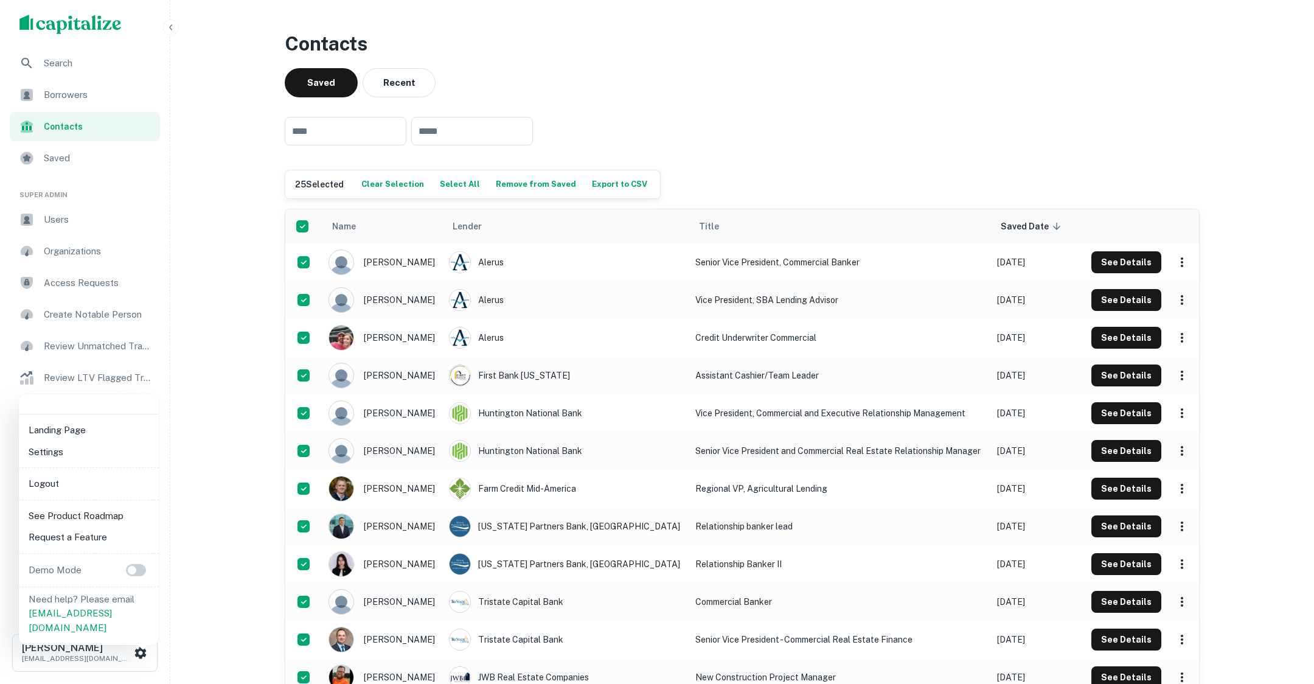
click at [71, 482] on li "Logout" at bounding box center [89, 484] width 130 height 22
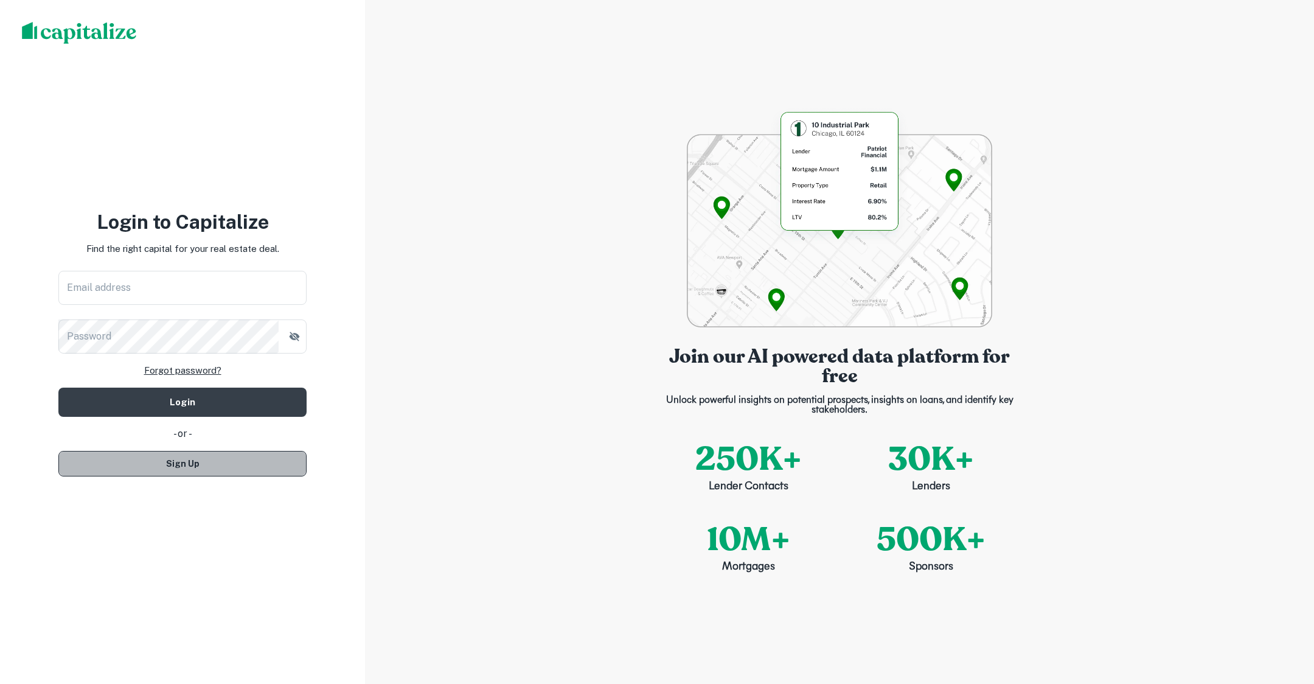
click at [217, 467] on button "Sign Up" at bounding box center [182, 464] width 248 height 26
select select "**"
